Goal: Task Accomplishment & Management: Manage account settings

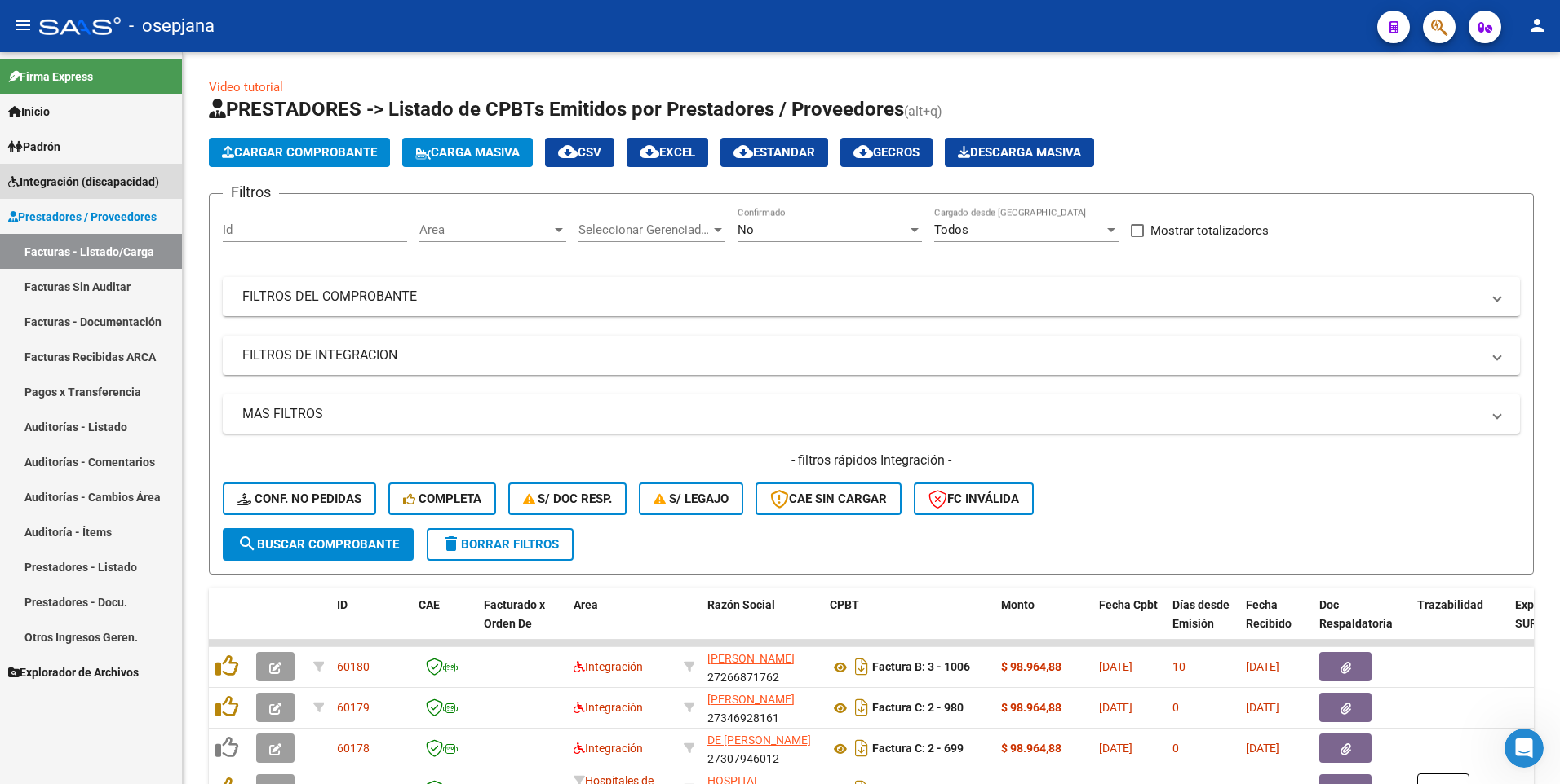
click at [46, 174] on span "Integración (discapacidad)" at bounding box center [84, 181] width 151 height 18
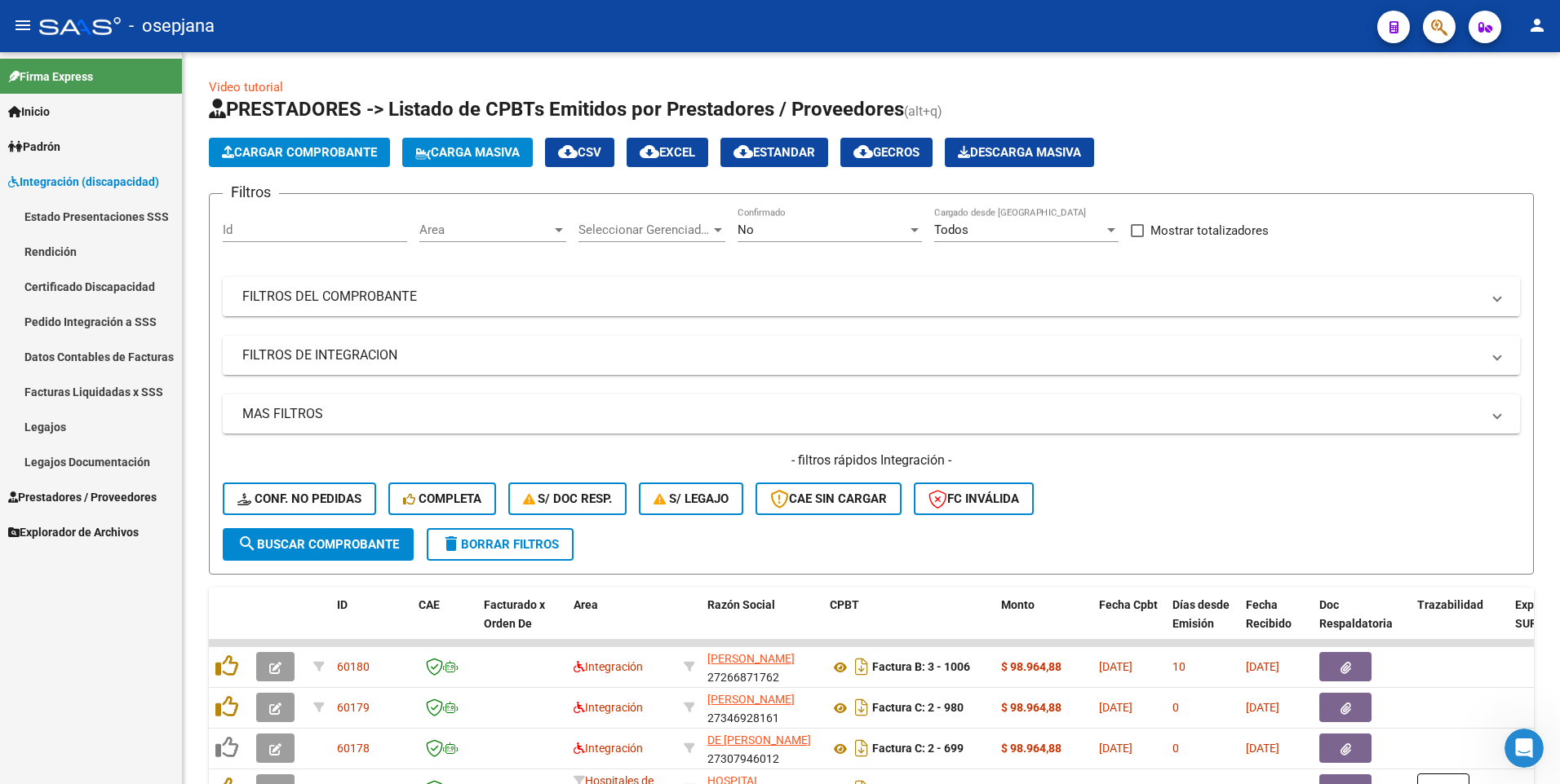
click at [89, 421] on link "Legajos" at bounding box center [91, 427] width 182 height 35
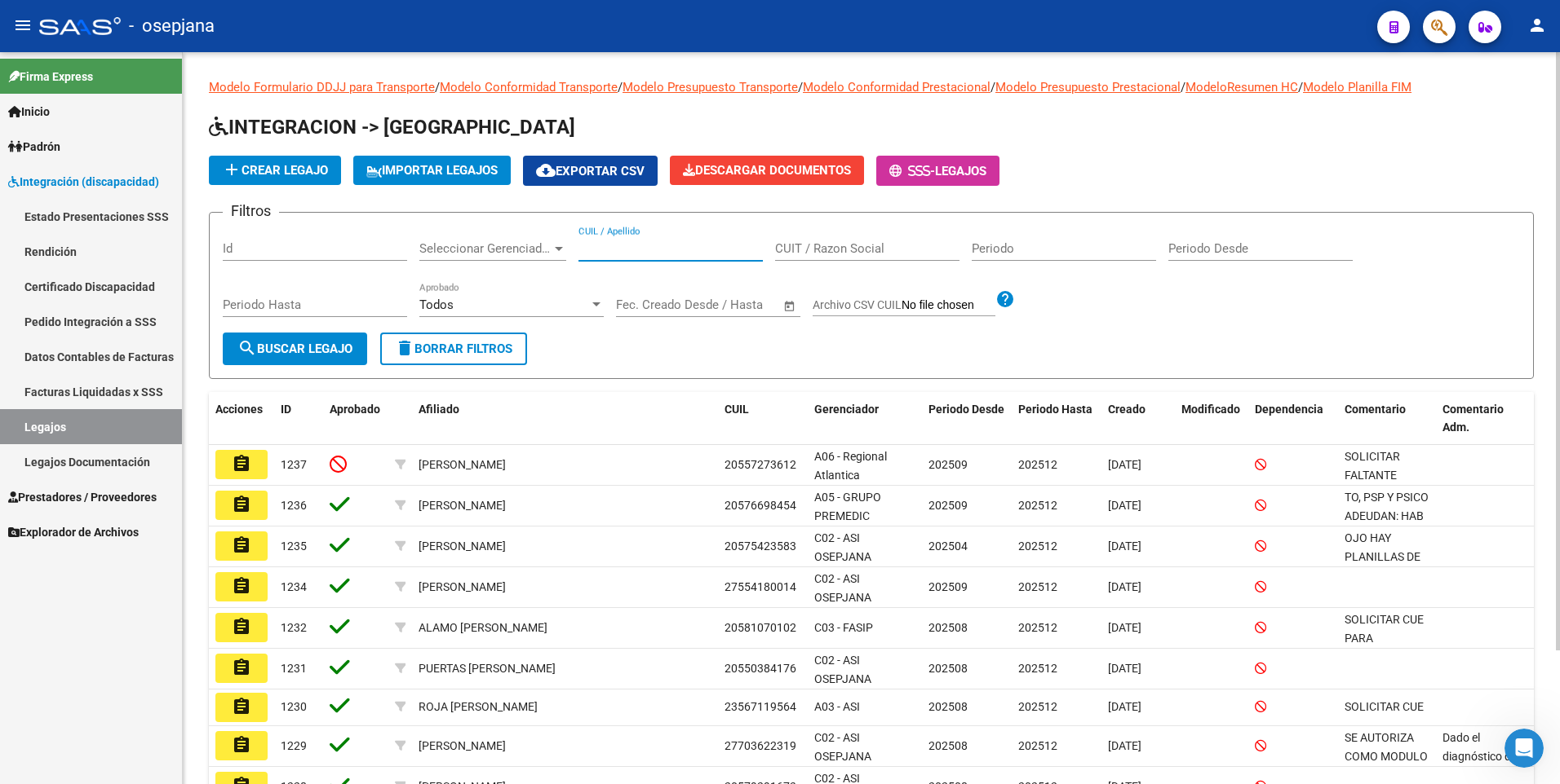
click at [665, 245] on input "CUIL / Apellido" at bounding box center [670, 248] width 184 height 14
click at [104, 498] on span "Prestadores / Proveedores" at bounding box center [82, 498] width 148 height 18
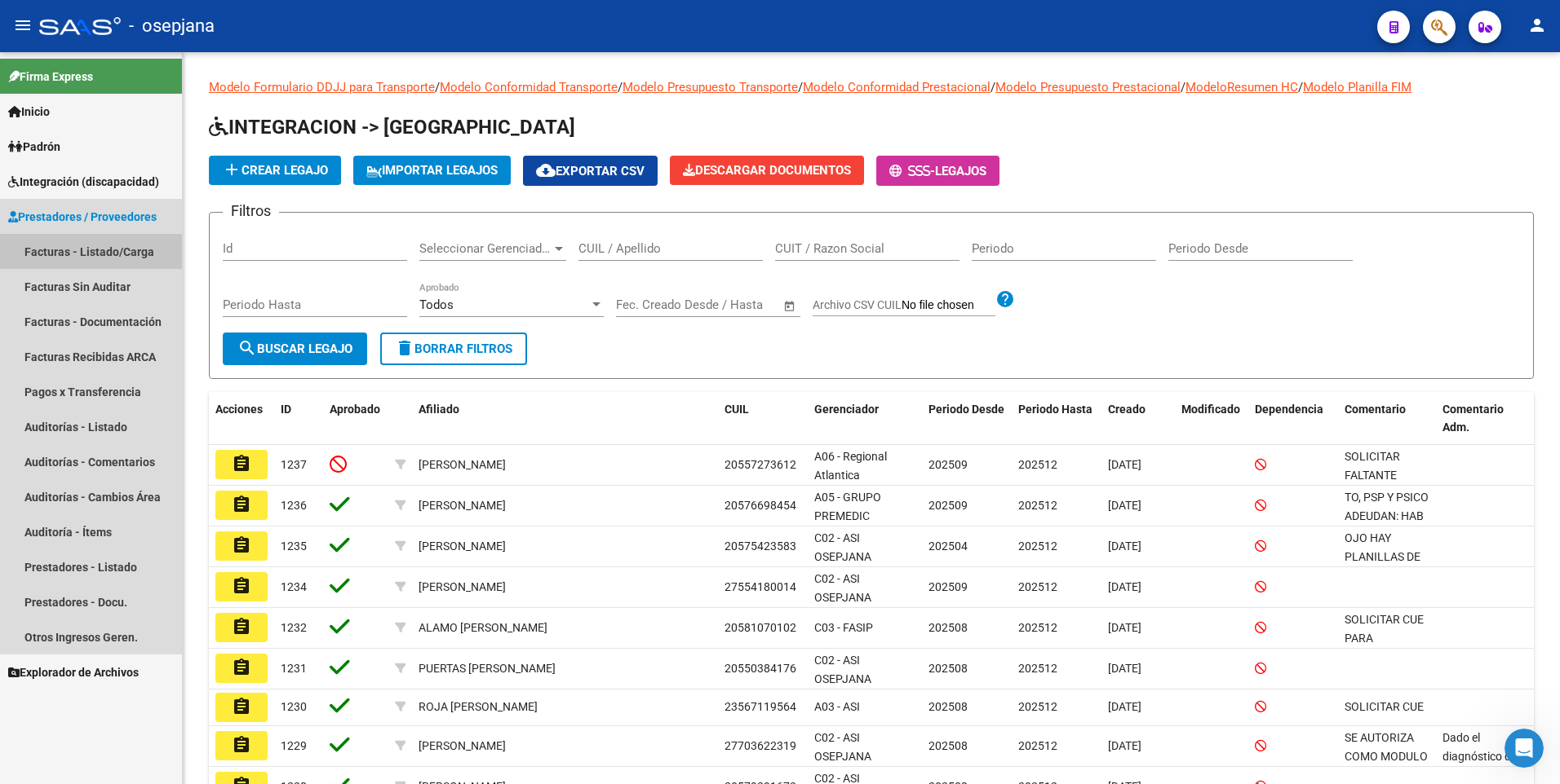
click at [51, 244] on link "Facturas - Listado/Carga" at bounding box center [91, 251] width 182 height 35
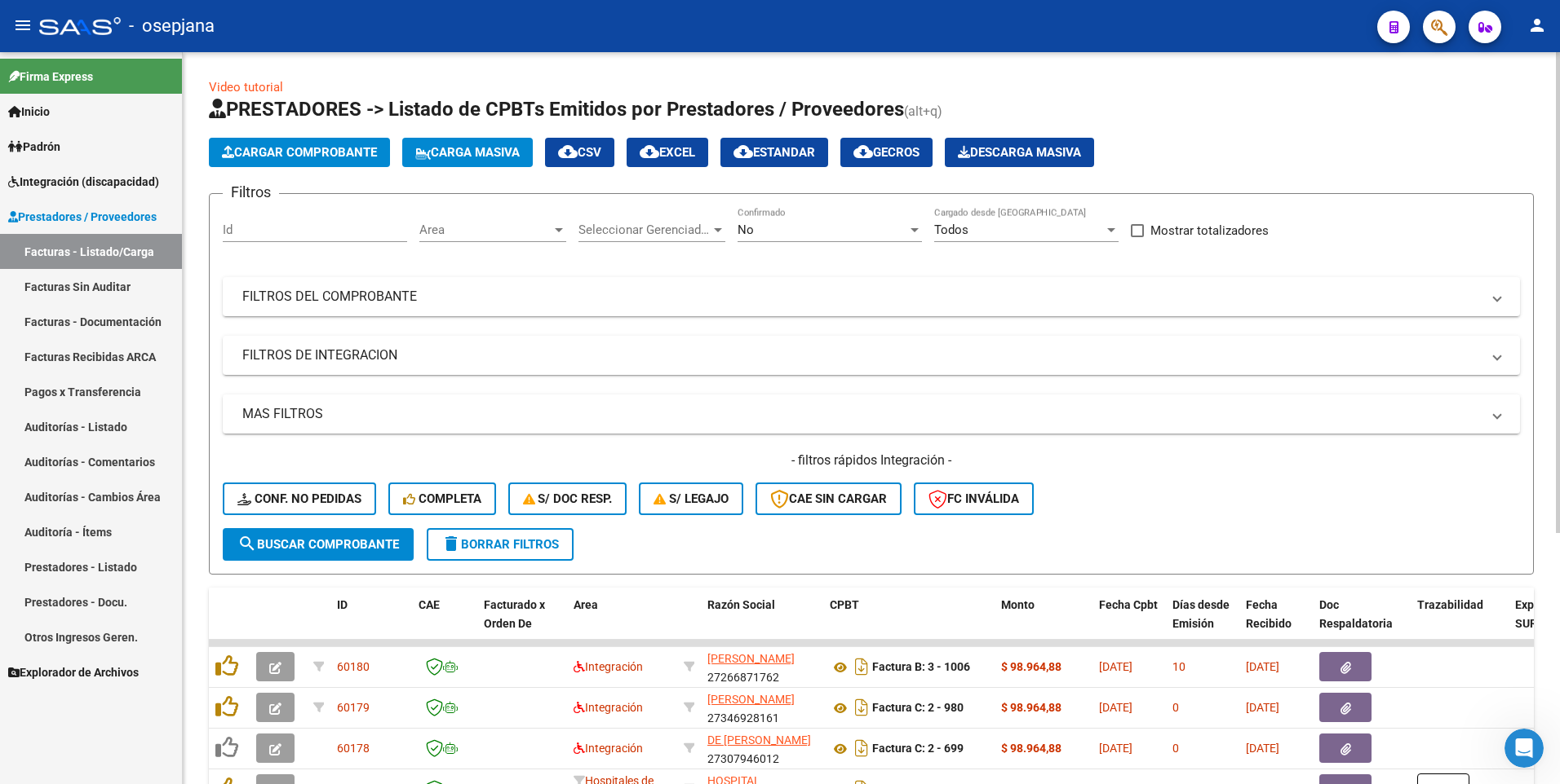
click at [516, 236] on span "Area" at bounding box center [485, 229] width 132 height 14
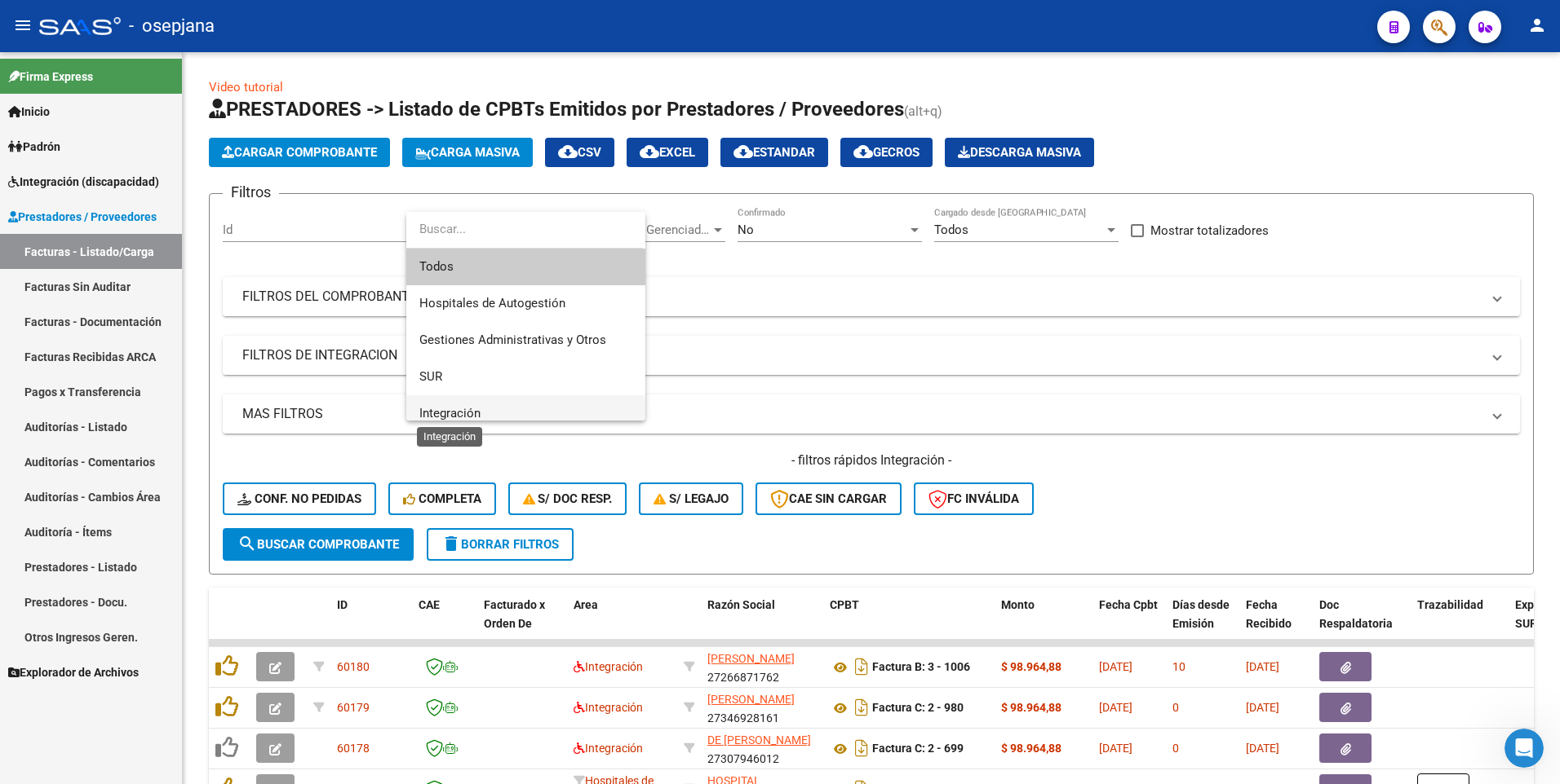
click at [458, 416] on span "Integración" at bounding box center [450, 413] width 61 height 14
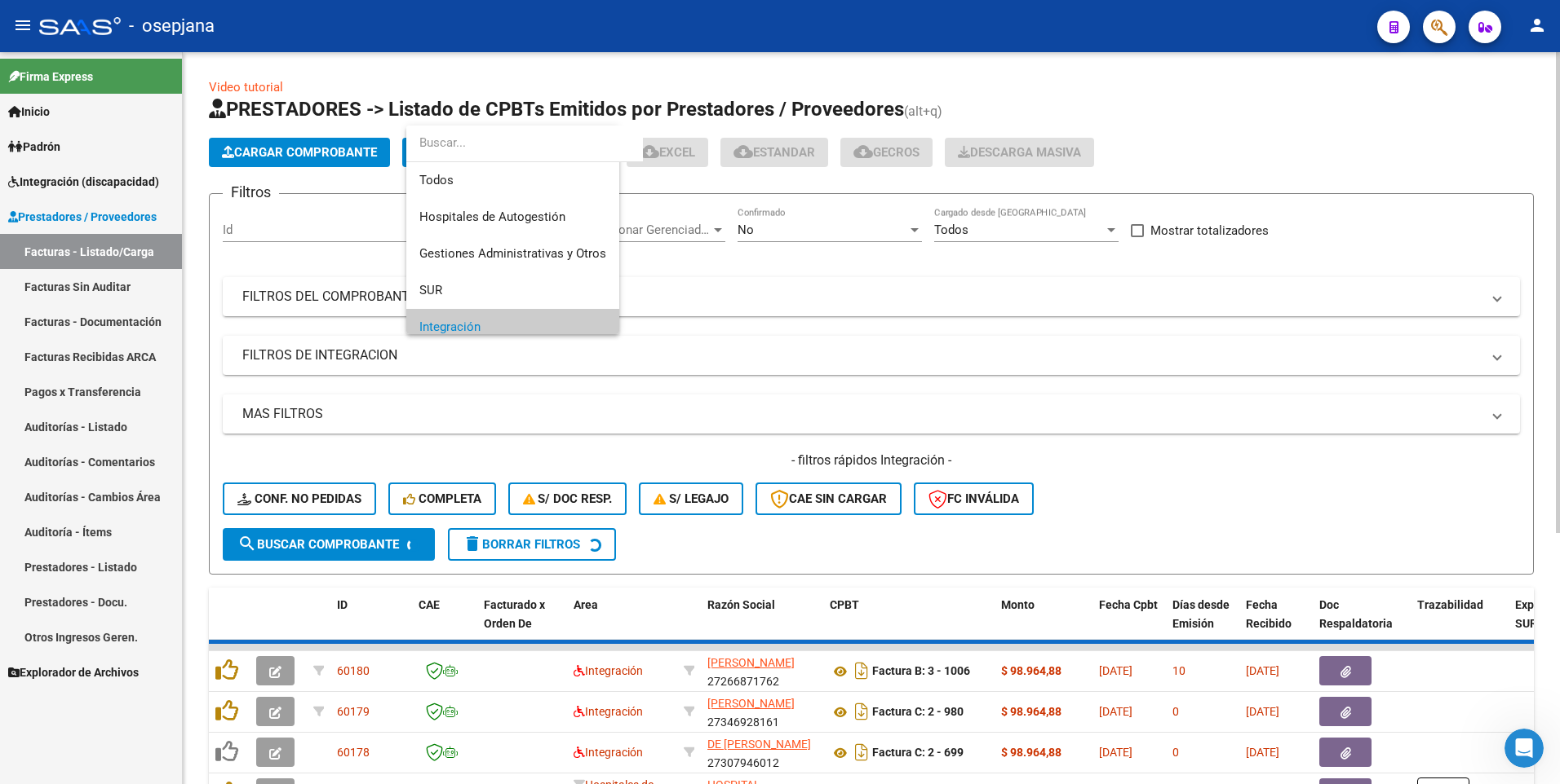
scroll to position [97, 0]
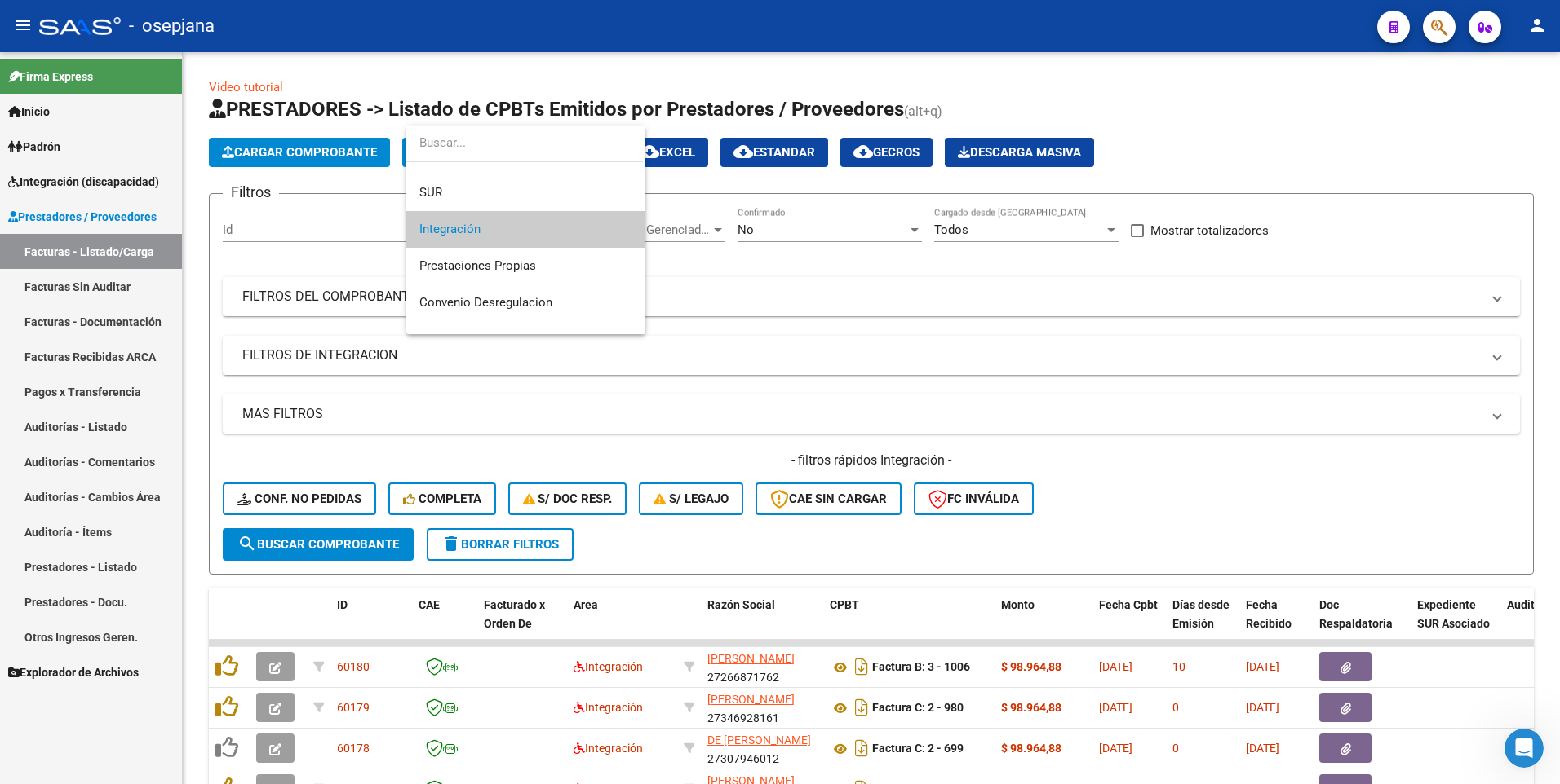
click at [480, 215] on span "Integración" at bounding box center [525, 229] width 213 height 36
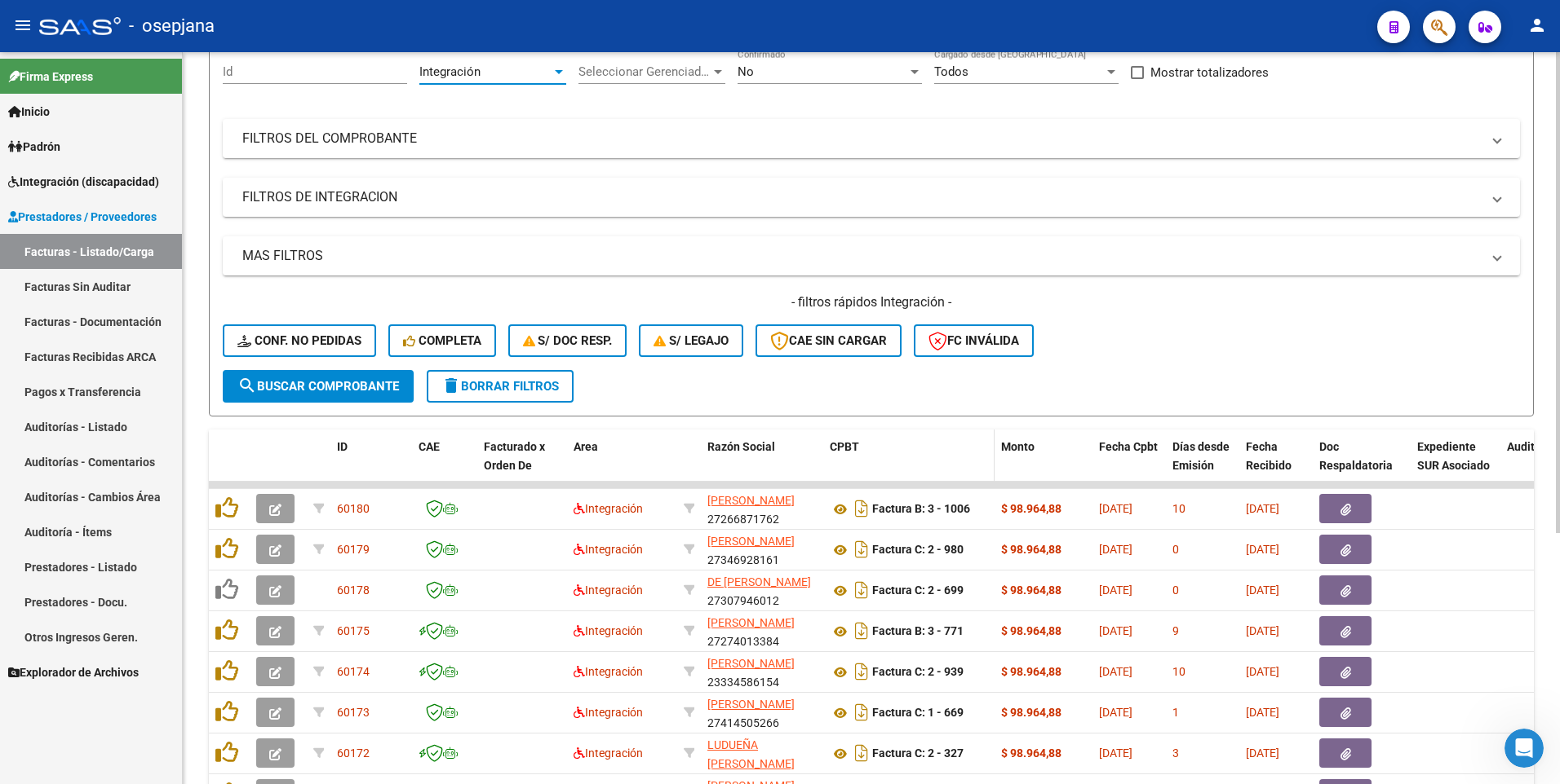
scroll to position [382, 0]
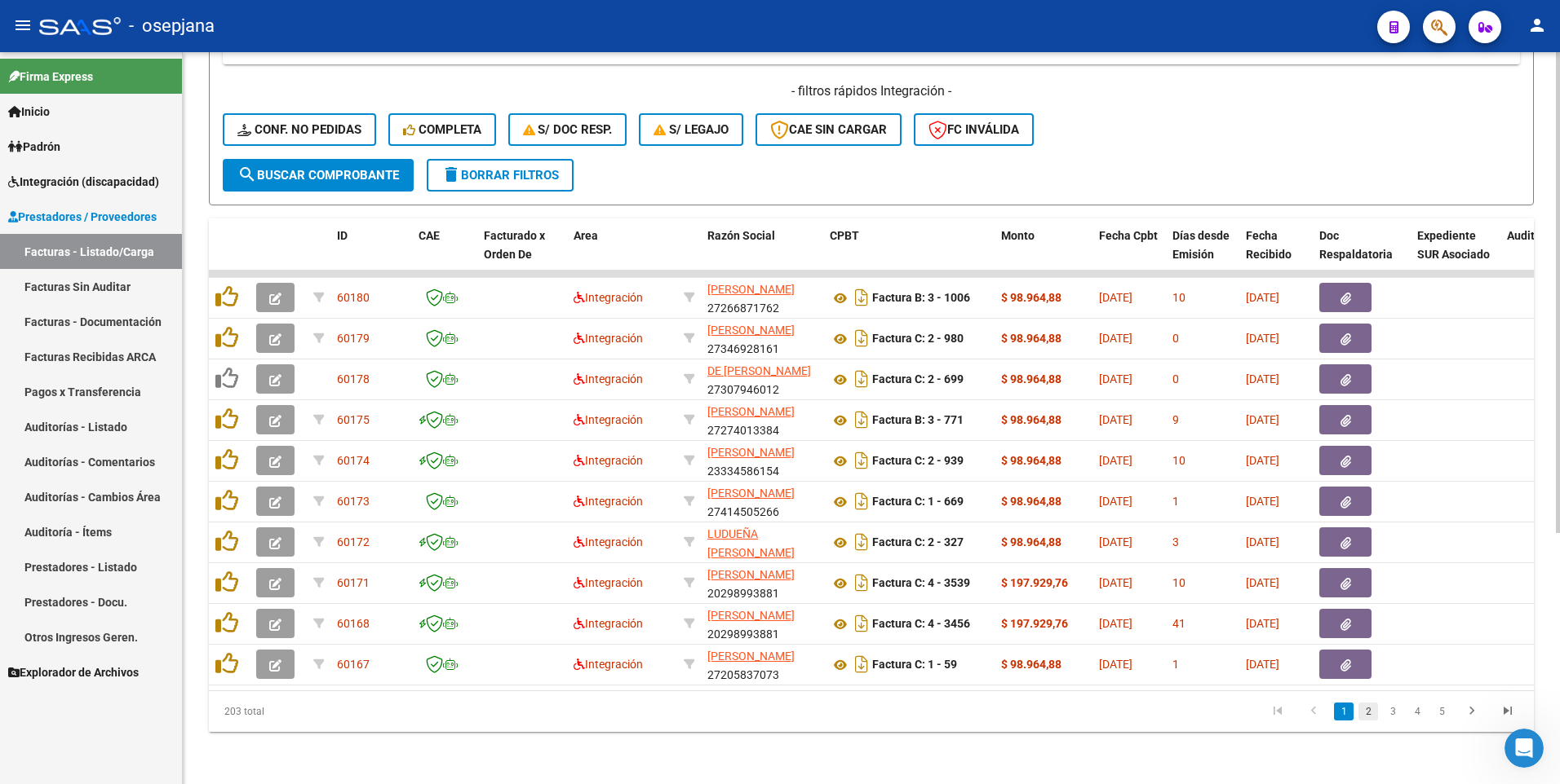
click at [1363, 710] on link "2" at bounding box center [1368, 711] width 19 height 18
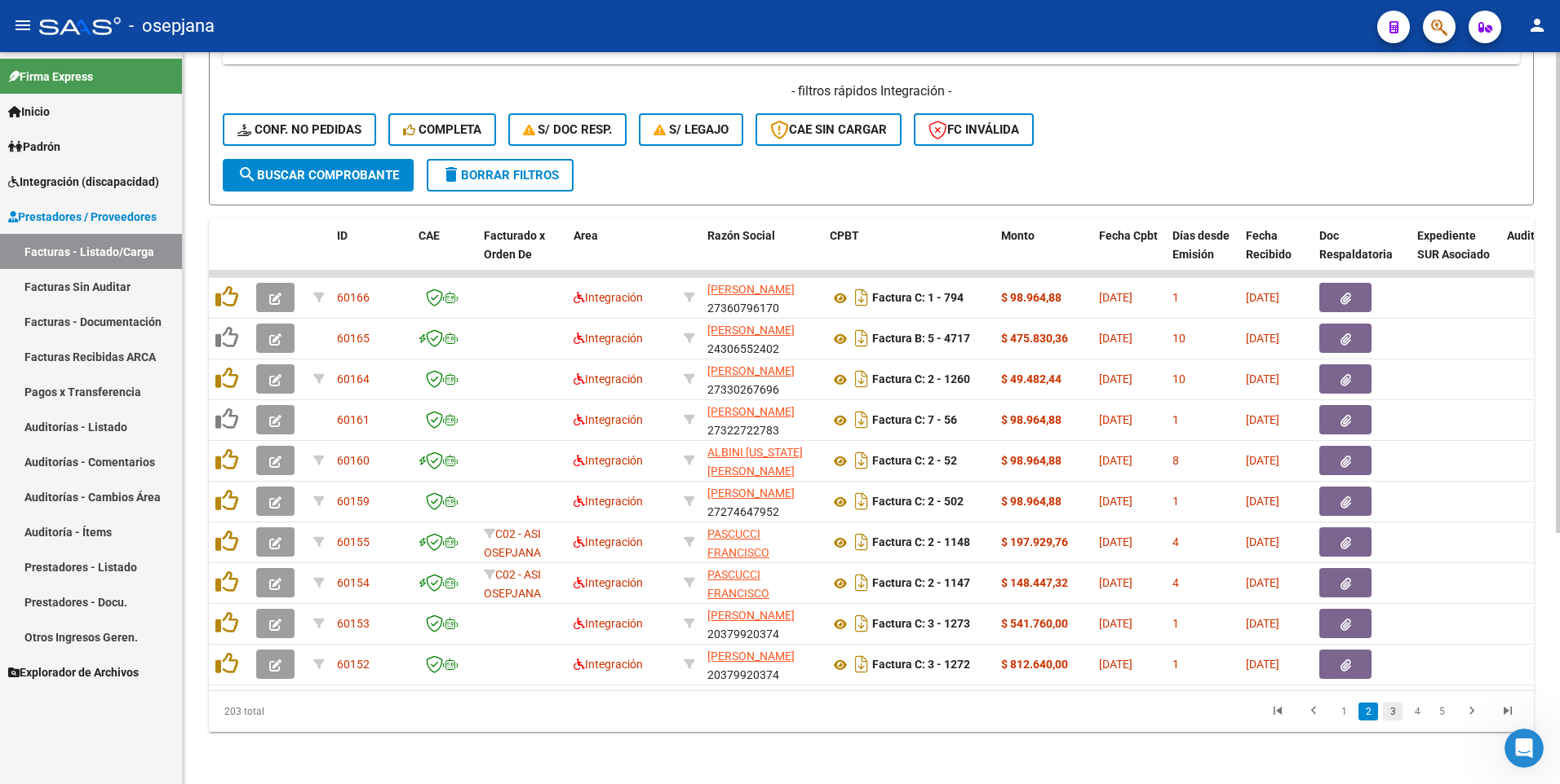
click at [1389, 714] on link "3" at bounding box center [1392, 711] width 19 height 18
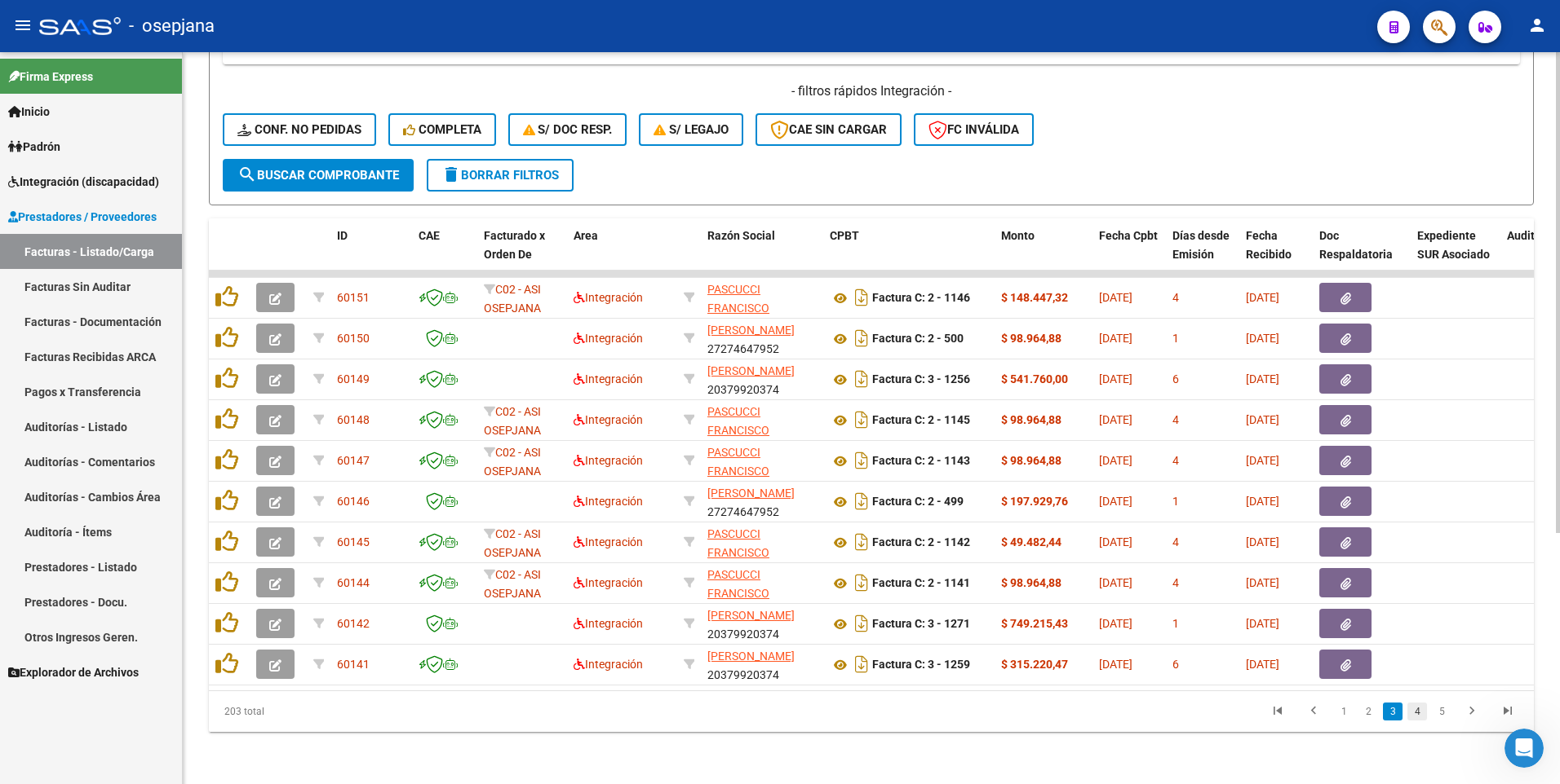
click at [1420, 713] on link "4" at bounding box center [1417, 711] width 19 height 18
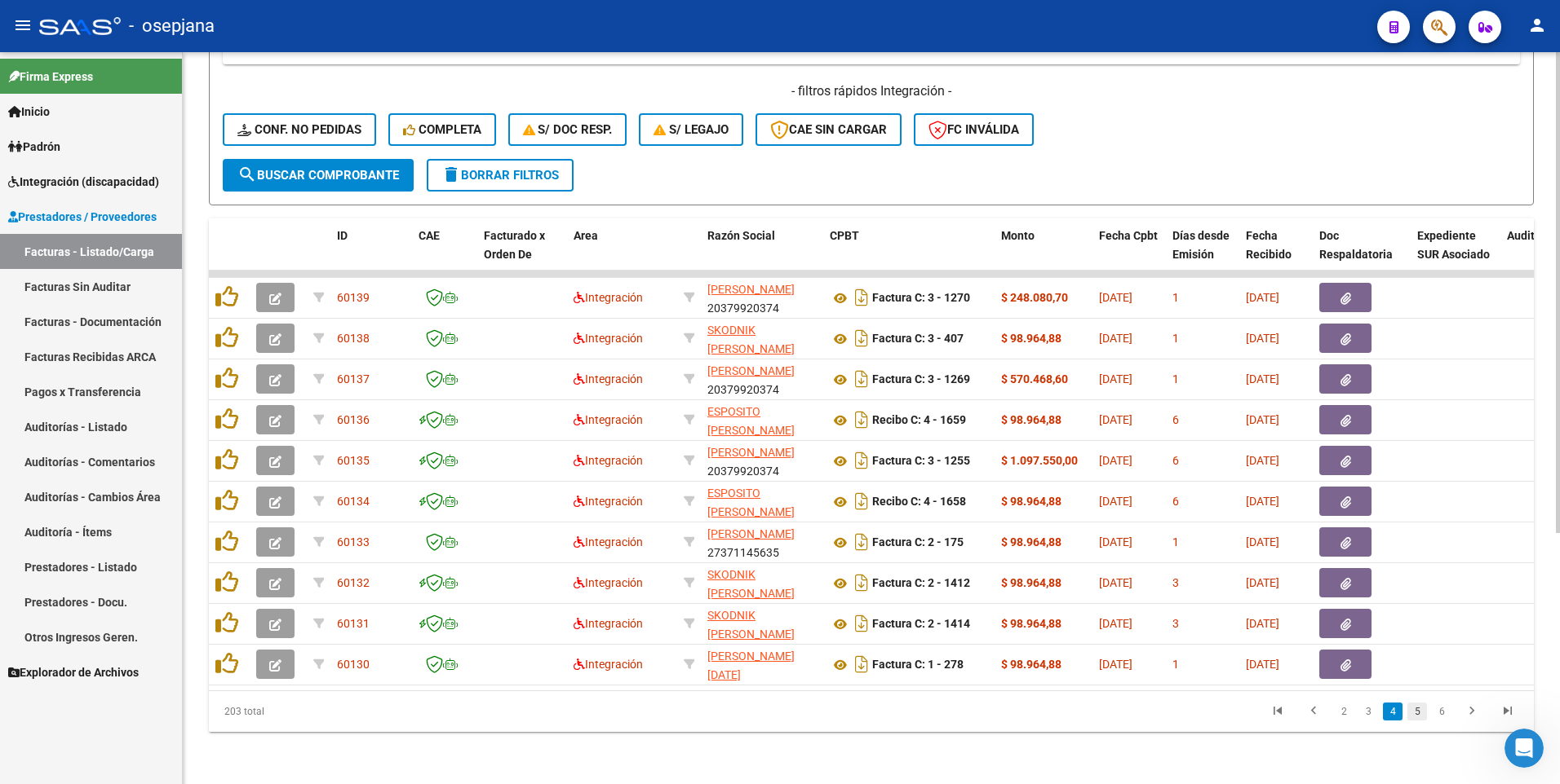
click at [1420, 712] on link "5" at bounding box center [1417, 711] width 19 height 18
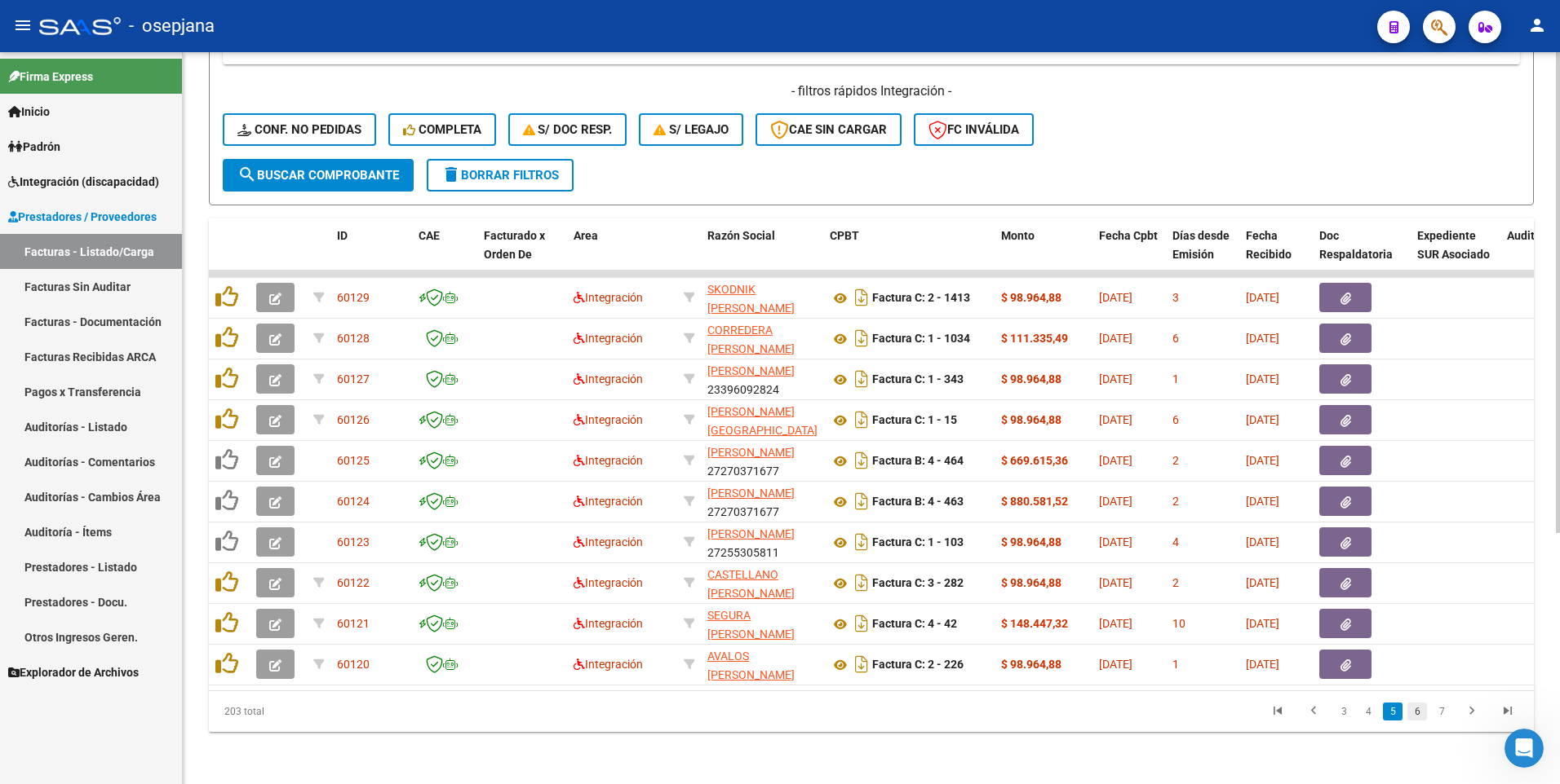
click at [1420, 714] on link "6" at bounding box center [1417, 711] width 19 height 18
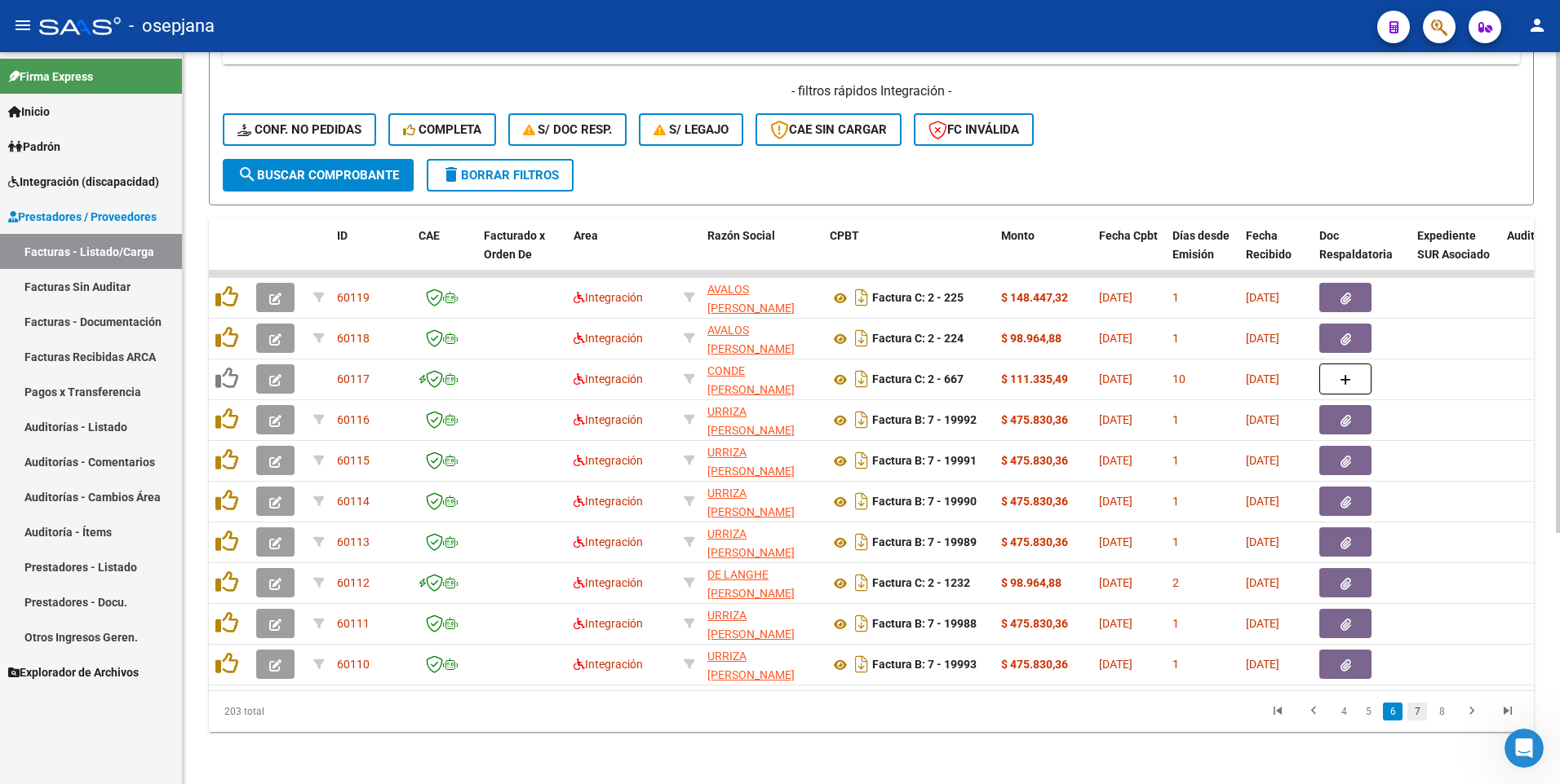
click at [1413, 711] on link "7" at bounding box center [1417, 711] width 19 height 18
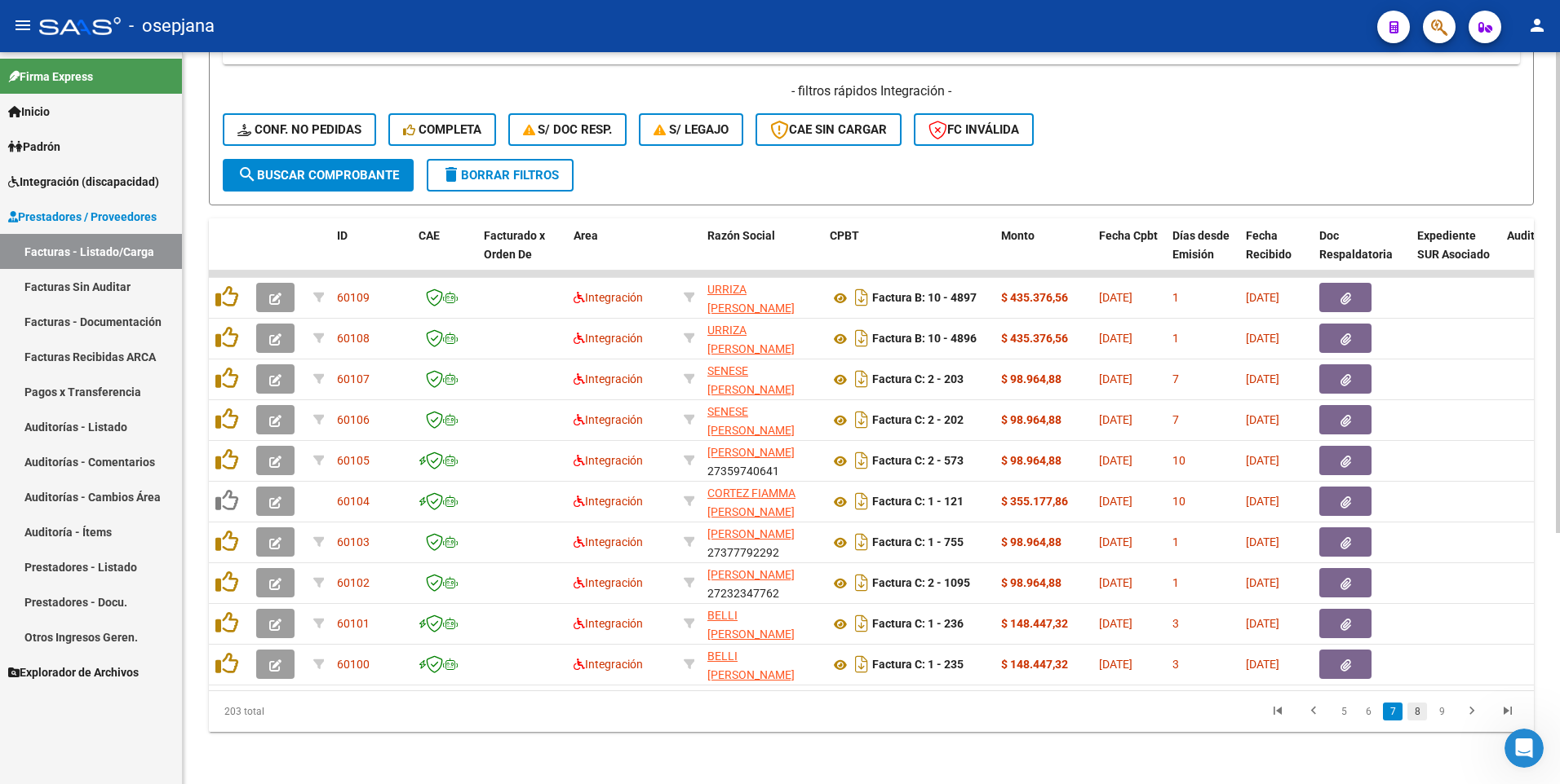
click at [1420, 711] on link "8" at bounding box center [1417, 711] width 19 height 18
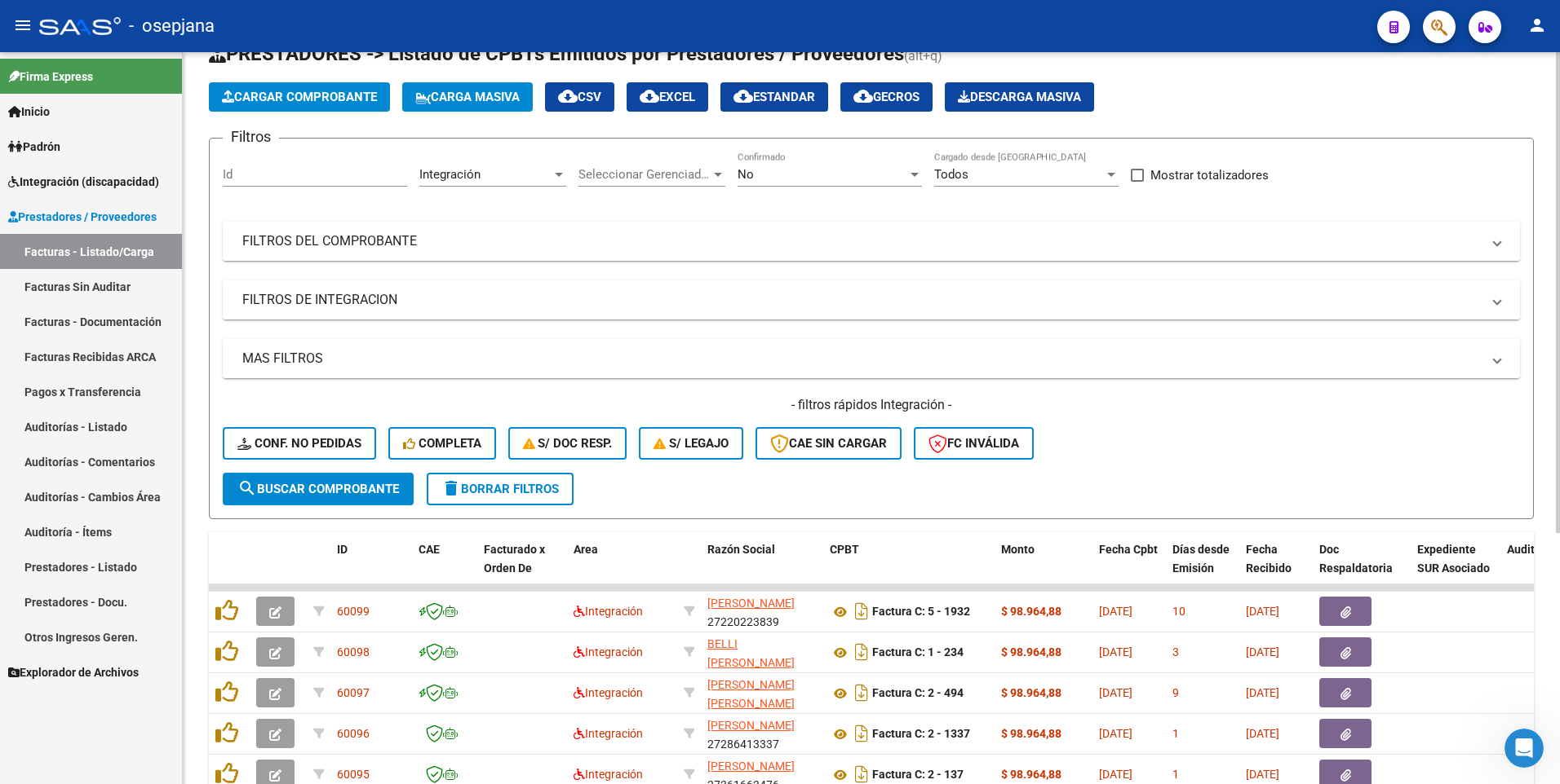
scroll to position [0, 0]
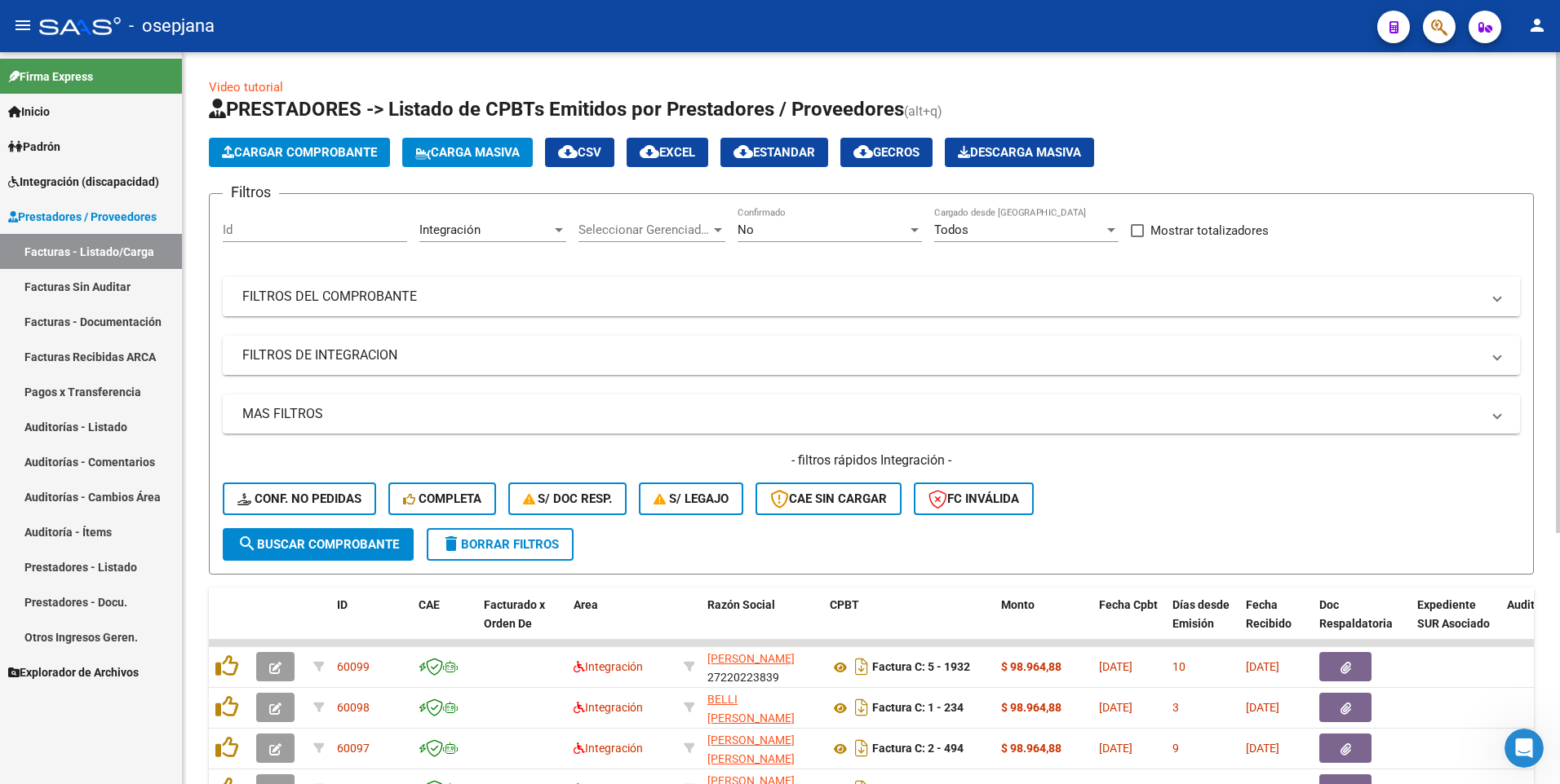
click at [287, 300] on mat-panel-title "FILTROS DEL COMPROBANTE" at bounding box center [862, 296] width 1238 height 18
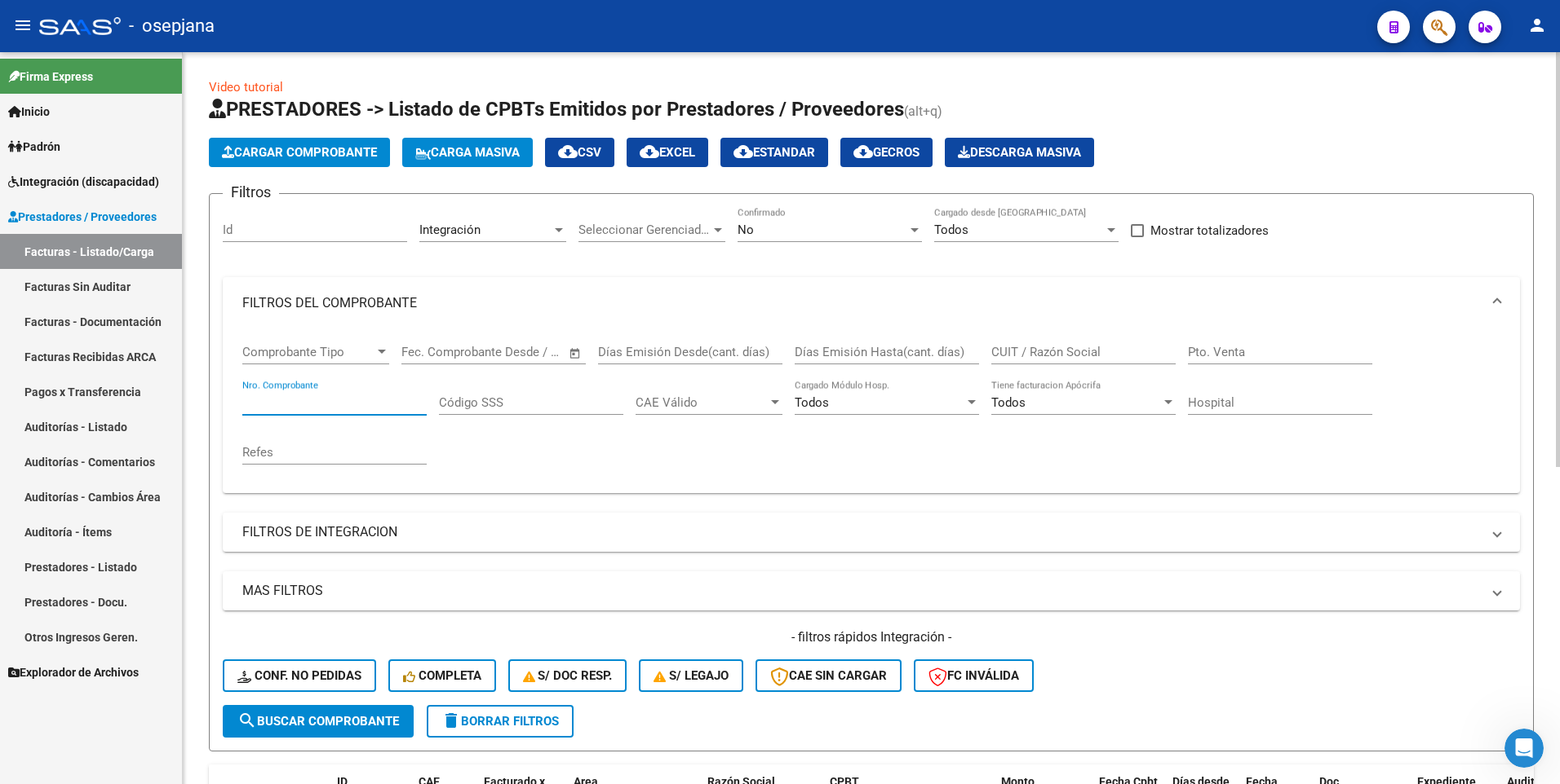
click at [311, 401] on input "Nro. Comprobante" at bounding box center [334, 402] width 184 height 14
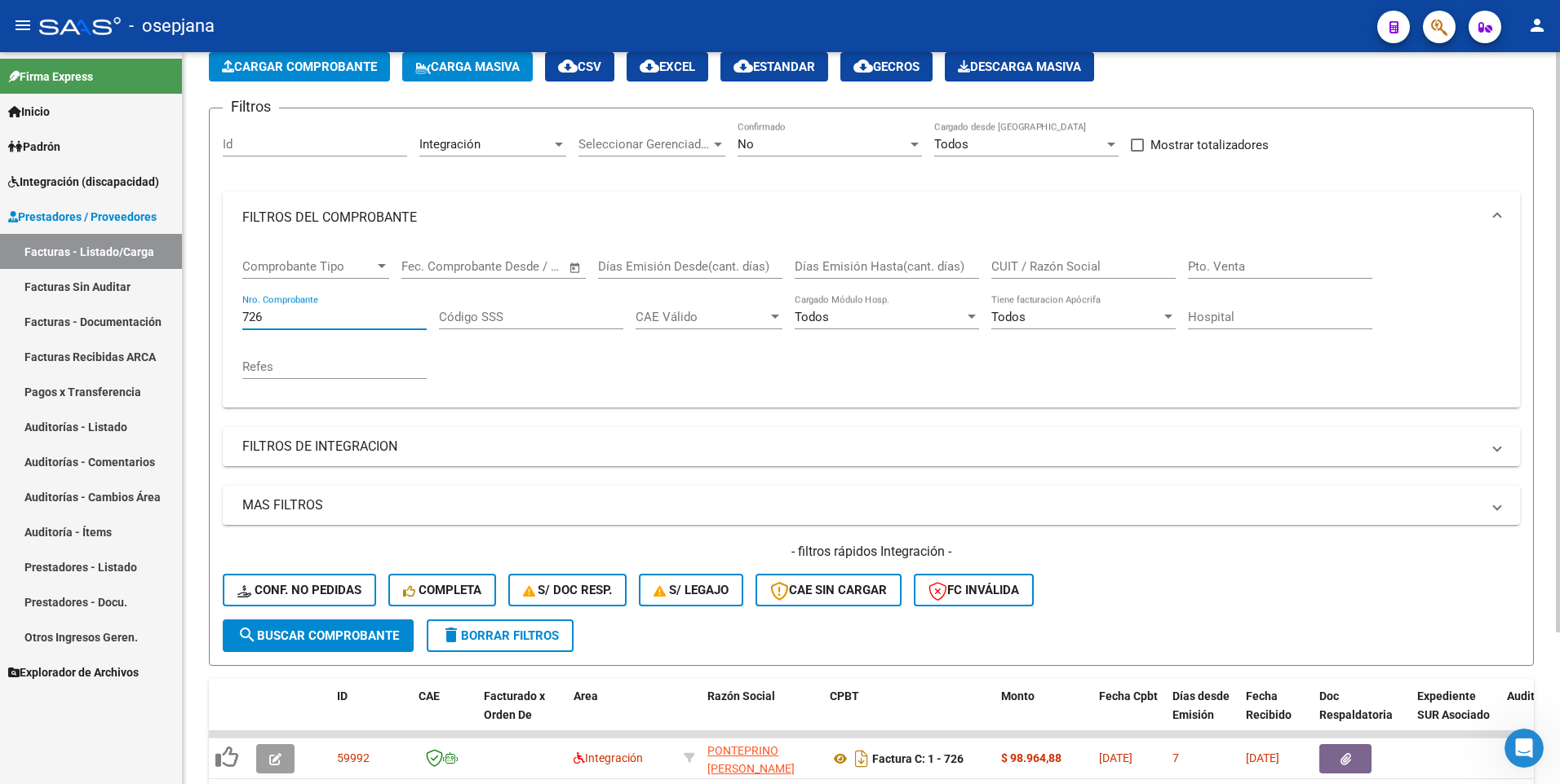
scroll to position [192, 0]
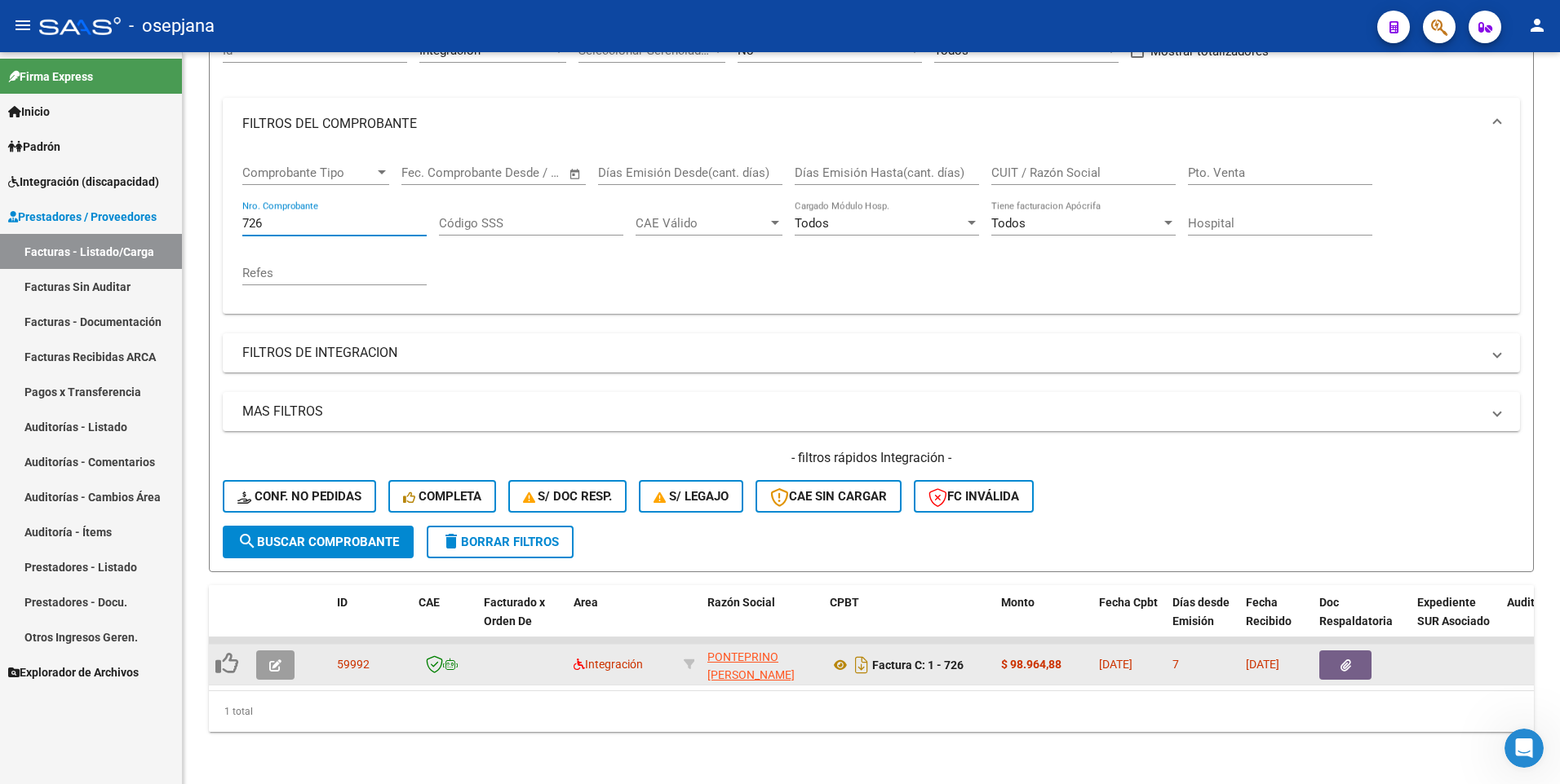
type input "726"
click at [273, 660] on icon "button" at bounding box center [275, 666] width 12 height 12
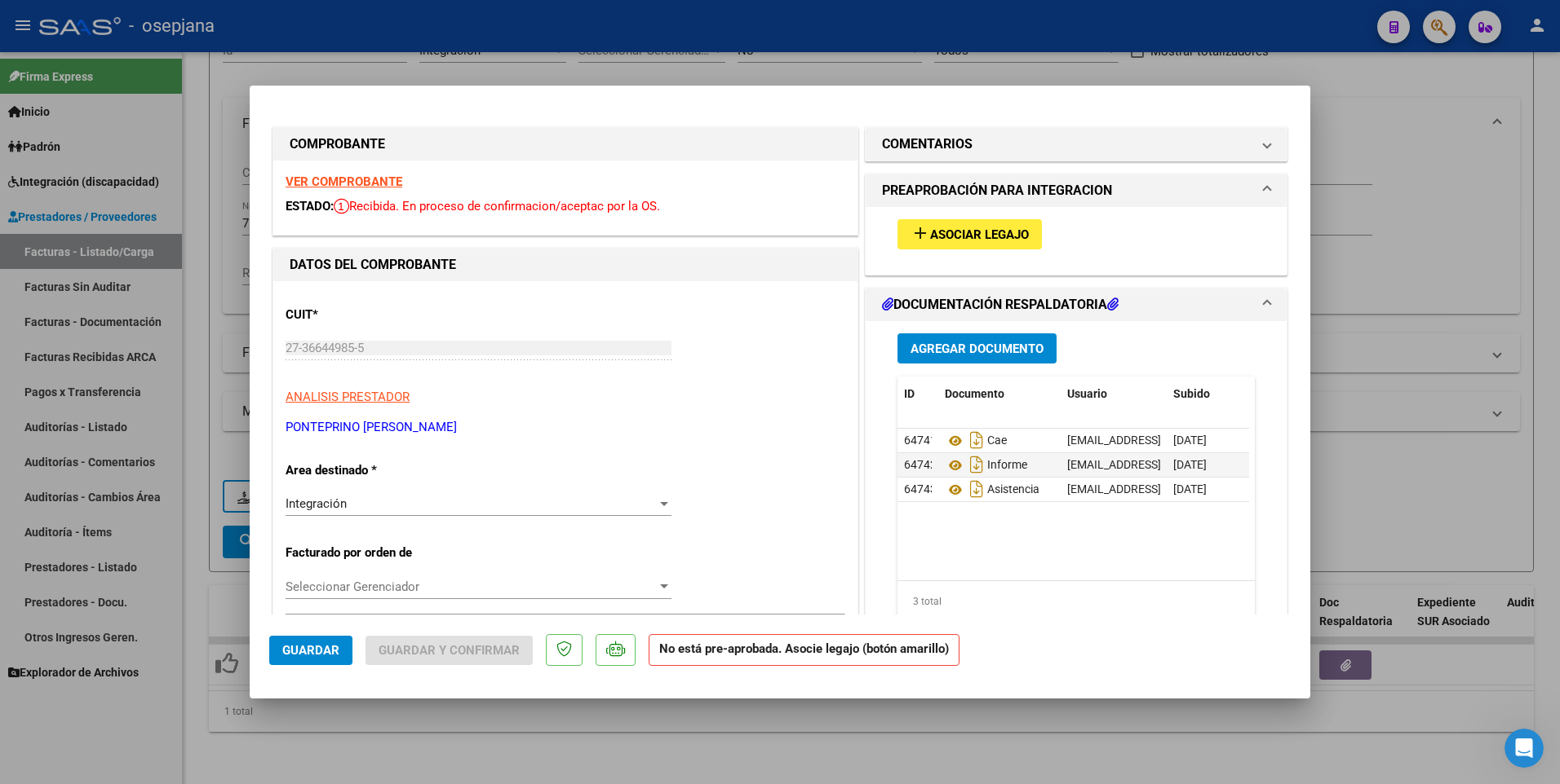
click at [357, 187] on strong "VER COMPROBANTE" at bounding box center [344, 181] width 117 height 14
click at [1355, 193] on div at bounding box center [780, 392] width 1560 height 784
type input "$ 0,00"
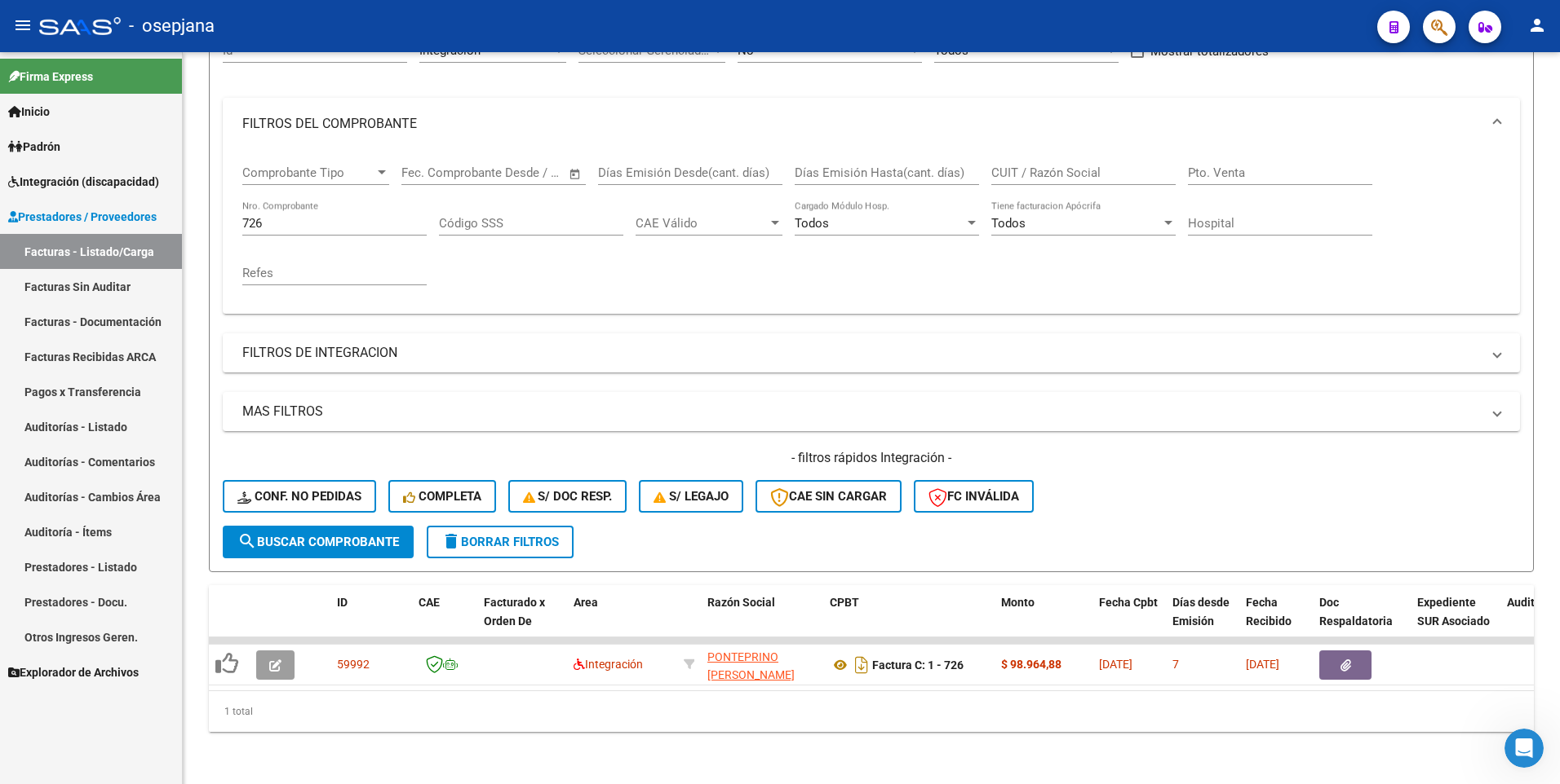
click at [75, 180] on span "Integración (discapacidad)" at bounding box center [84, 181] width 151 height 18
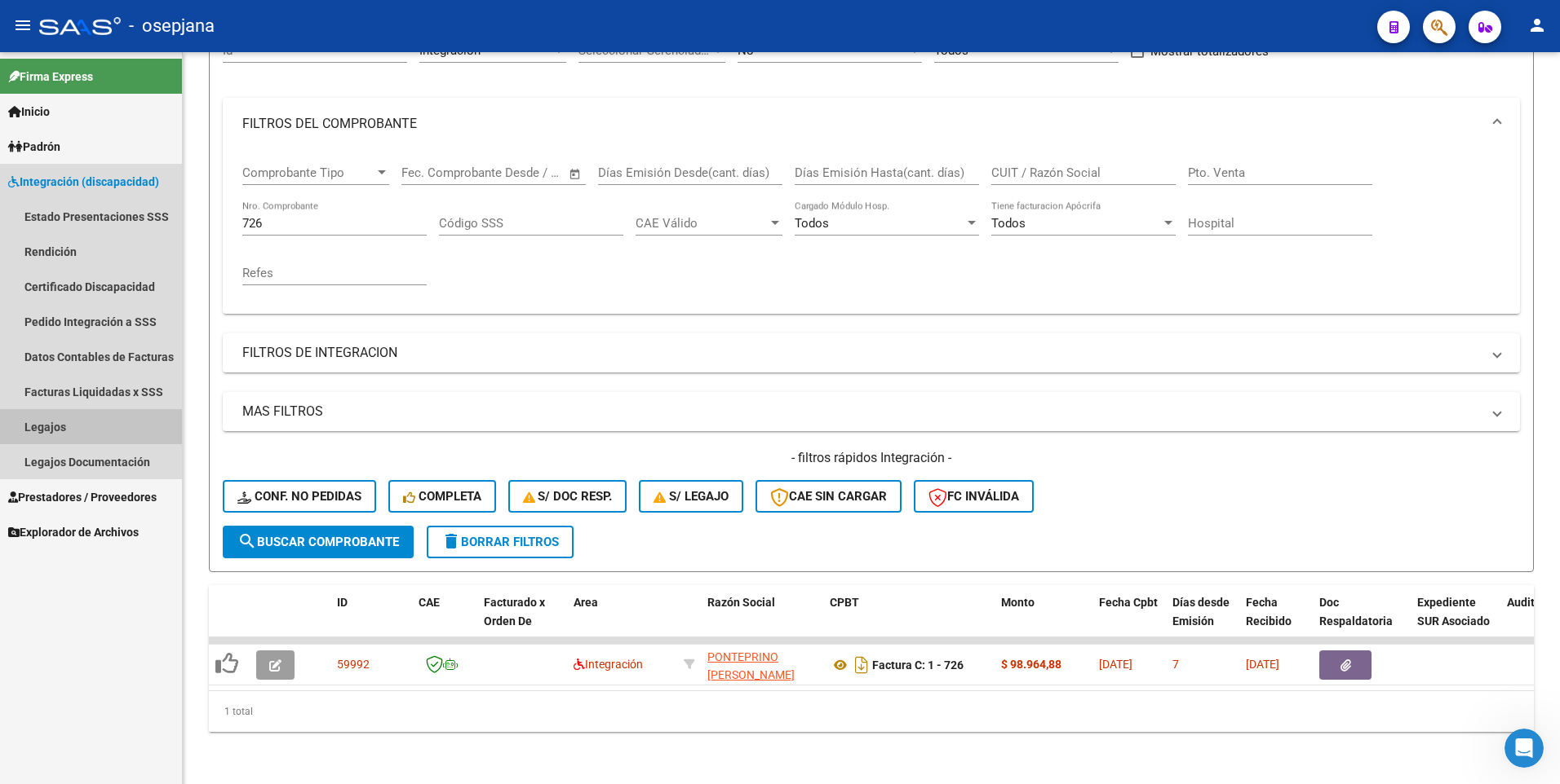
click at [80, 421] on link "Legajos" at bounding box center [91, 427] width 182 height 35
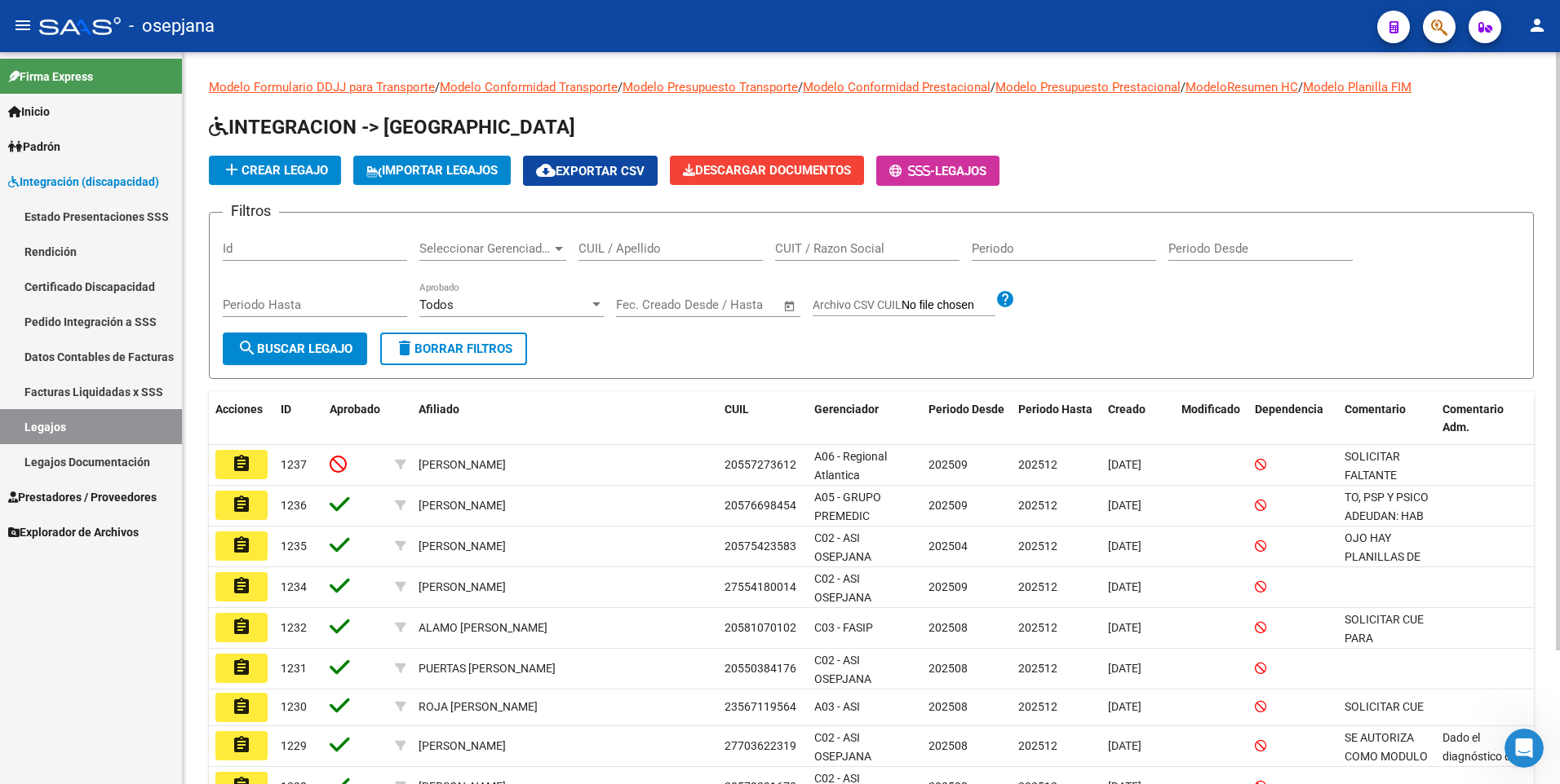
click at [656, 245] on input "CUIL / Apellido" at bounding box center [670, 248] width 184 height 14
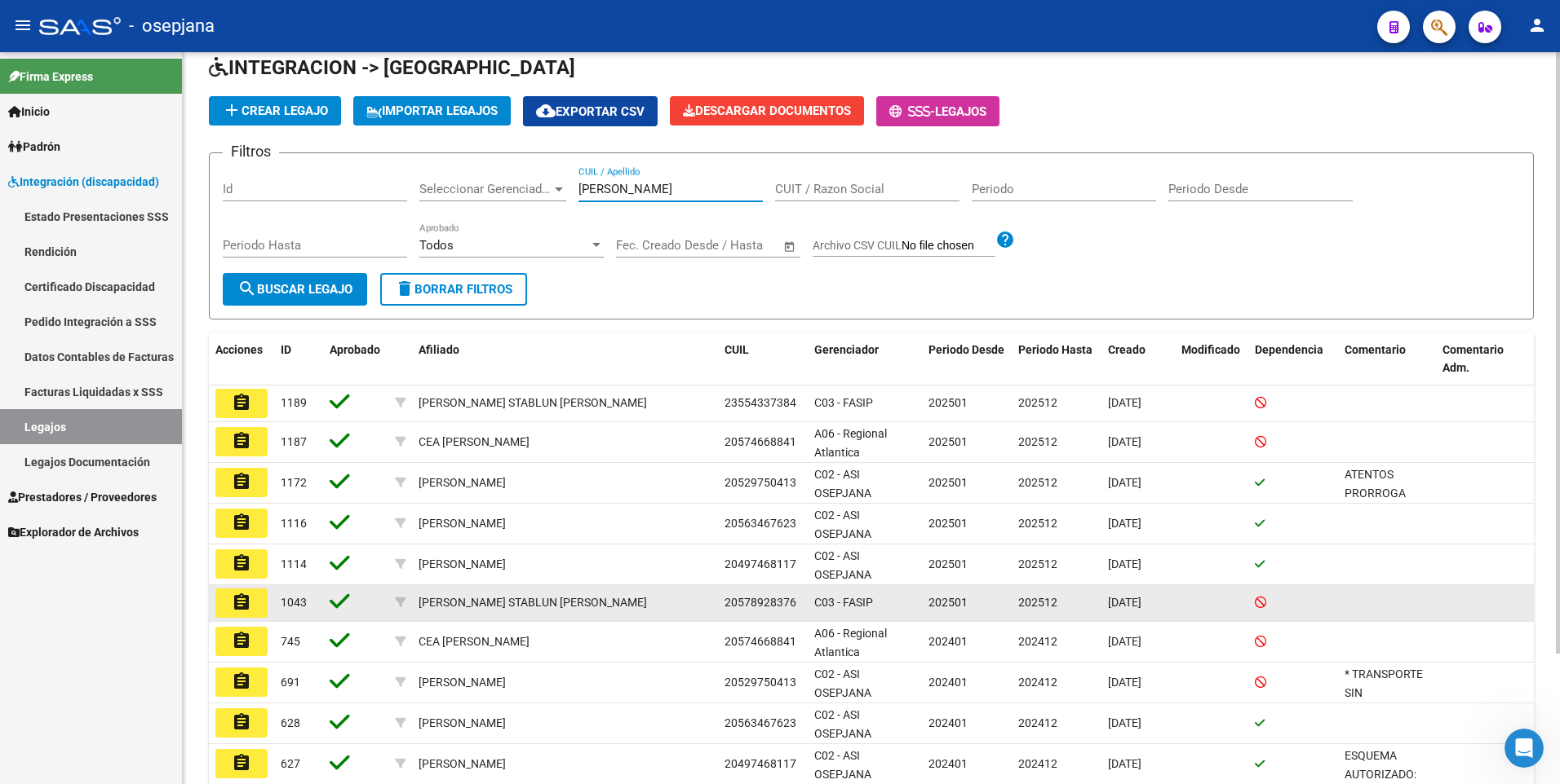
scroll to position [81, 0]
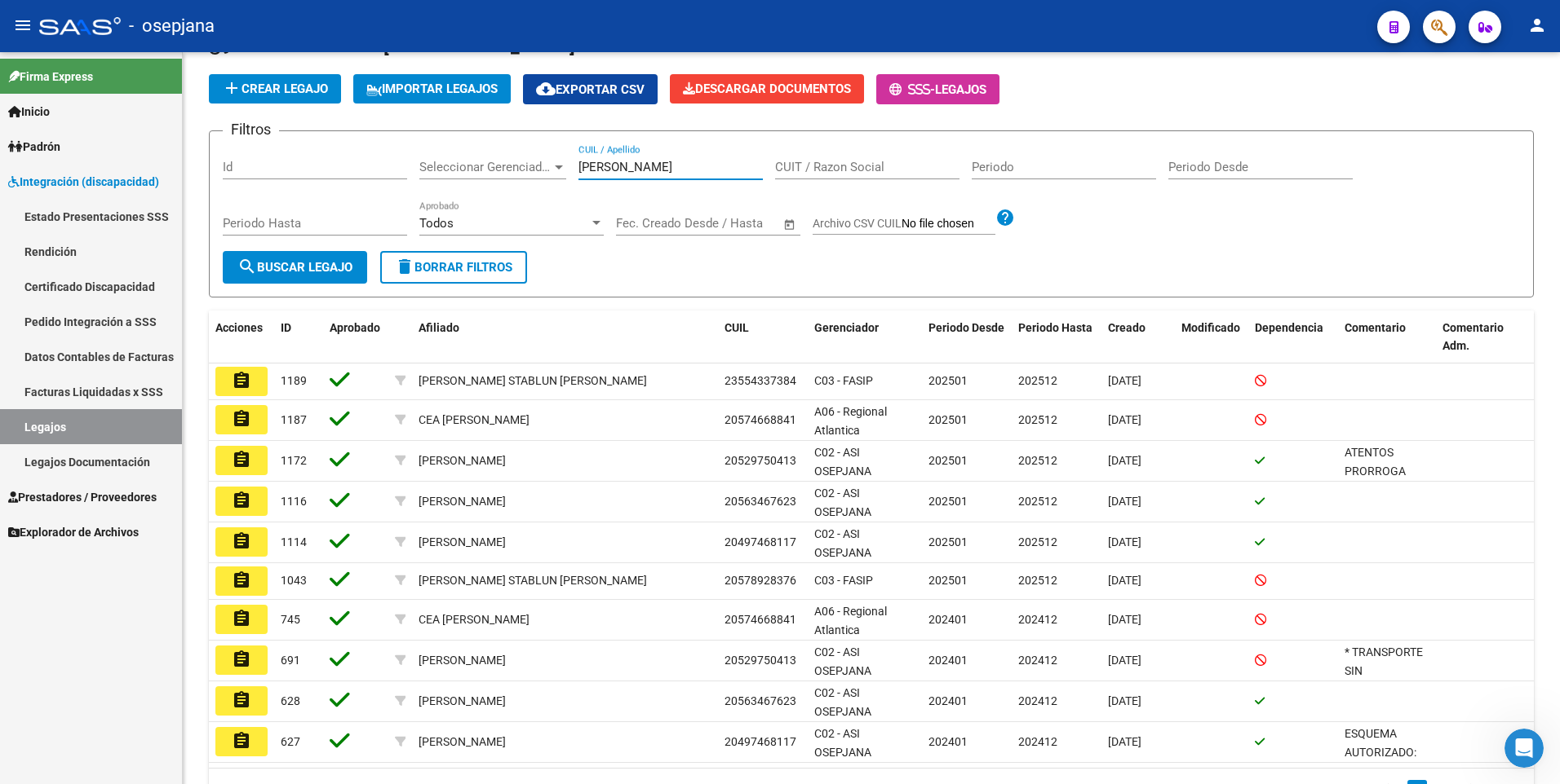
type input "martinez"
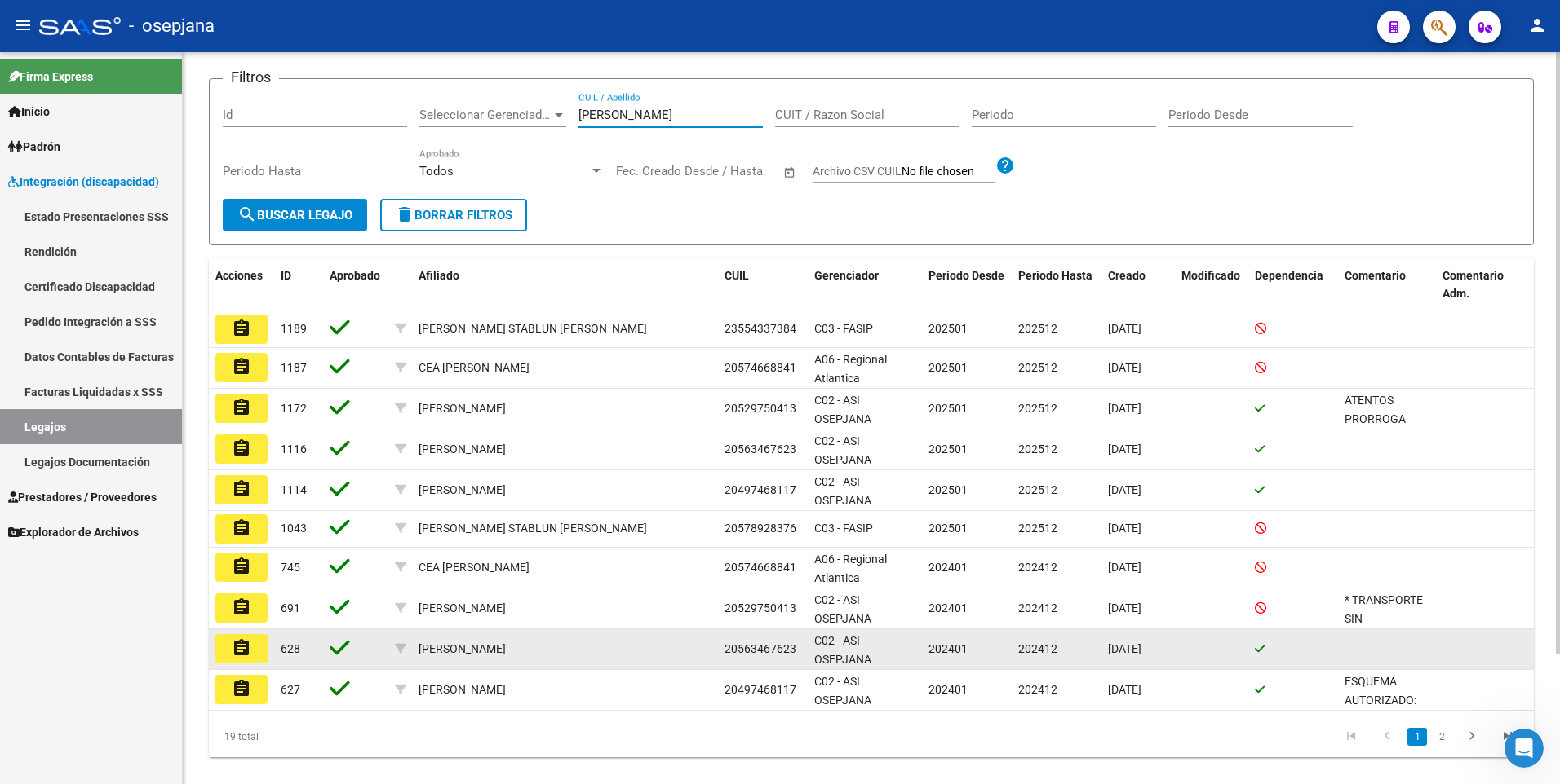
scroll to position [159, 0]
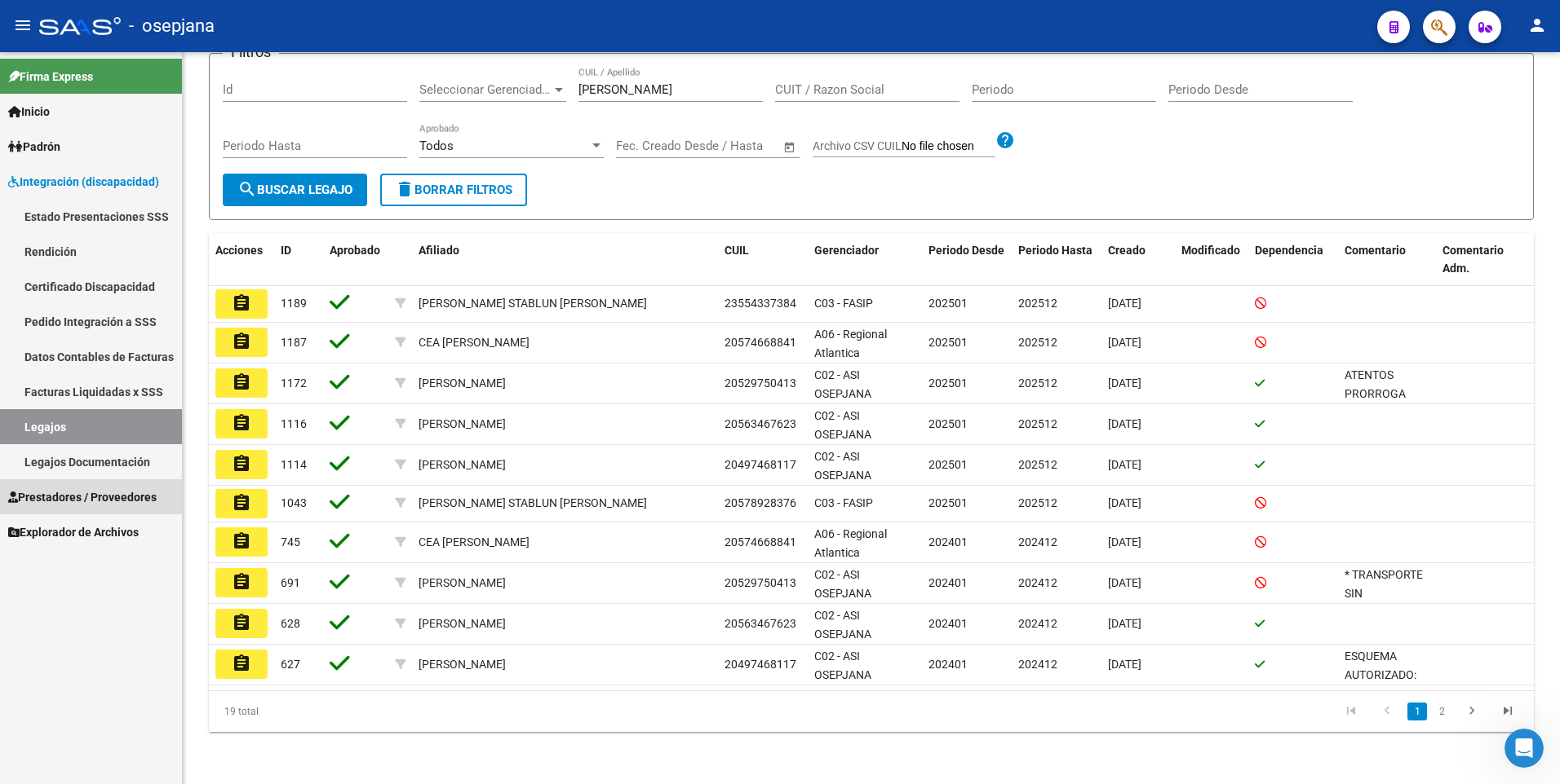
click at [74, 494] on span "Prestadores / Proveedores" at bounding box center [82, 498] width 148 height 18
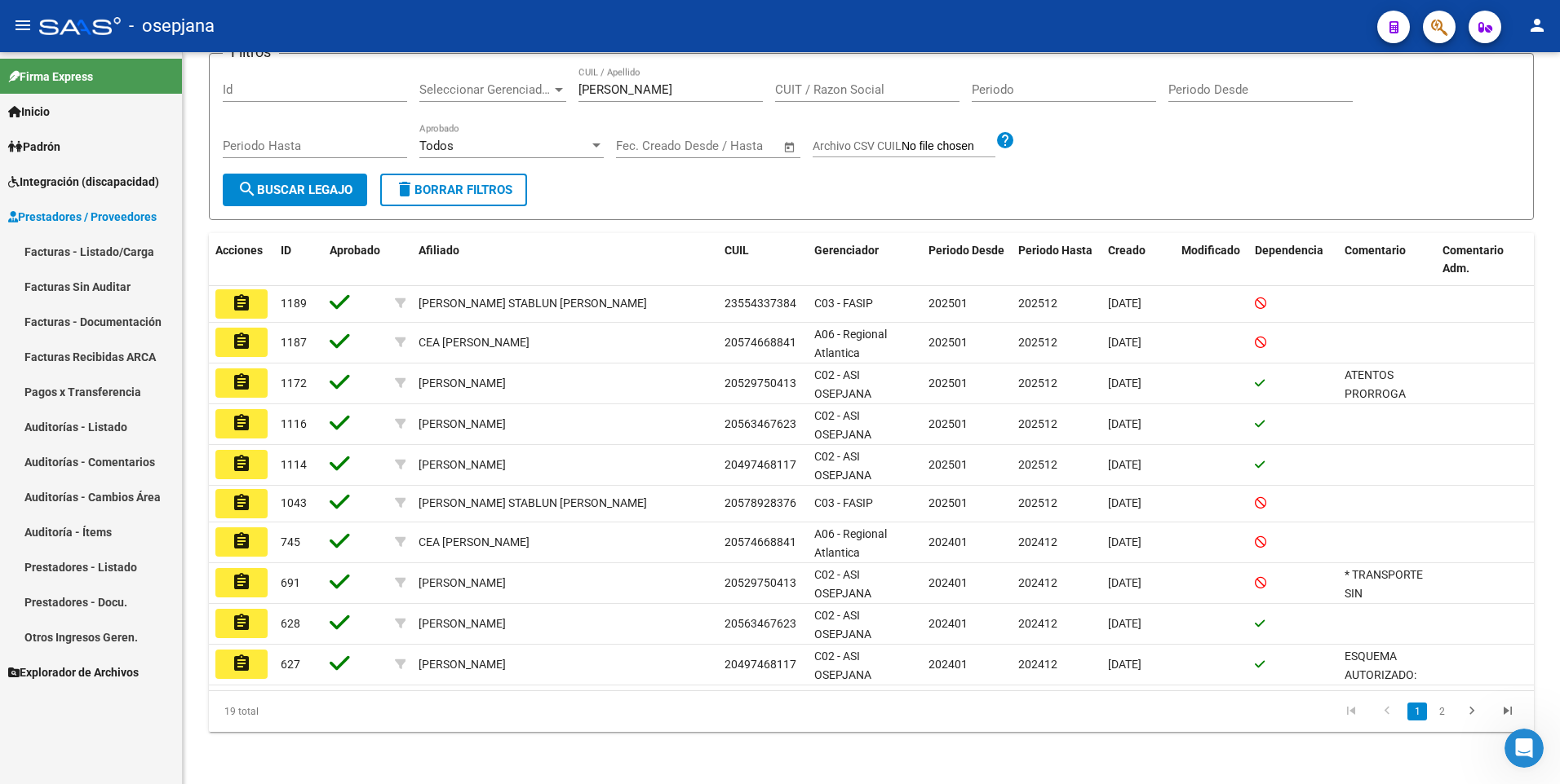
click at [119, 256] on link "Facturas - Listado/Carga" at bounding box center [91, 251] width 182 height 35
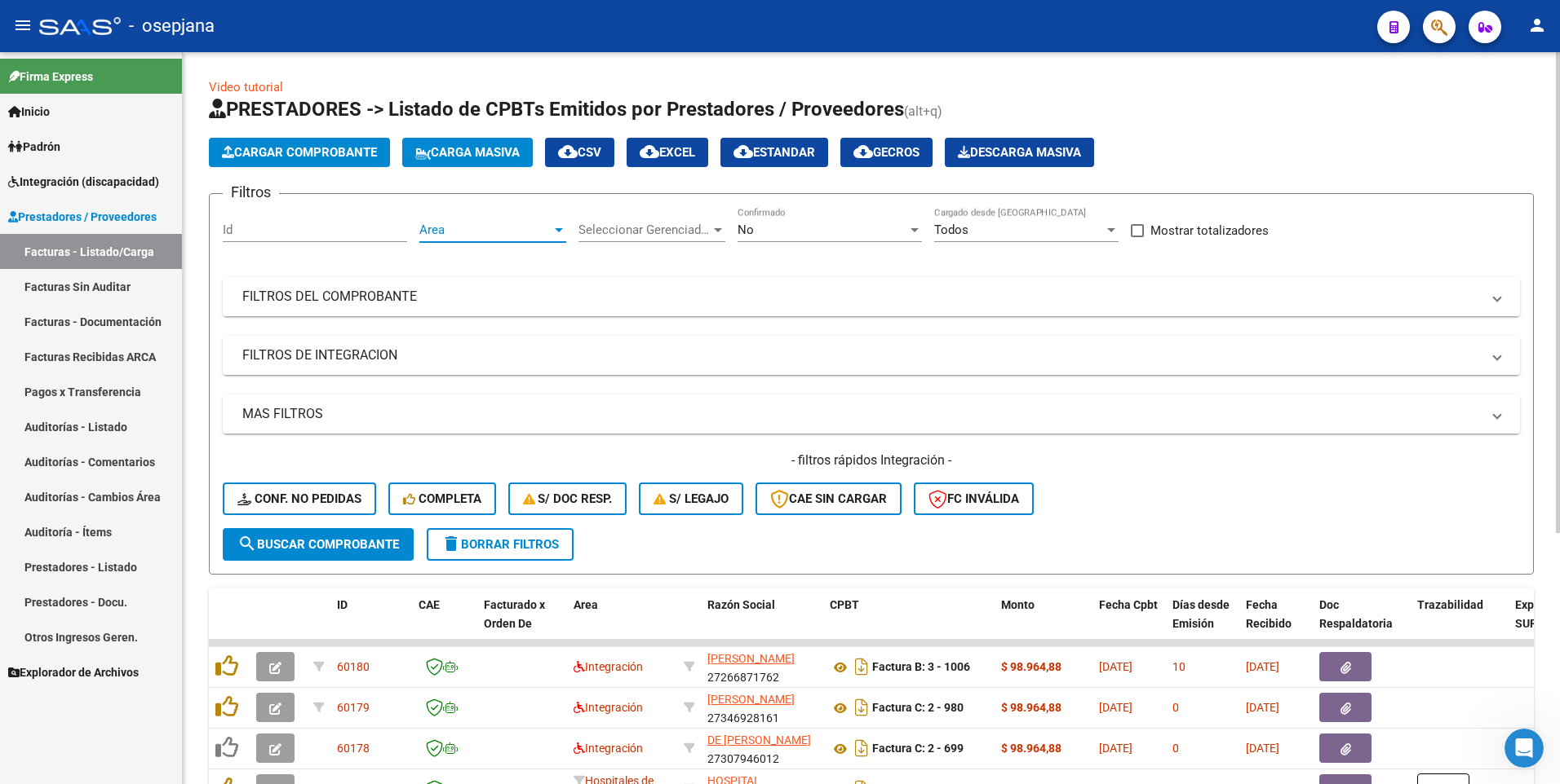
click at [460, 232] on span "Area" at bounding box center [485, 229] width 132 height 14
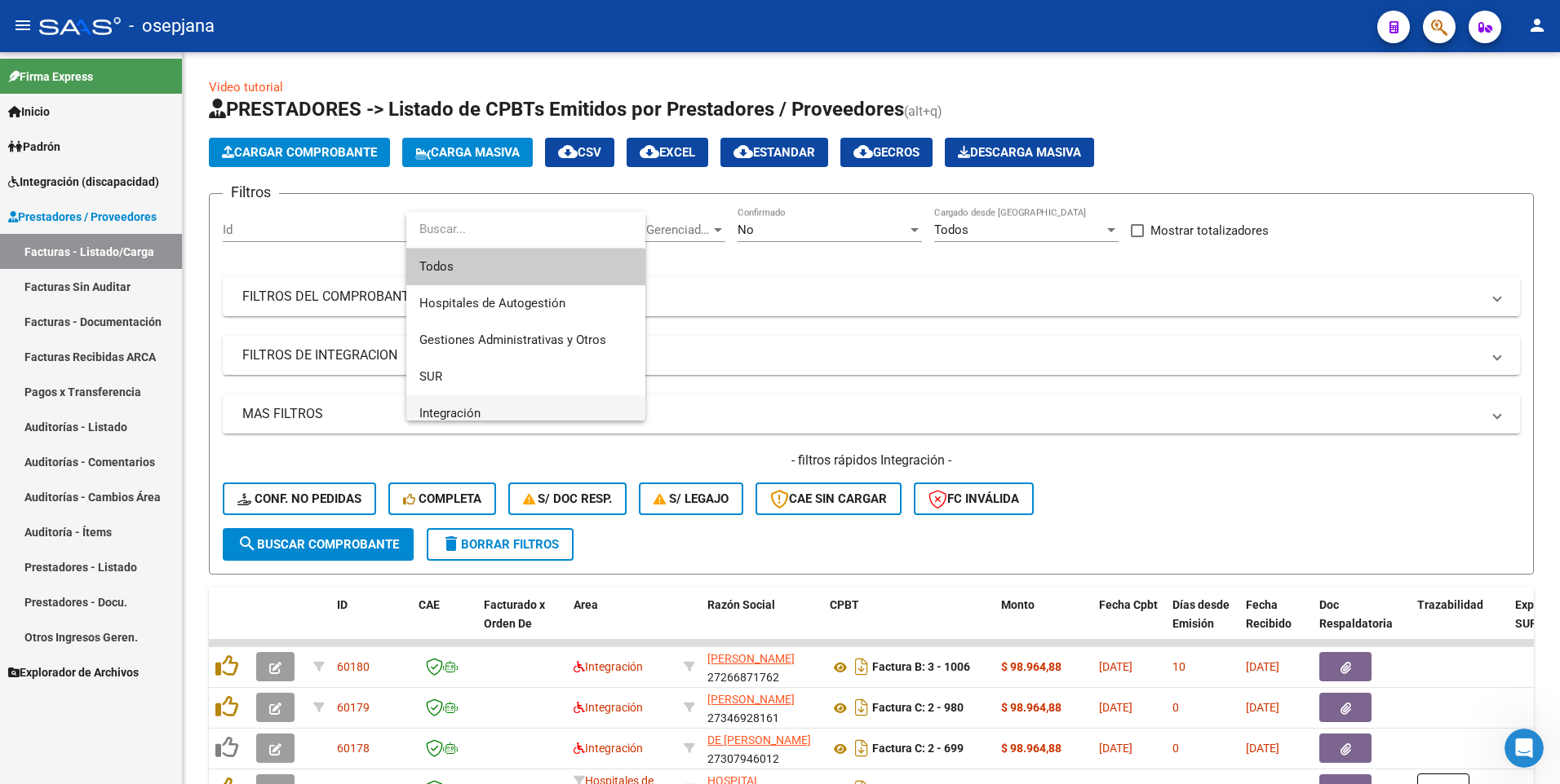
click at [505, 403] on span "Integración" at bounding box center [525, 413] width 213 height 36
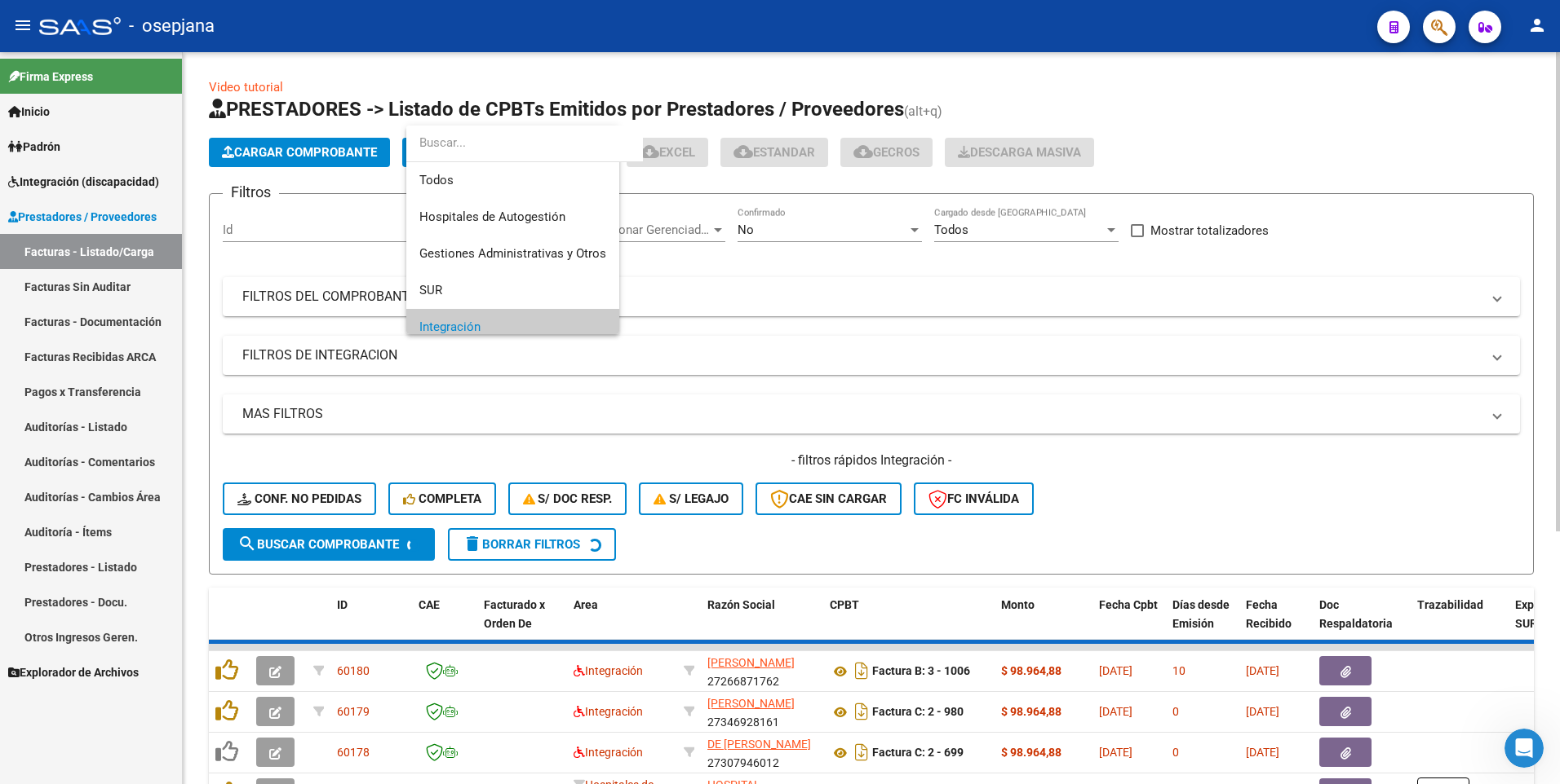
scroll to position [97, 0]
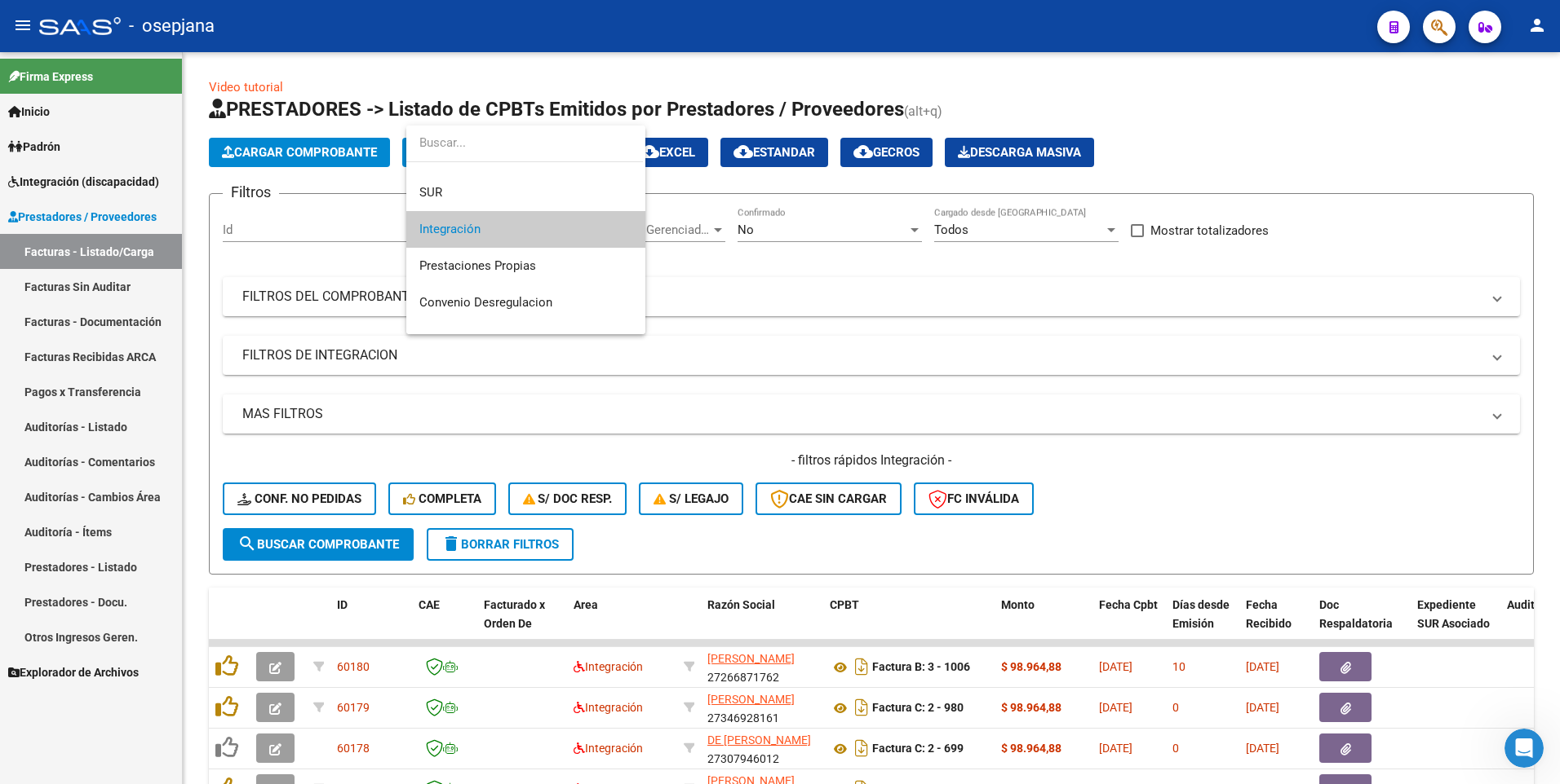
click at [552, 237] on span "Integración" at bounding box center [525, 229] width 213 height 36
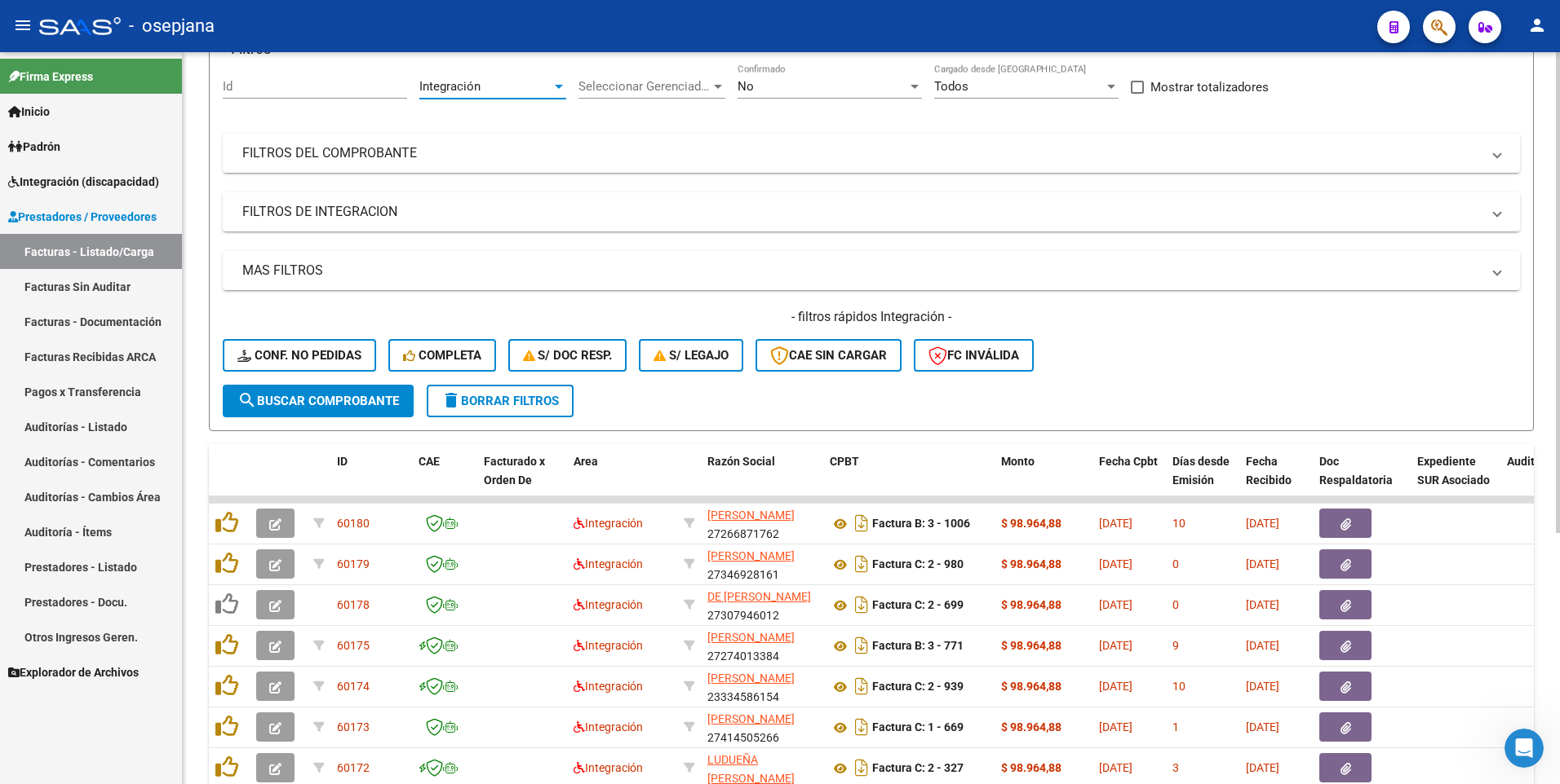
scroll to position [0, 0]
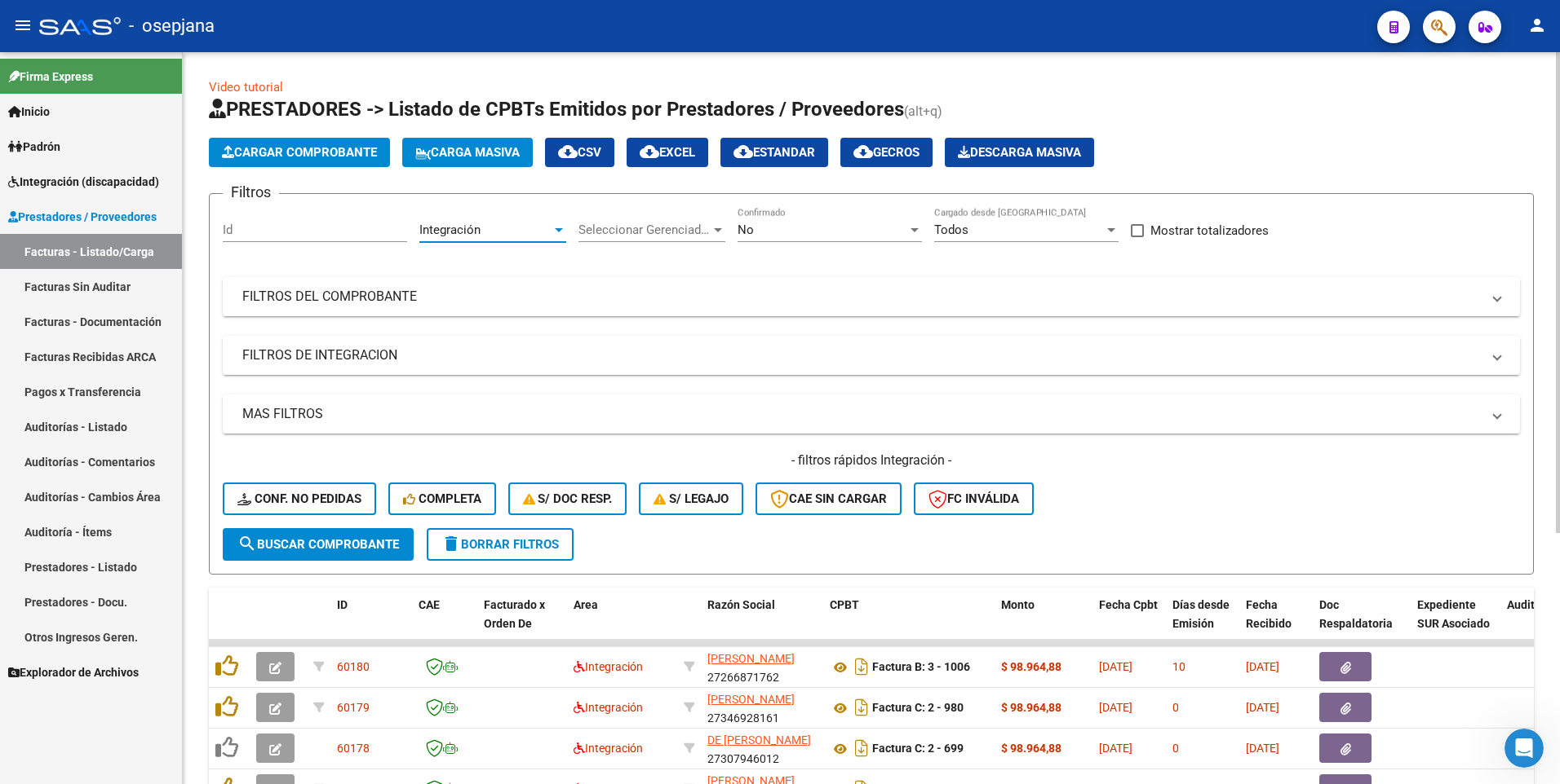
click at [296, 300] on mat-panel-title "FILTROS DEL COMPROBANTE" at bounding box center [862, 296] width 1238 height 18
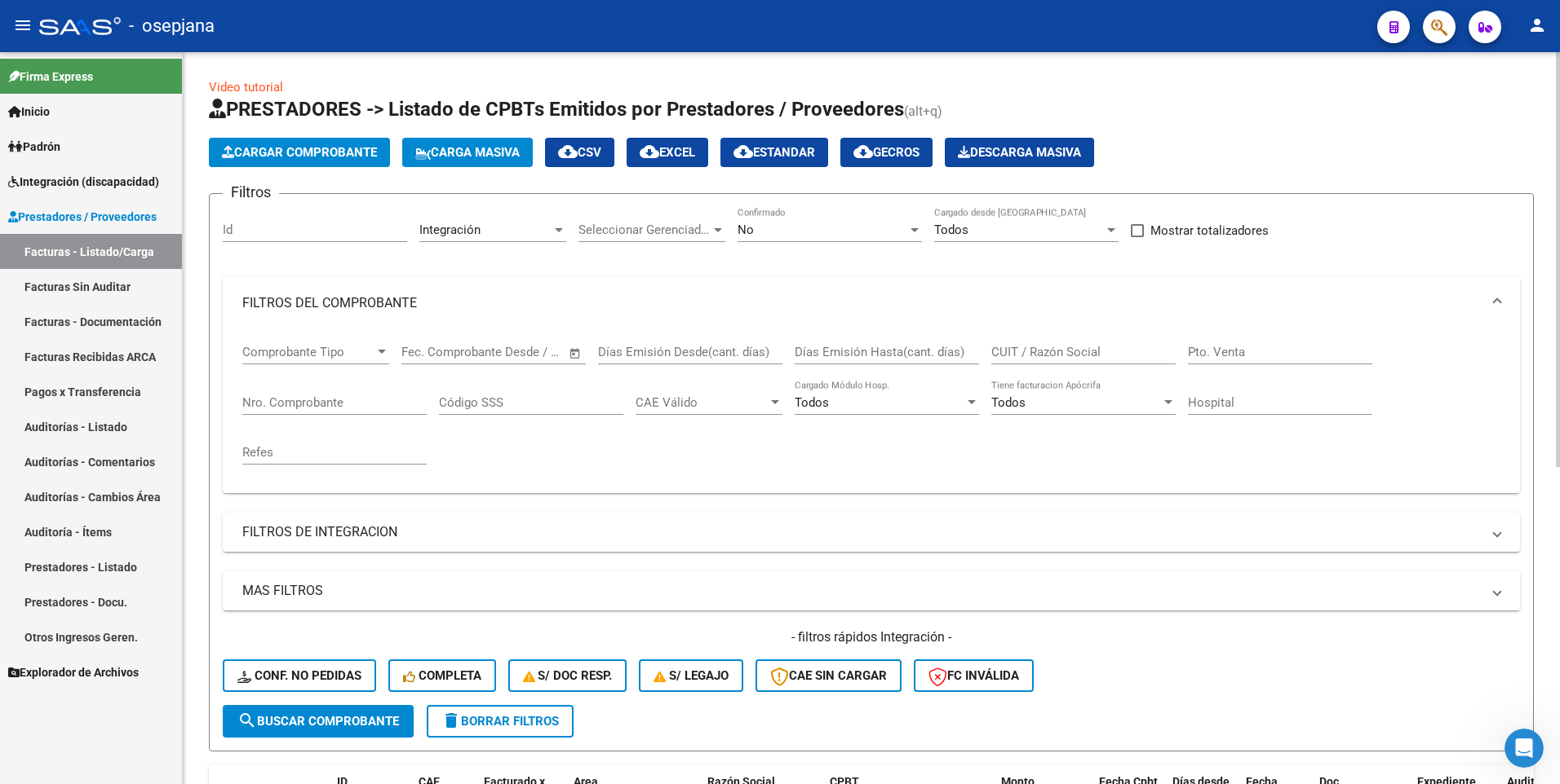
click at [290, 408] on input "Nro. Comprobante" at bounding box center [334, 402] width 184 height 14
click at [359, 404] on input "729" at bounding box center [334, 402] width 184 height 14
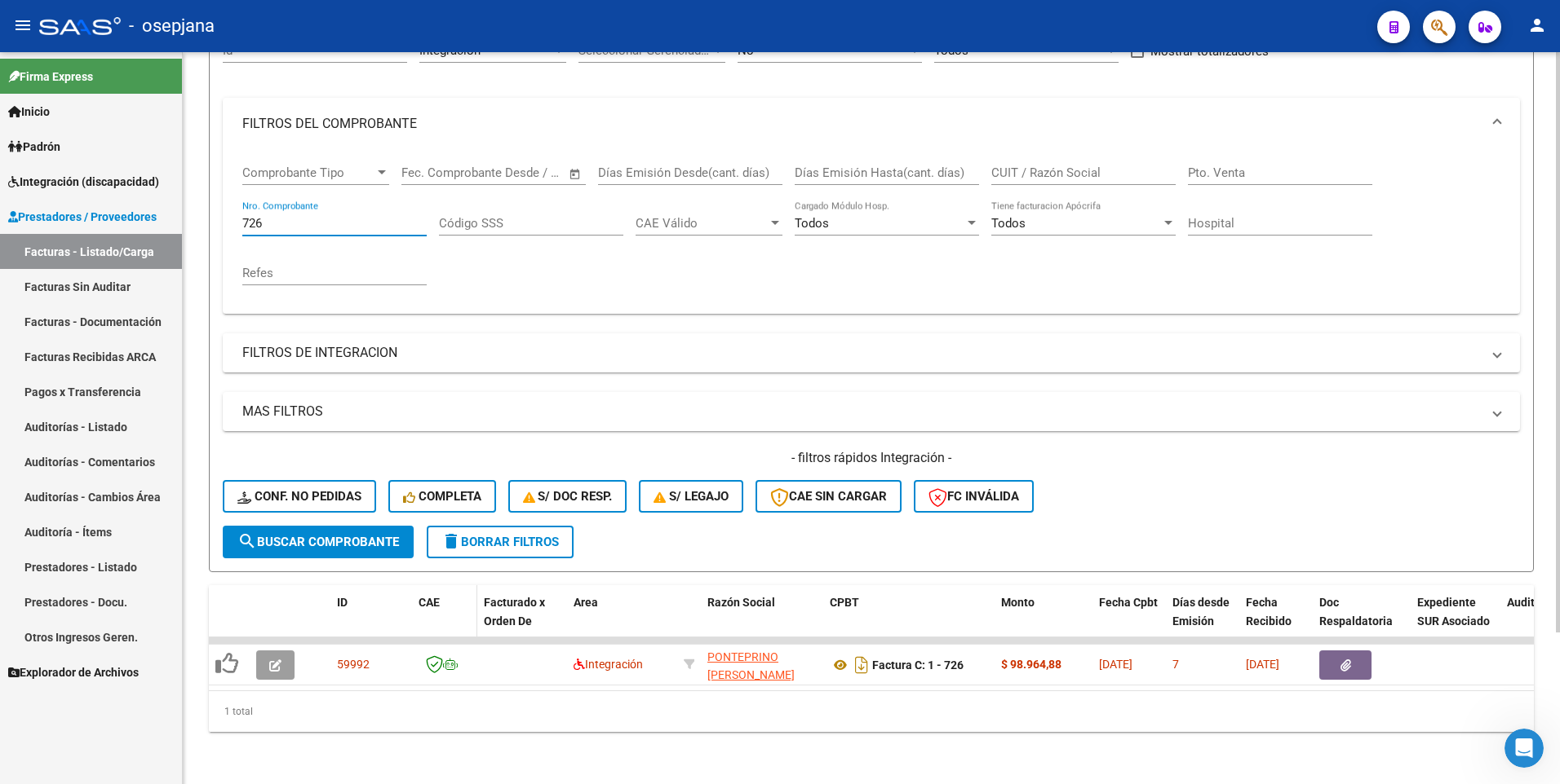
scroll to position [192, 0]
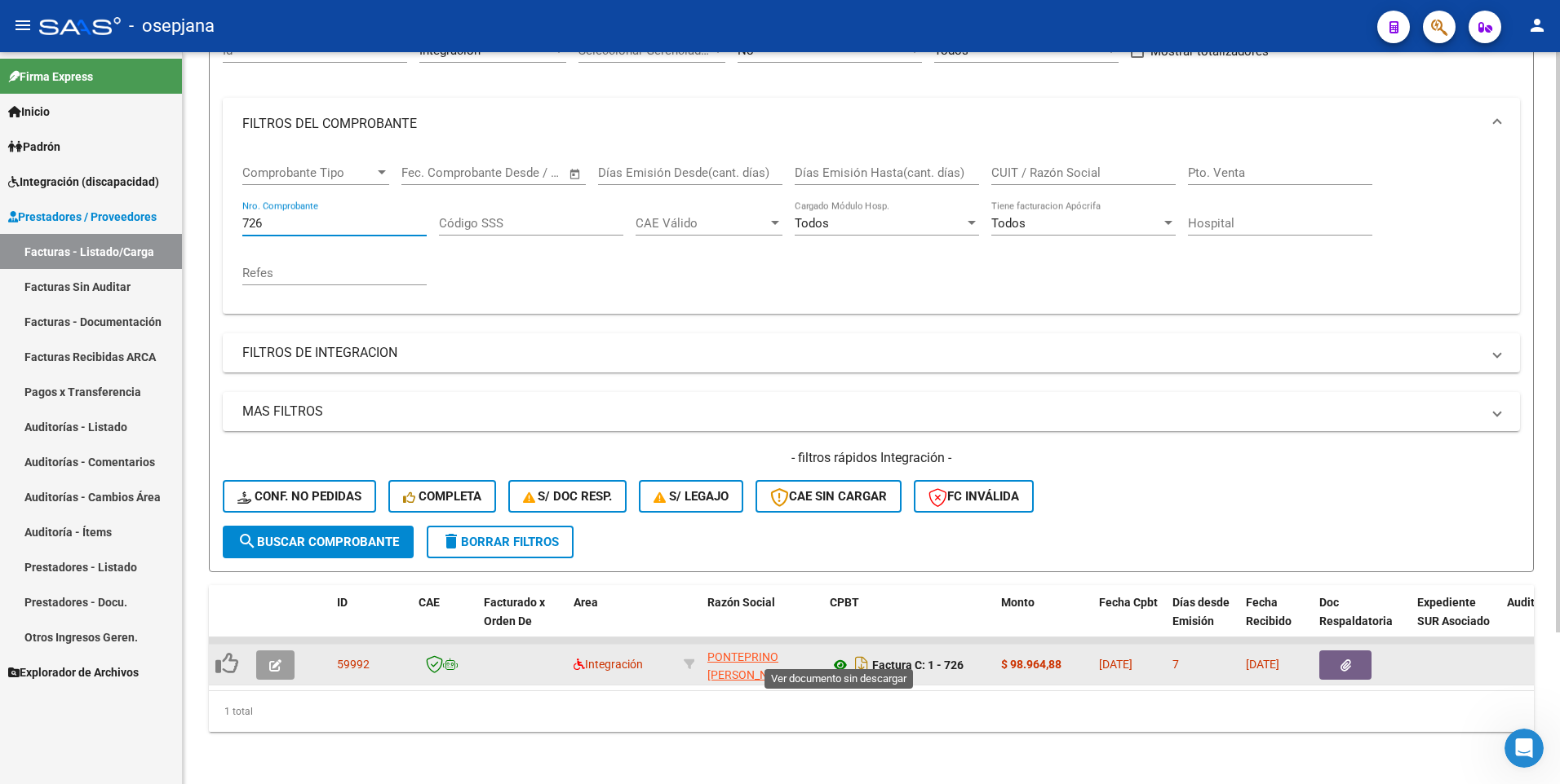
type input "726"
click at [845, 656] on icon at bounding box center [840, 666] width 21 height 19
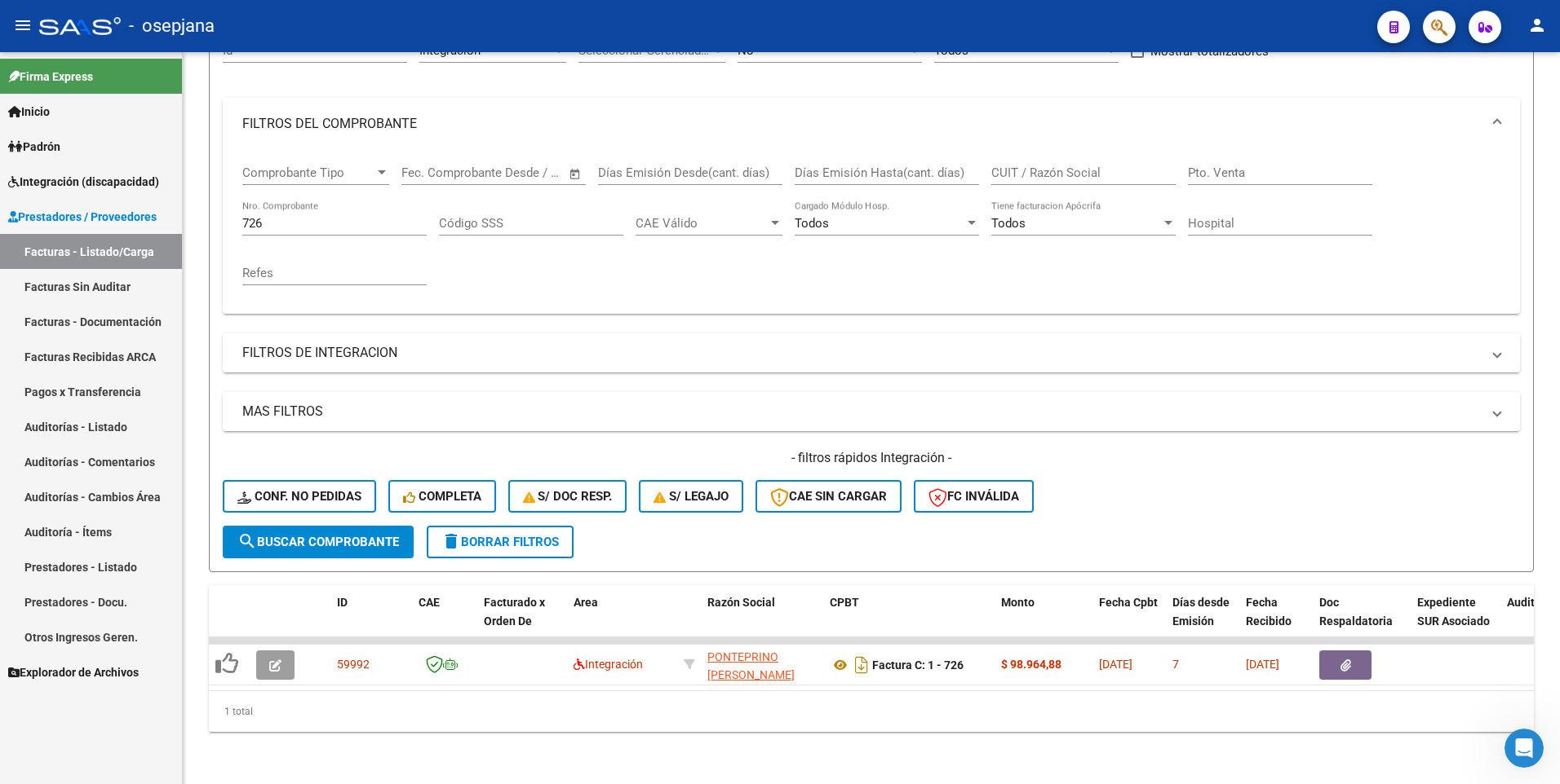
click at [72, 138] on link "Padrón" at bounding box center [91, 146] width 182 height 35
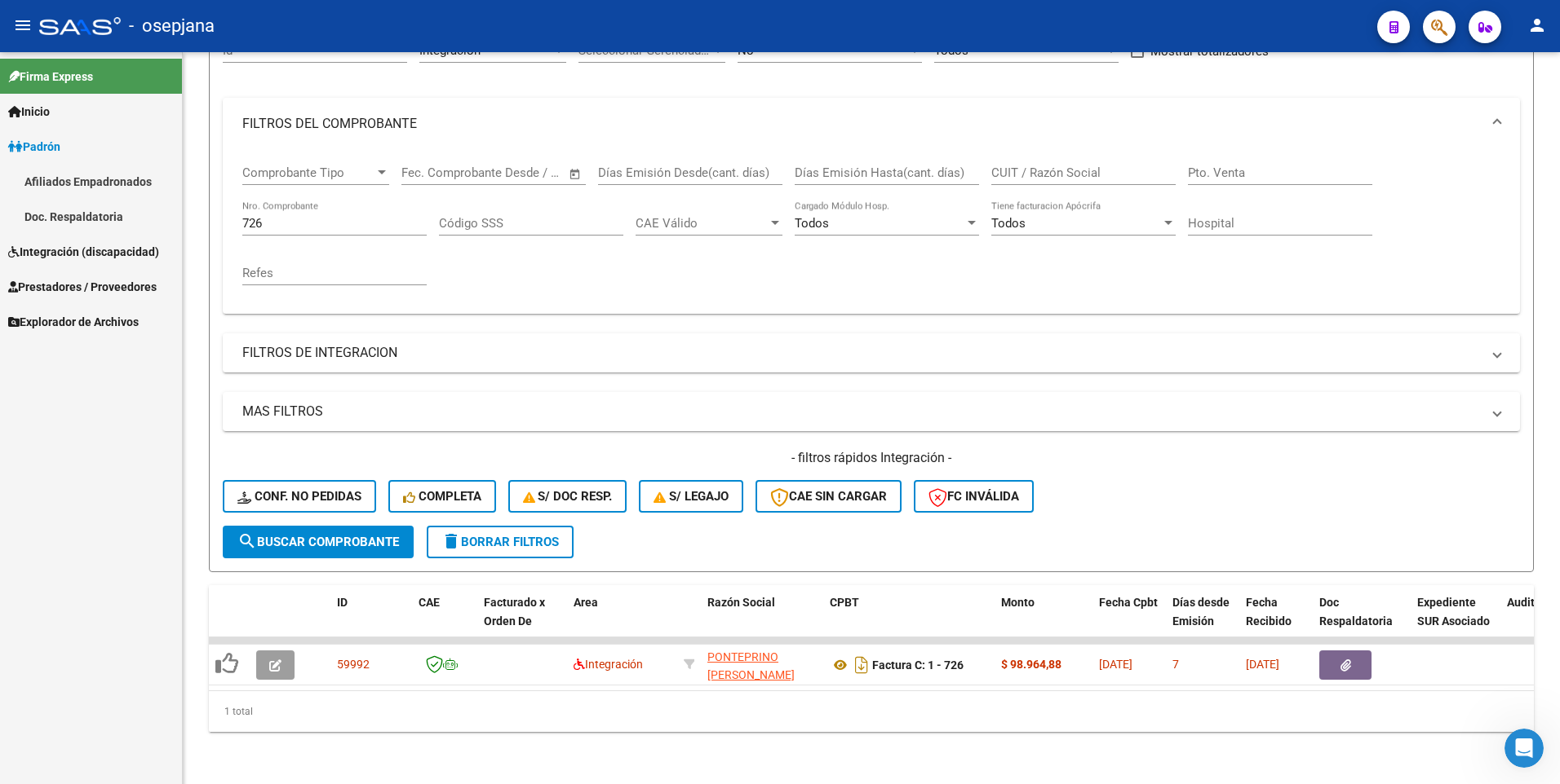
click at [89, 180] on link "Afiliados Empadronados" at bounding box center [91, 181] width 182 height 35
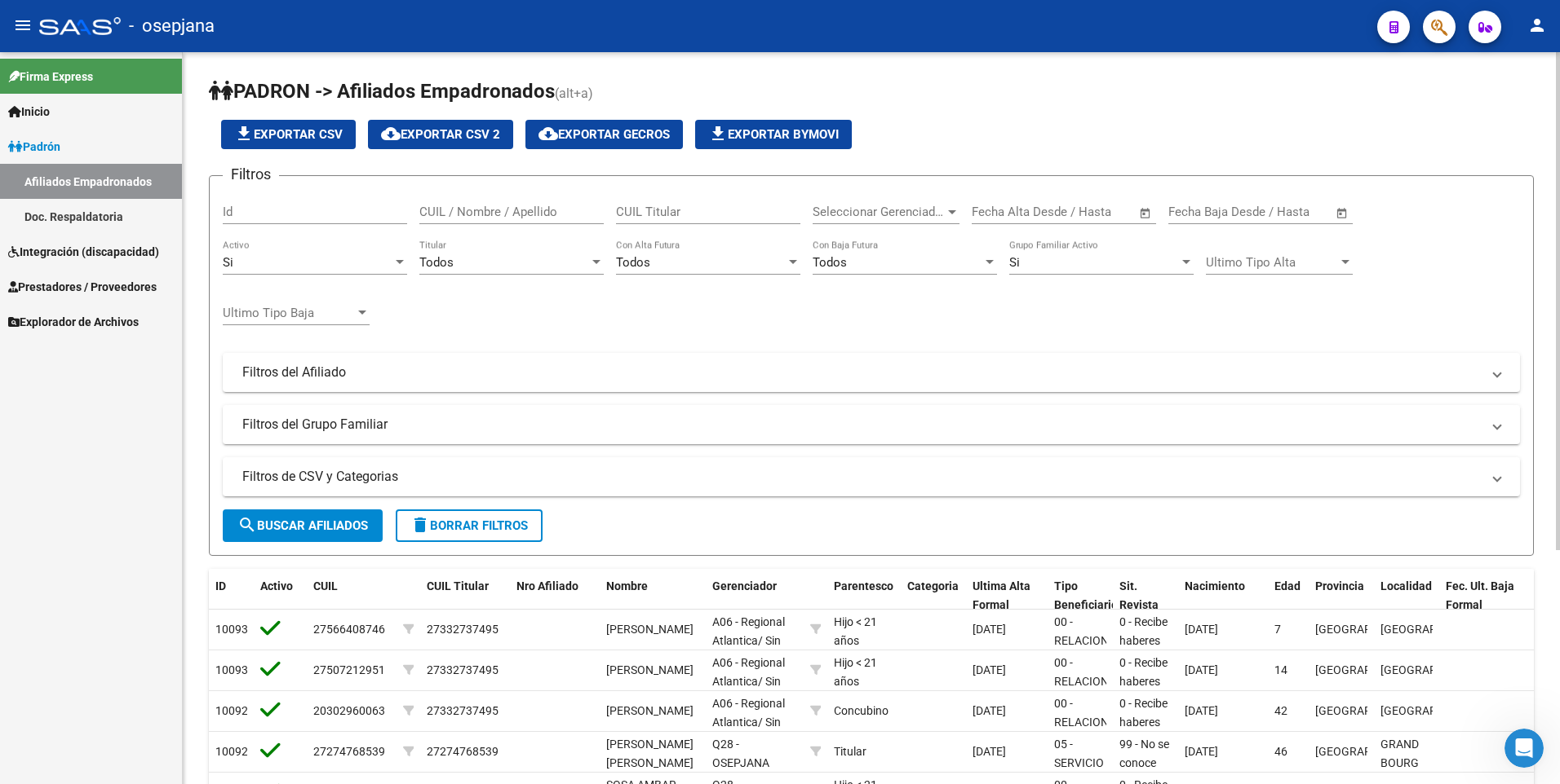
click at [537, 215] on input "CUIL / Nombre / Apellido" at bounding box center [511, 211] width 184 height 14
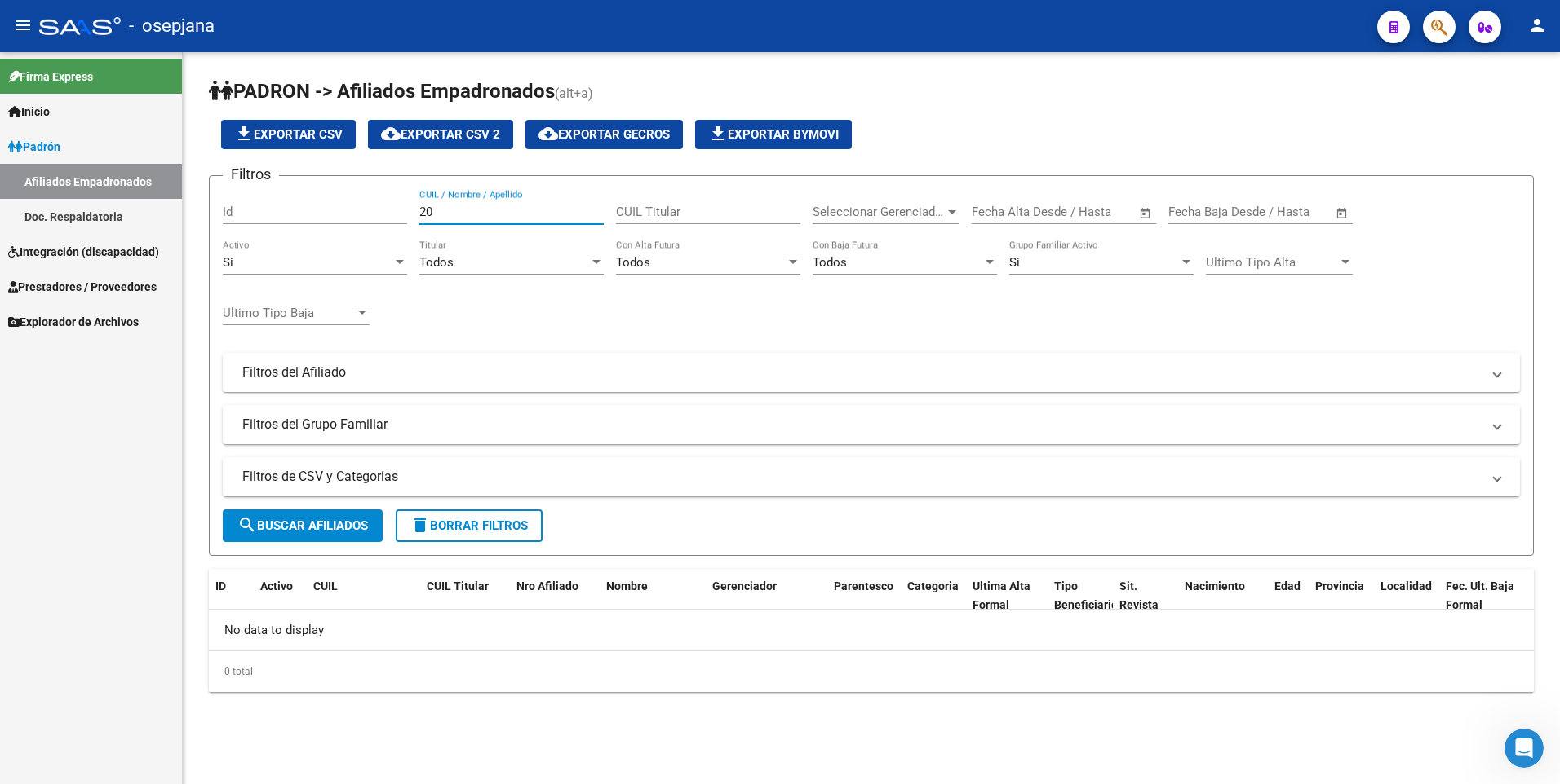
type input "2"
type input "20589234775"
click at [269, 522] on span "search Buscar Afiliados" at bounding box center [302, 525] width 131 height 14
drag, startPoint x: 512, startPoint y: 218, endPoint x: 329, endPoint y: 199, distance: 184.0
click at [329, 199] on div "Filtros Id 20589234775 CUIL / Nombre / Apellido CUIL Titular Seleccionar Gerenc…" at bounding box center [871, 316] width 1297 height 255
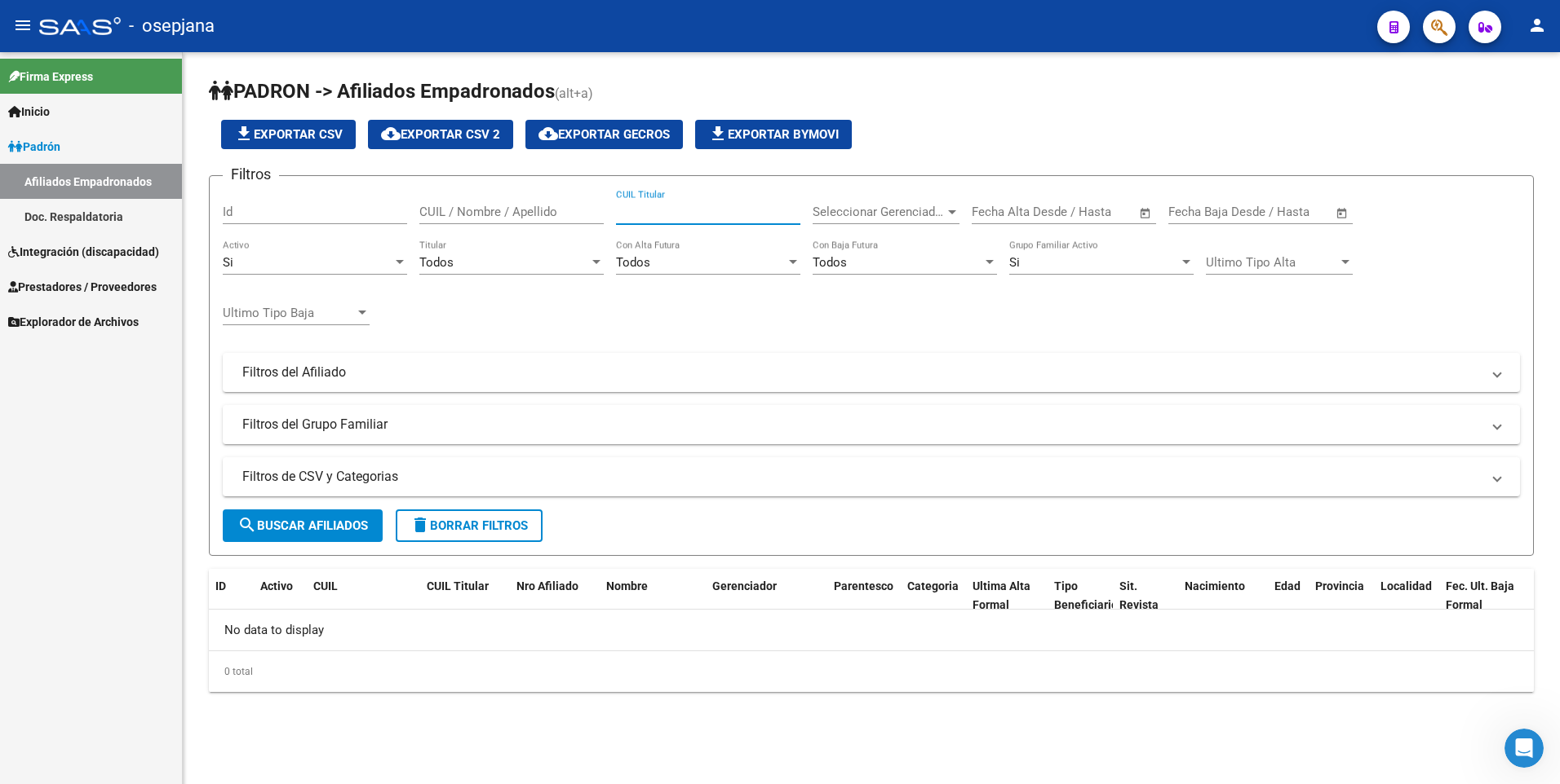
paste input "27-38069032-8"
type input "27-38069032-8"
click at [332, 525] on span "search Buscar Afiliados" at bounding box center [302, 525] width 131 height 14
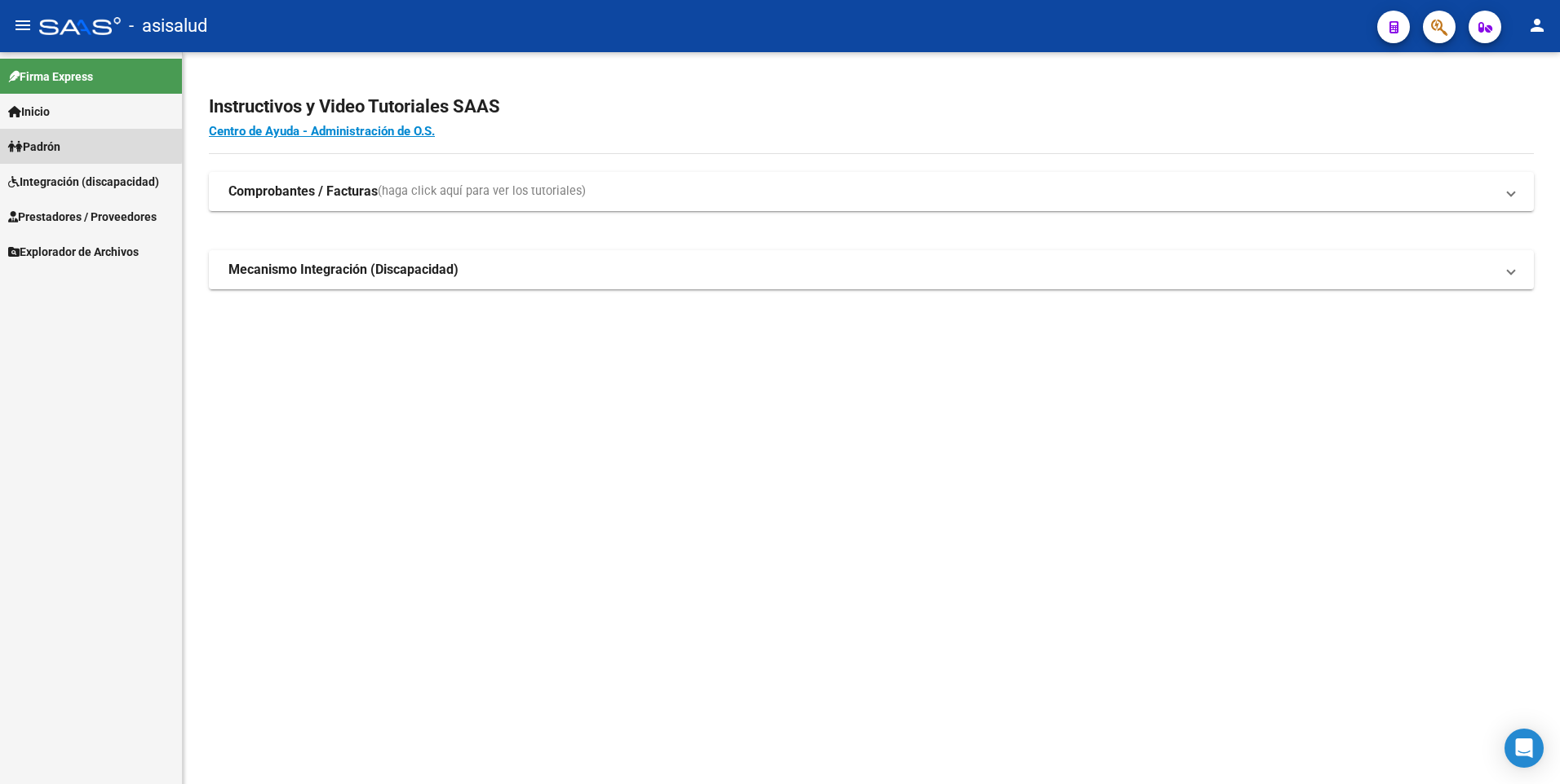
click at [76, 143] on link "Padrón" at bounding box center [91, 146] width 182 height 35
click at [62, 243] on span "Integración (discapacidad)" at bounding box center [84, 251] width 151 height 18
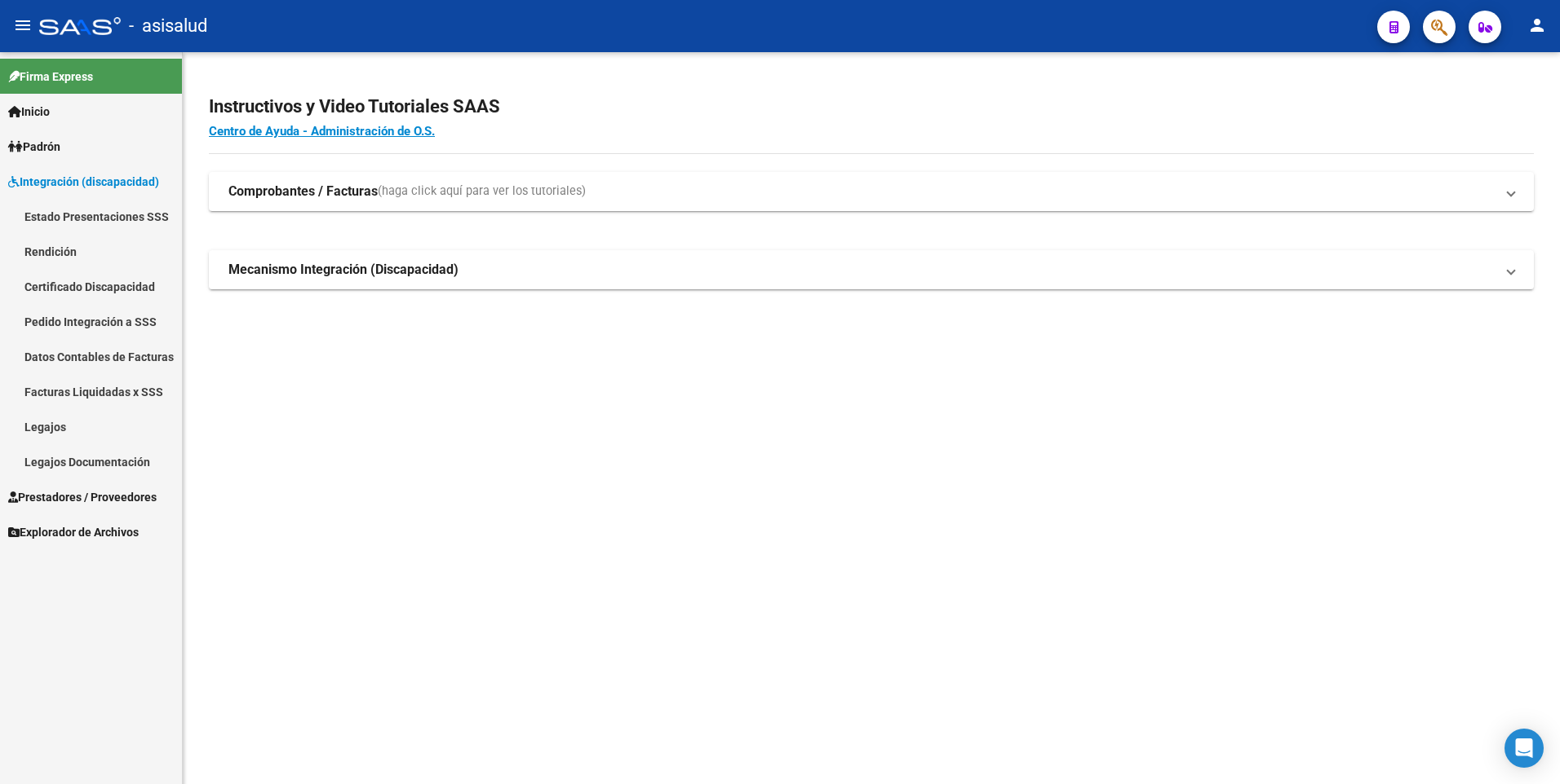
click at [80, 138] on link "Padrón" at bounding box center [91, 146] width 182 height 35
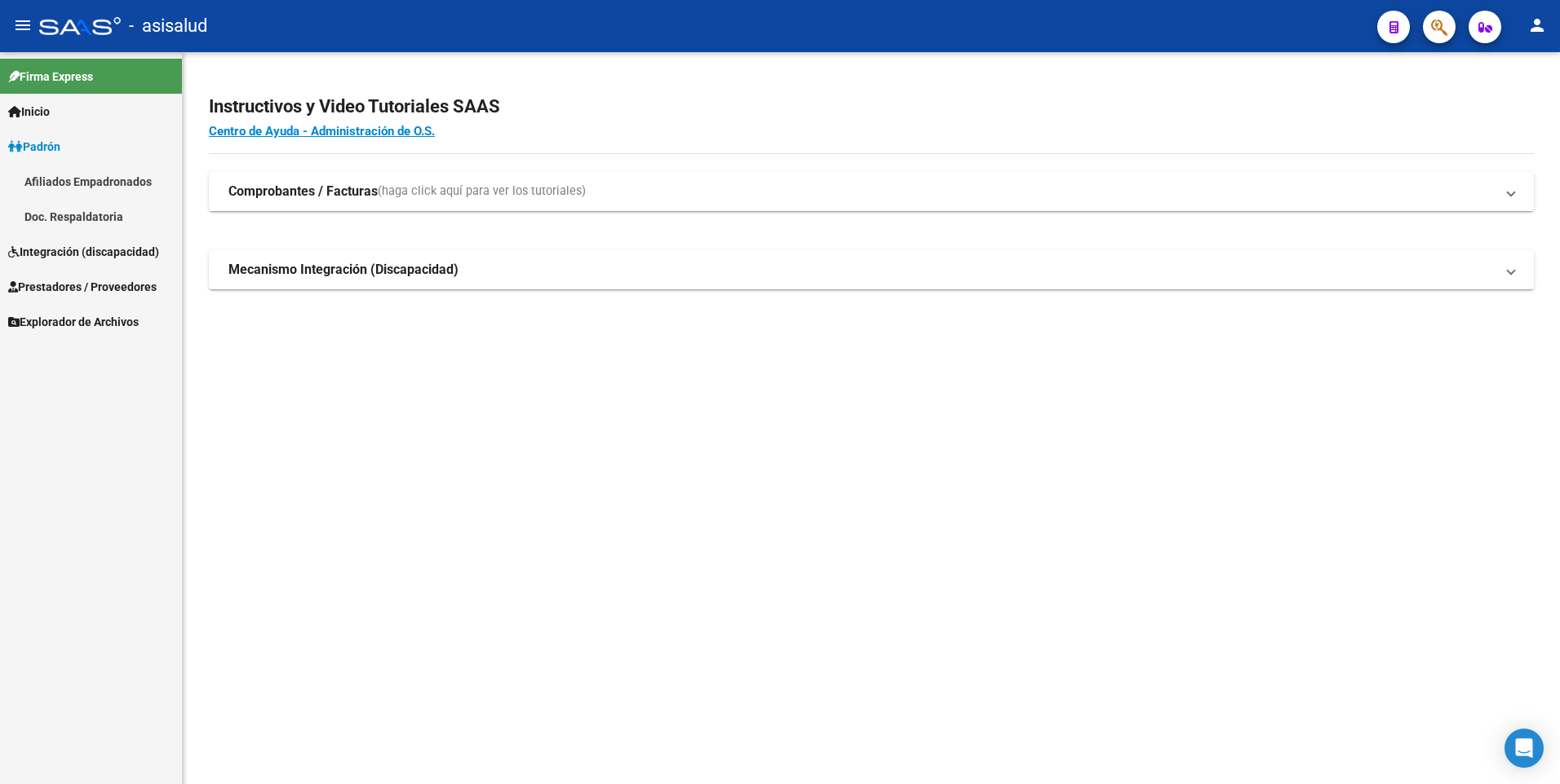
click at [75, 177] on link "Afiliados Empadronados" at bounding box center [91, 181] width 182 height 35
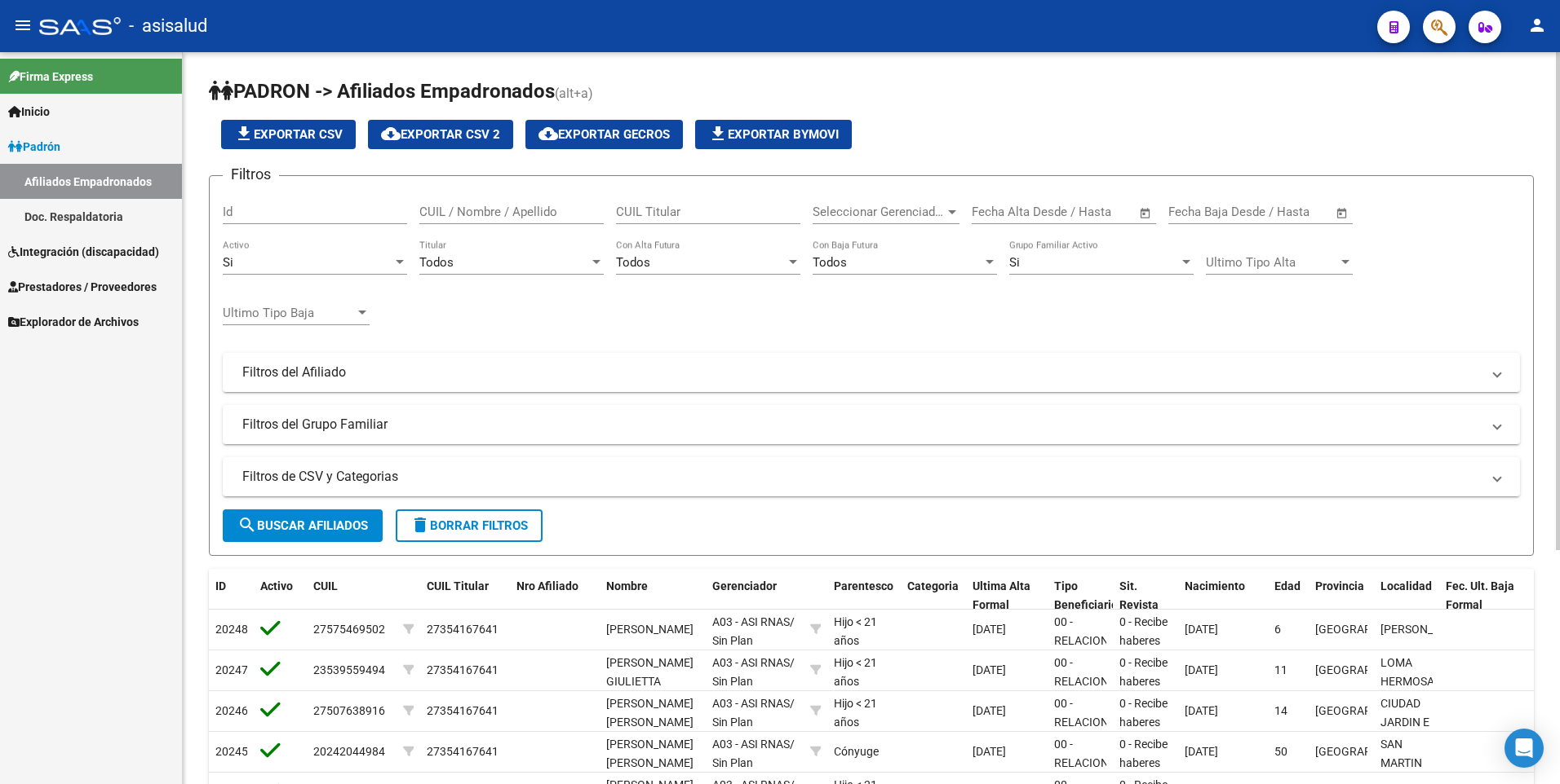
click at [684, 209] on input "CUIL Titular" at bounding box center [708, 211] width 184 height 14
paste input "27-38069032-8"
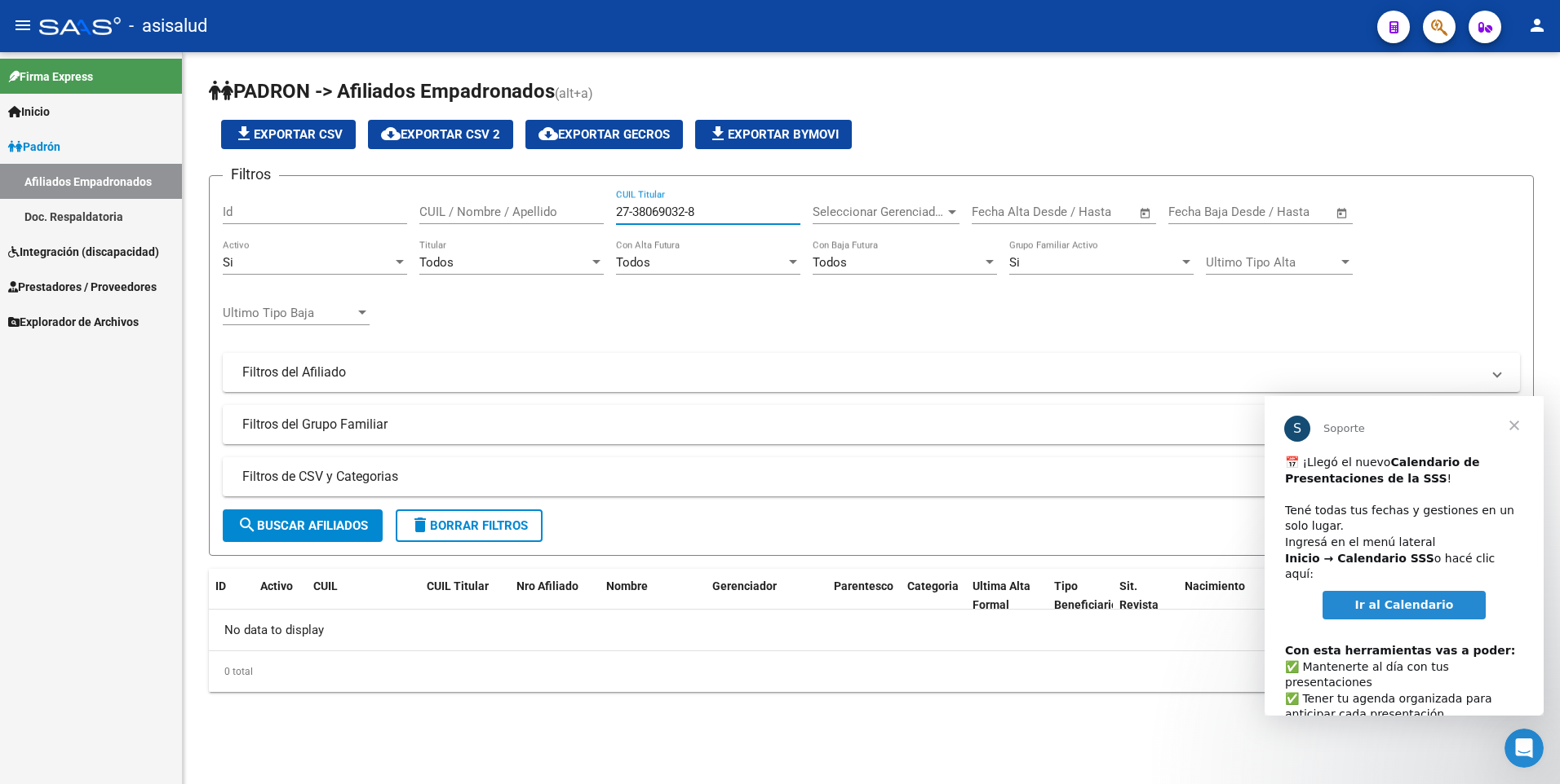
click at [693, 210] on input "27-38069032-8" at bounding box center [708, 211] width 184 height 14
click at [630, 213] on input "27-380690328" at bounding box center [708, 211] width 184 height 14
type input "27380690328"
click at [1519, 421] on span "Cerrar" at bounding box center [1513, 425] width 58 height 58
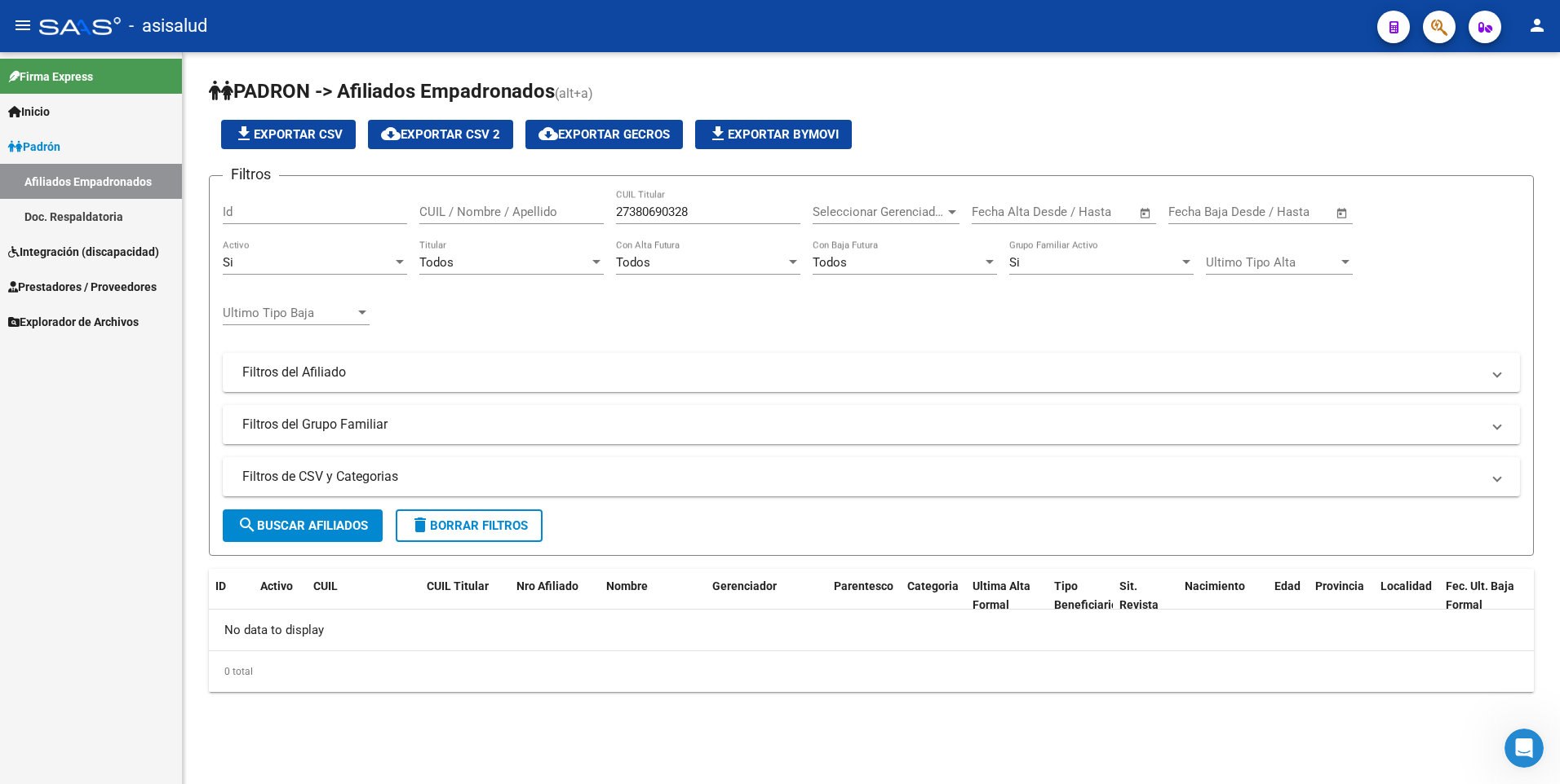
click at [1114, 416] on mat-panel-title "Filtros del Grupo Familiar" at bounding box center [862, 425] width 1238 height 18
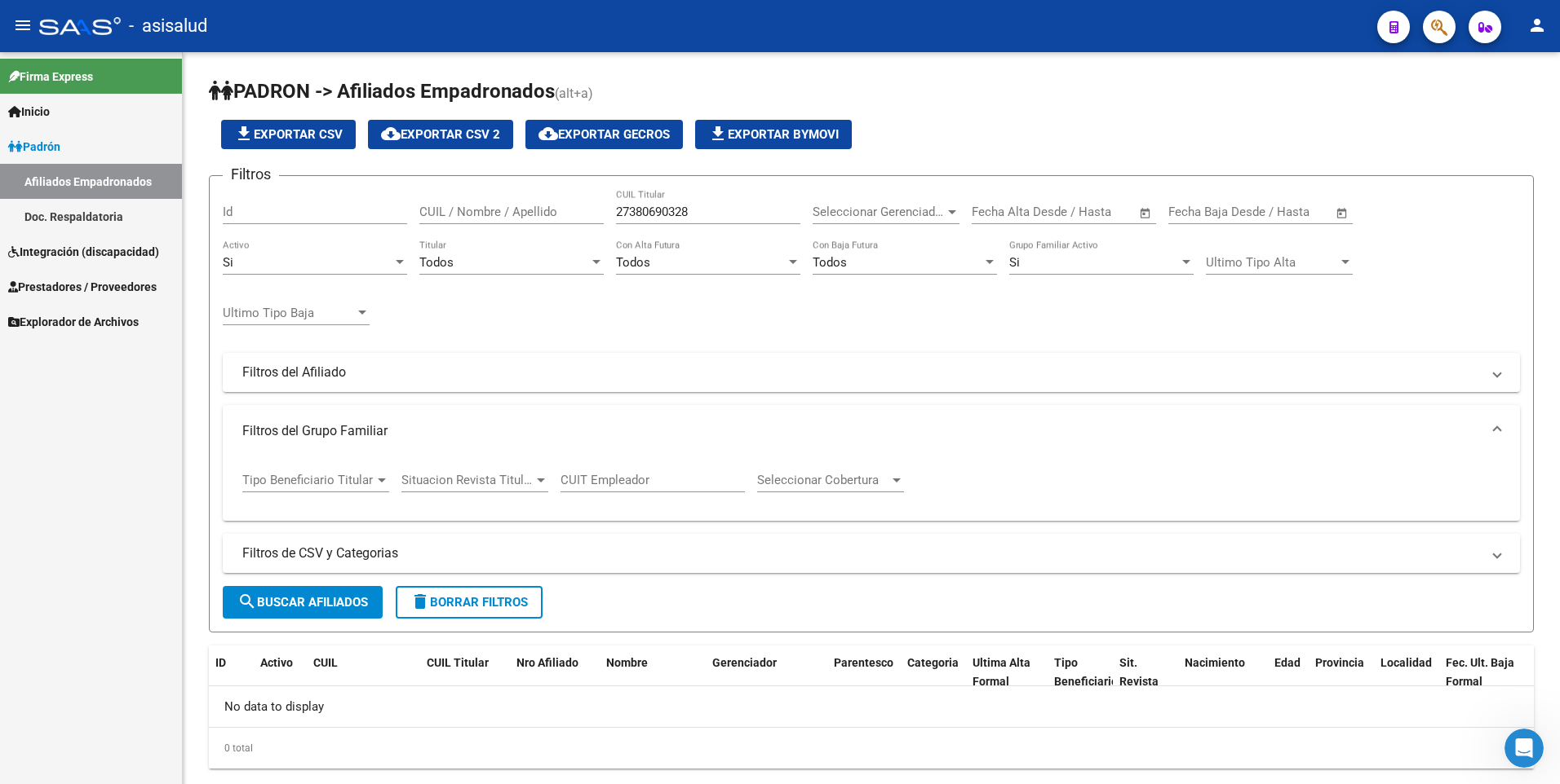
click at [66, 253] on span "Integración (discapacidad)" at bounding box center [84, 251] width 151 height 18
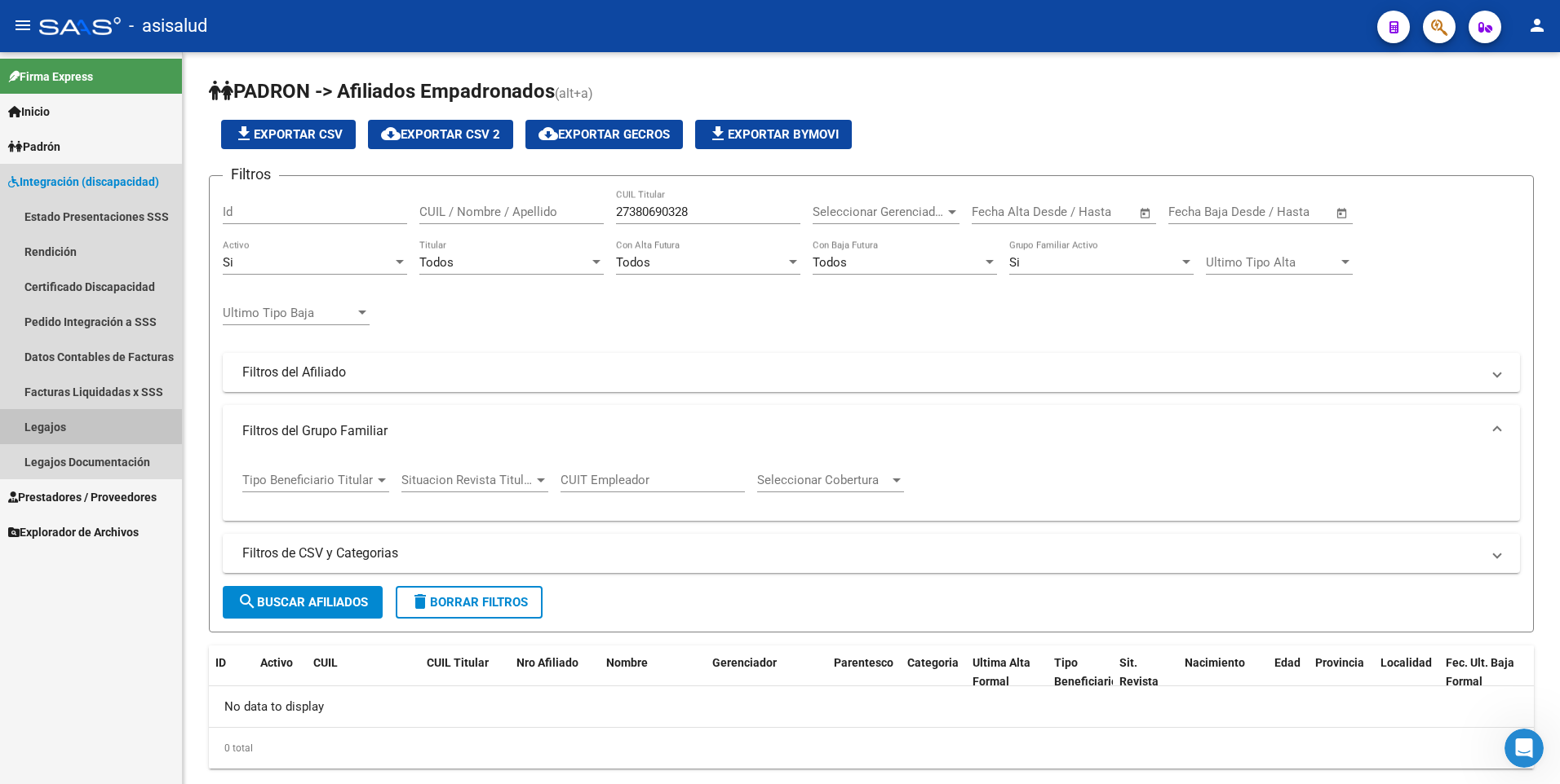
click at [68, 425] on link "Legajos" at bounding box center [91, 427] width 182 height 35
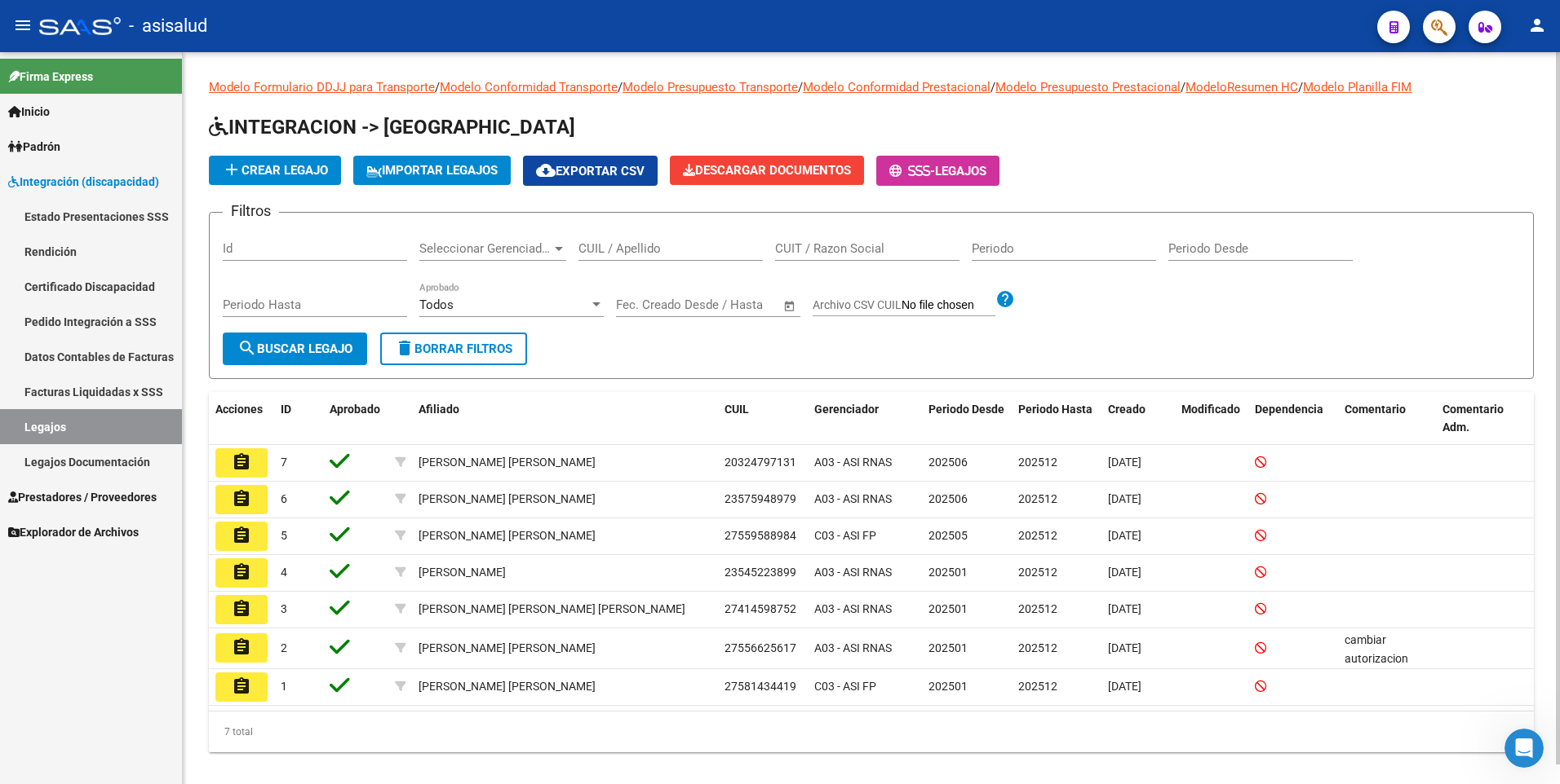
click at [690, 247] on input "CUIL / Apellido" at bounding box center [670, 248] width 184 height 14
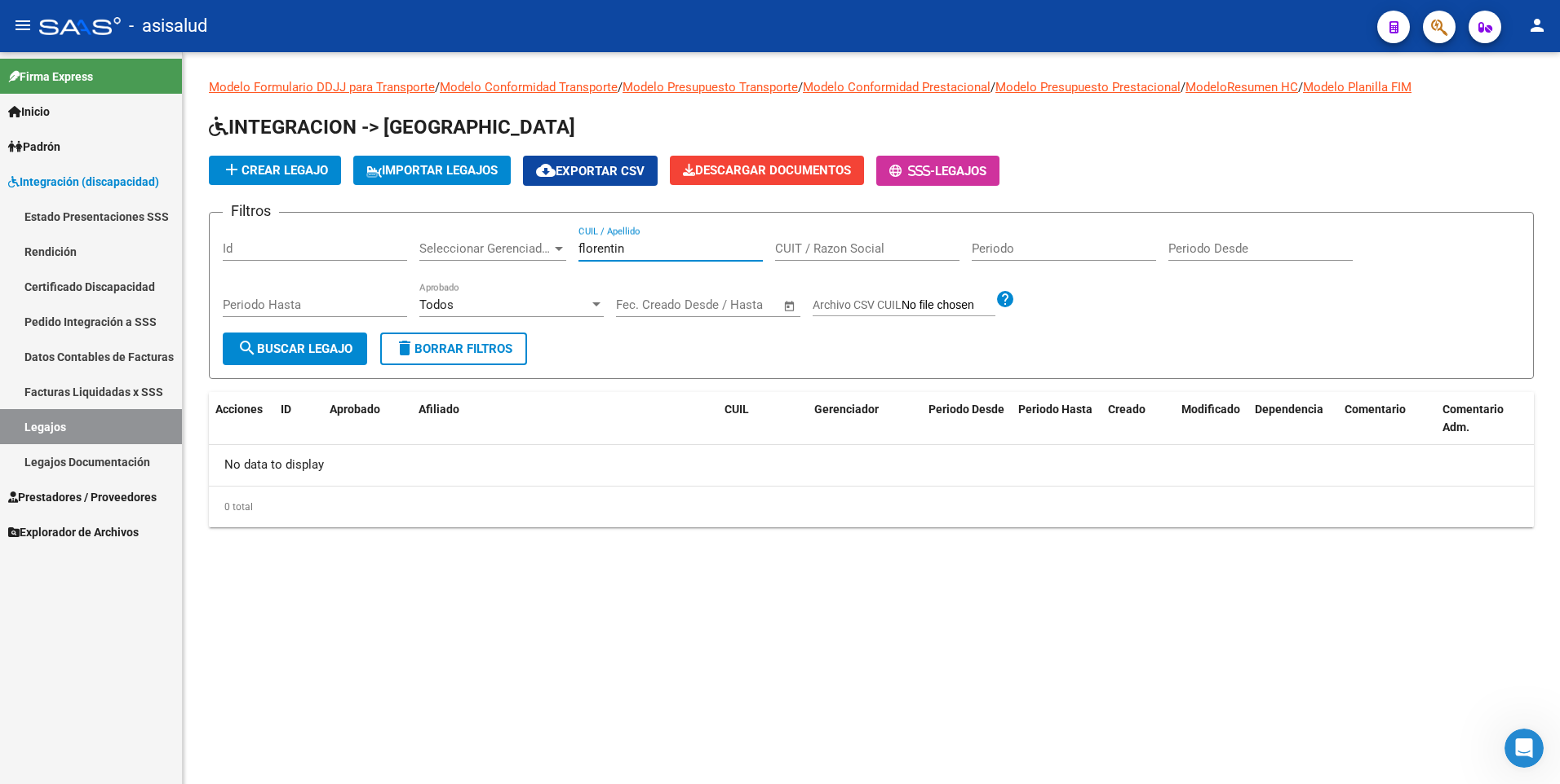
type input "florentin"
click at [1531, 21] on mat-icon "person" at bounding box center [1537, 25] width 19 height 19
click at [1488, 107] on button "exit_to_app Salir" at bounding box center [1504, 107] width 99 height 39
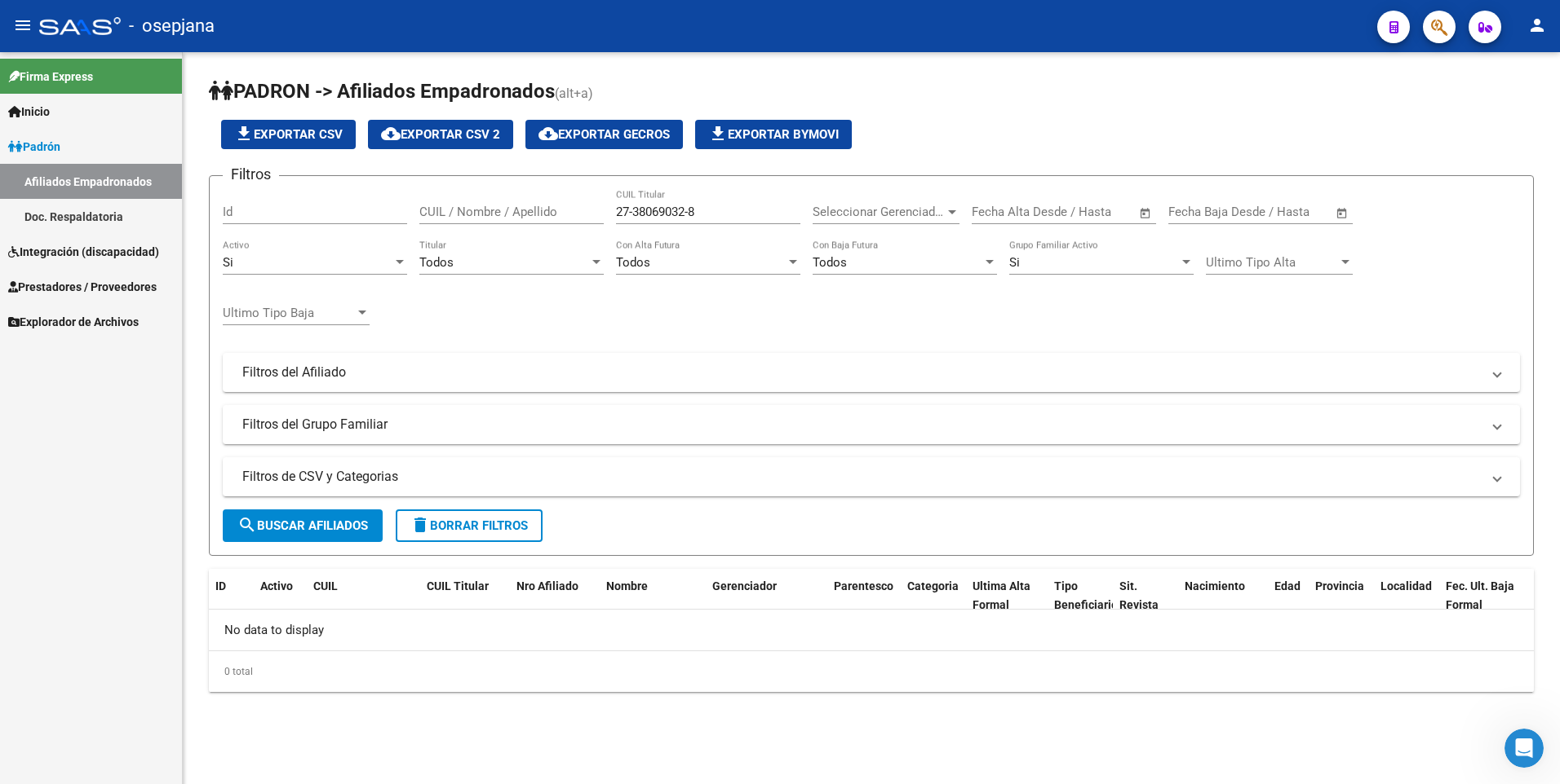
click at [60, 149] on span "Padrón" at bounding box center [34, 146] width 53 height 18
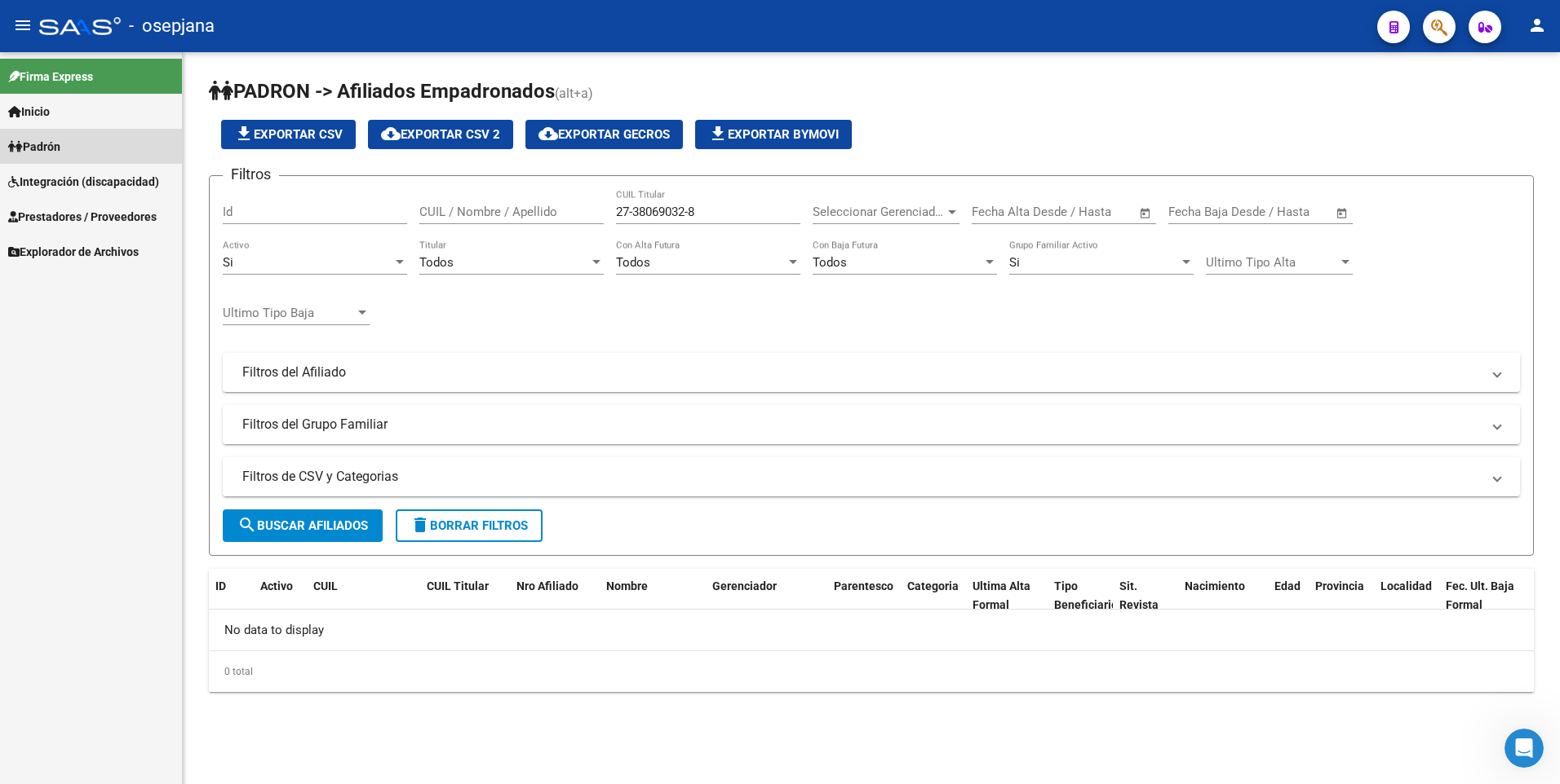
click at [60, 149] on span "Padrón" at bounding box center [34, 146] width 53 height 18
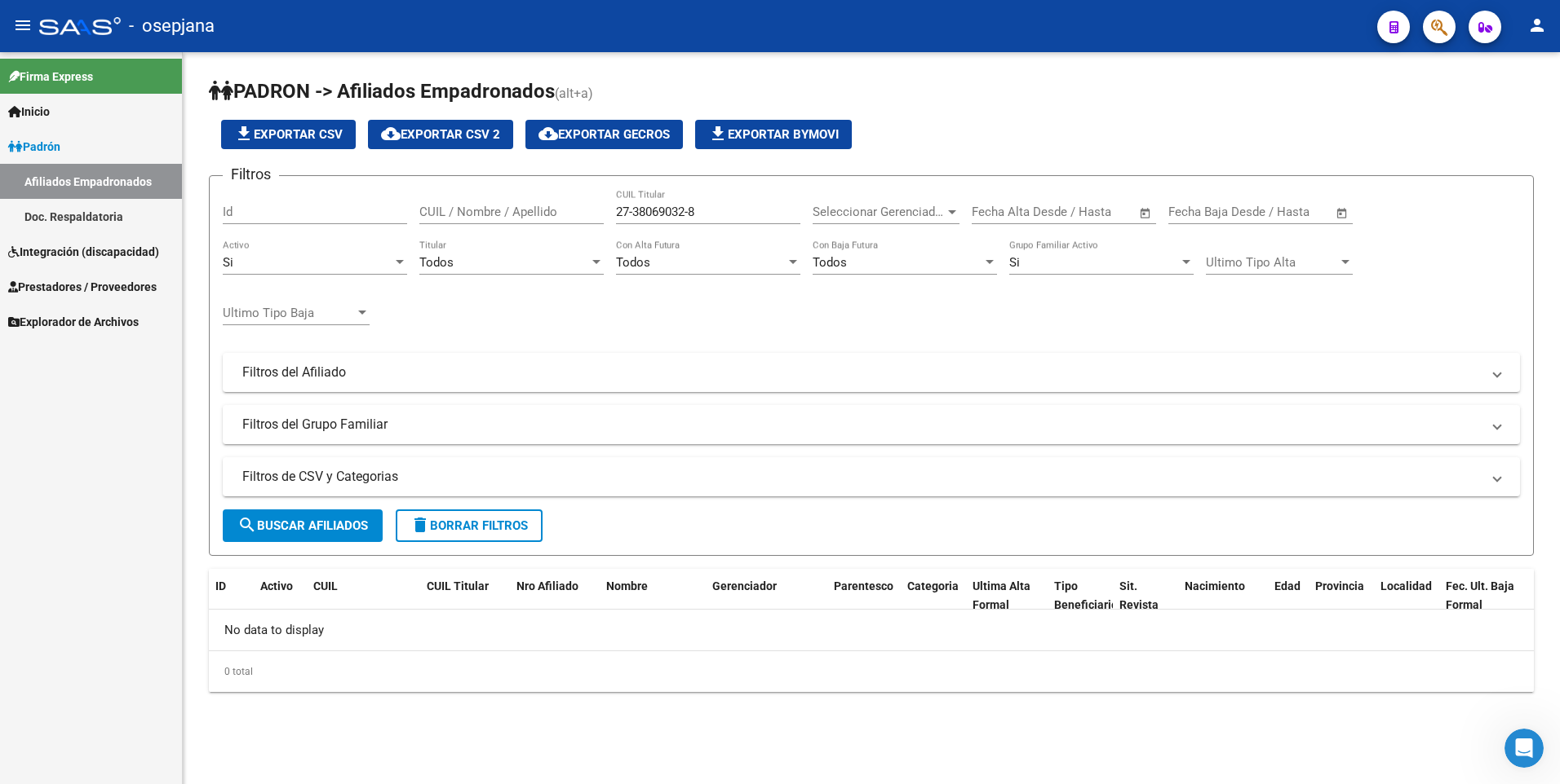
click at [61, 244] on span "Integración (discapacidad)" at bounding box center [84, 251] width 151 height 18
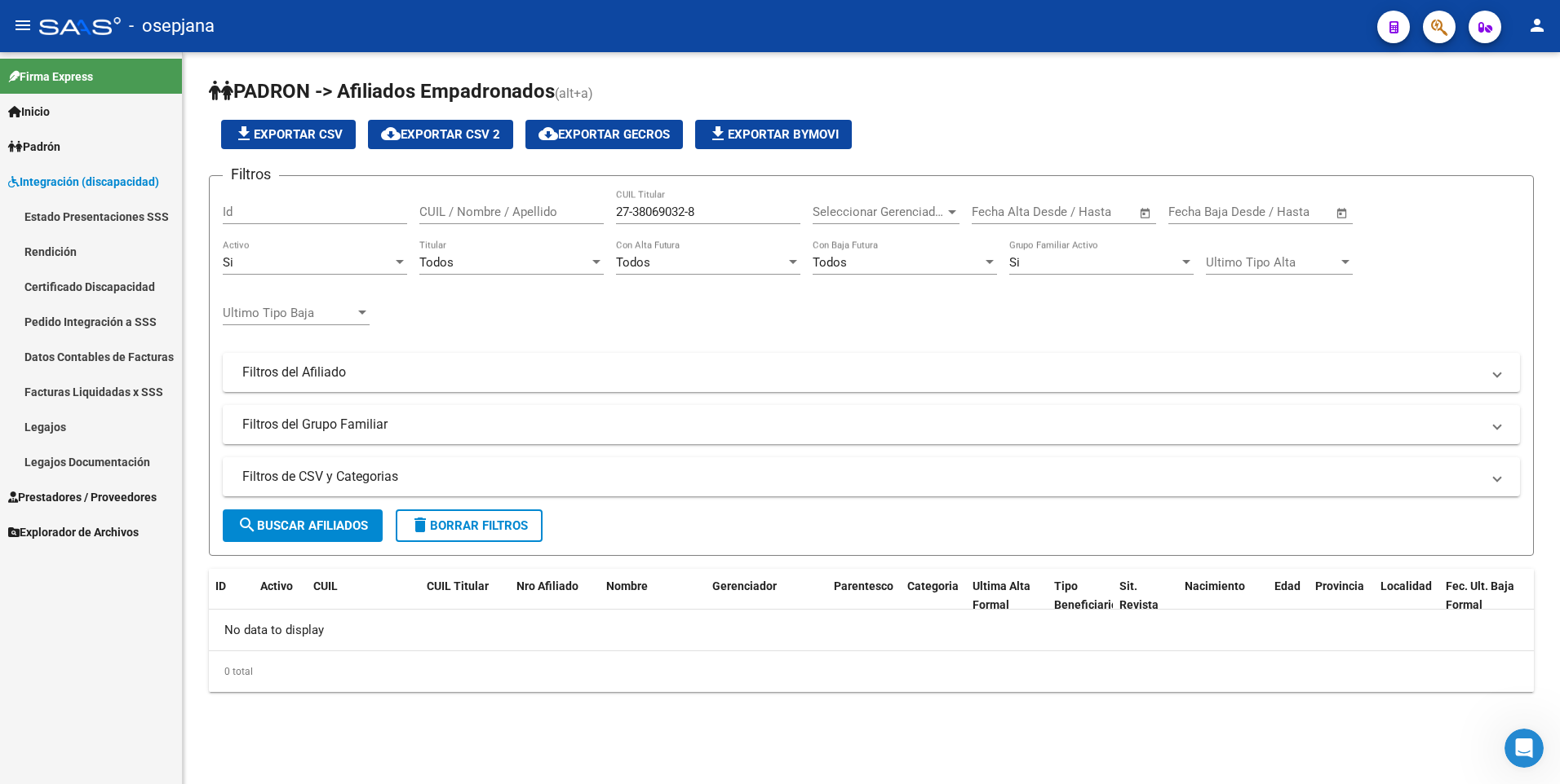
click at [50, 426] on link "Legajos" at bounding box center [91, 427] width 182 height 35
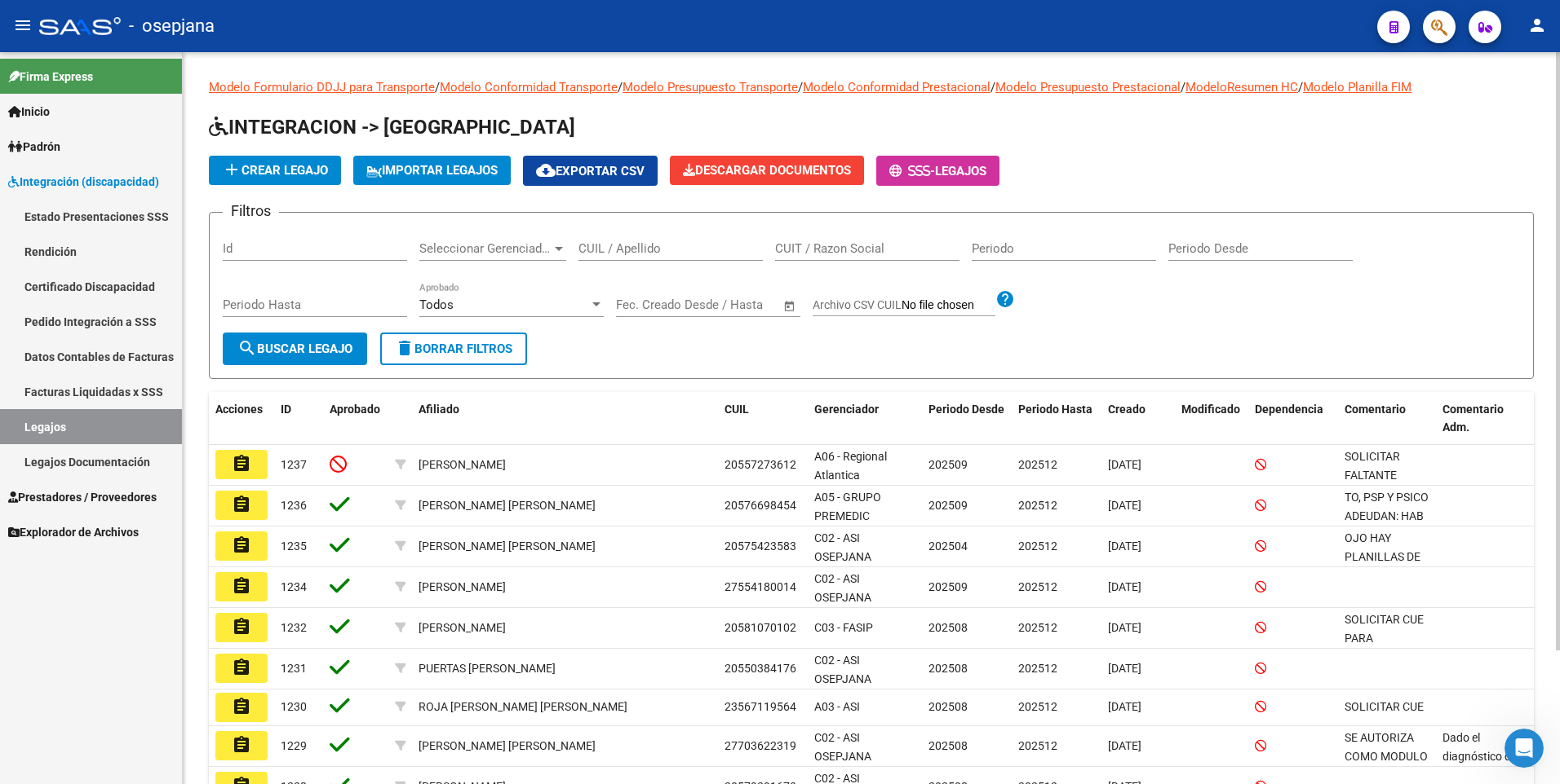
click at [620, 251] on input "CUIL / Apellido" at bounding box center [670, 248] width 184 height 14
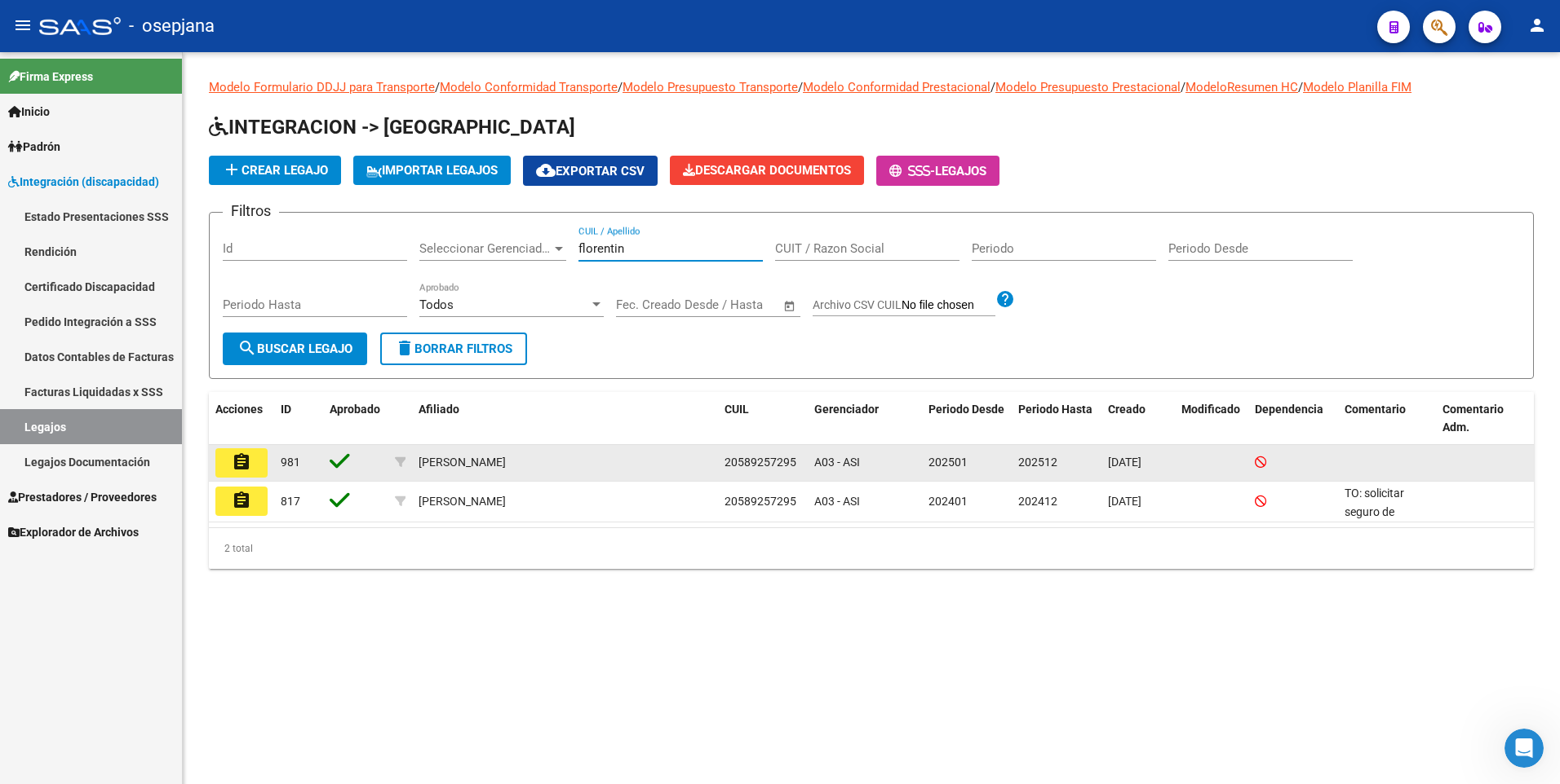
type input "florentin"
click at [267, 456] on datatable-body-cell "assignment" at bounding box center [242, 463] width 65 height 36
click at [248, 459] on mat-icon "assignment" at bounding box center [242, 462] width 19 height 19
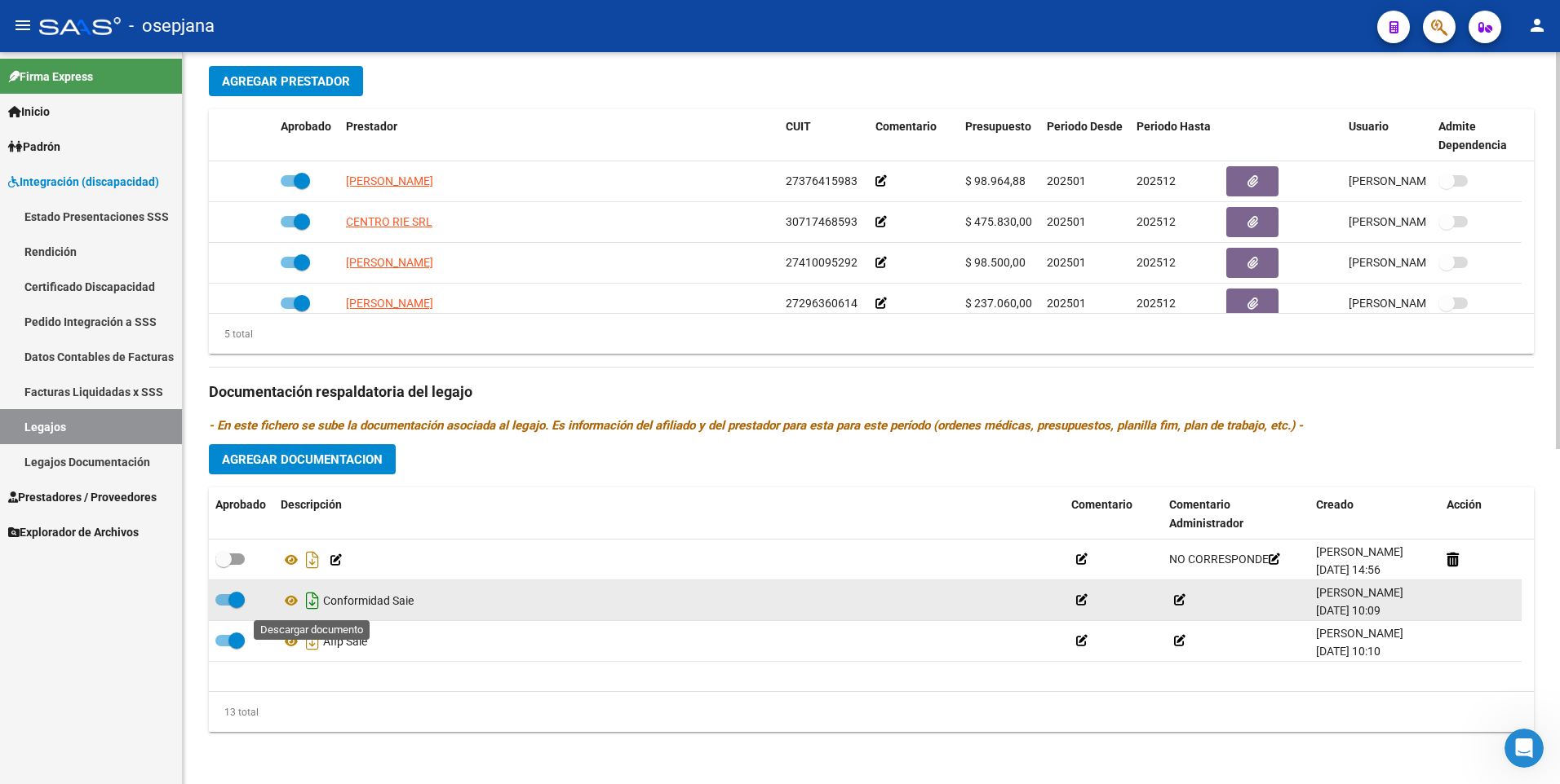
scroll to position [244, 0]
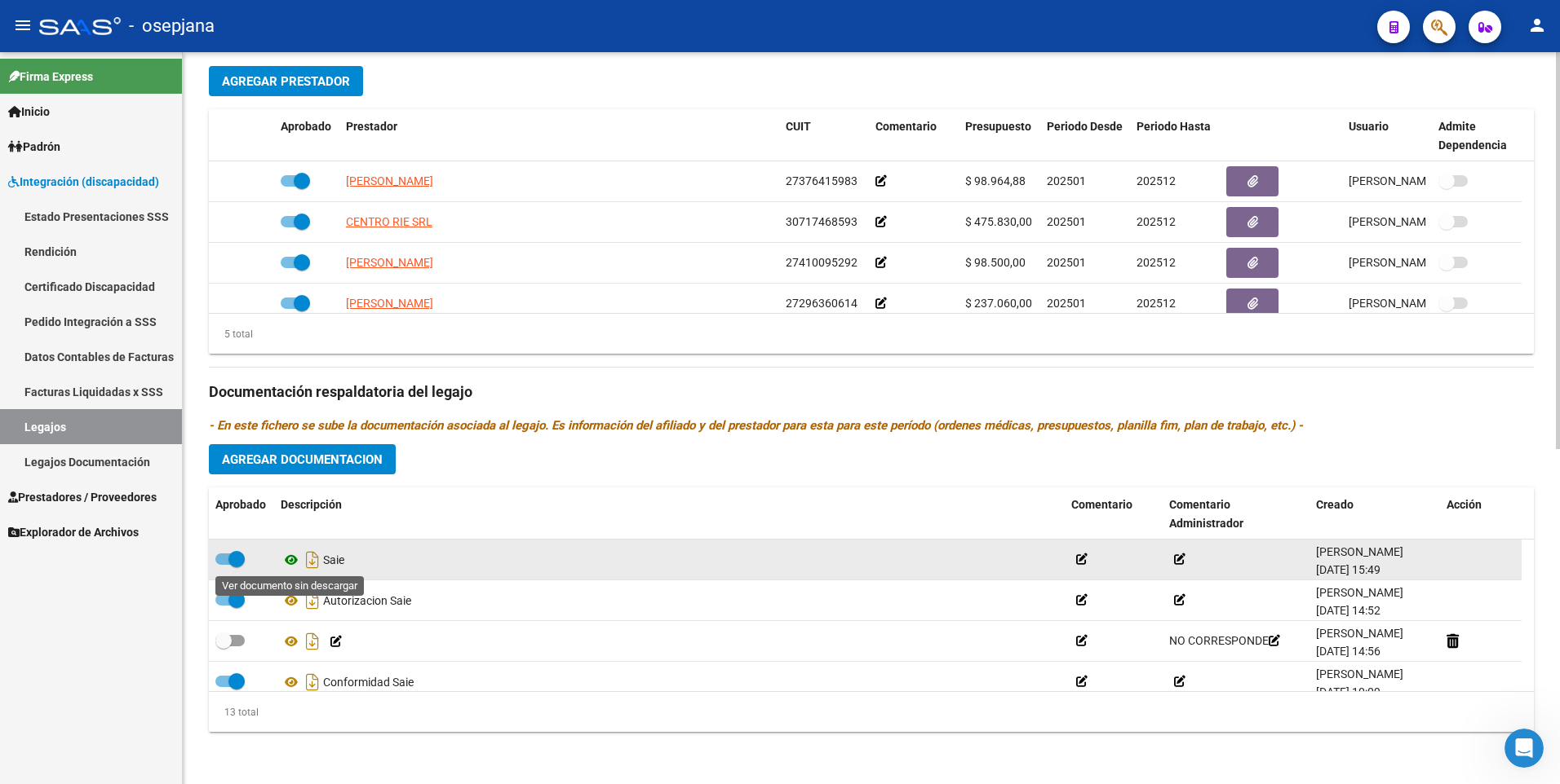
click at [294, 564] on icon at bounding box center [291, 560] width 21 height 19
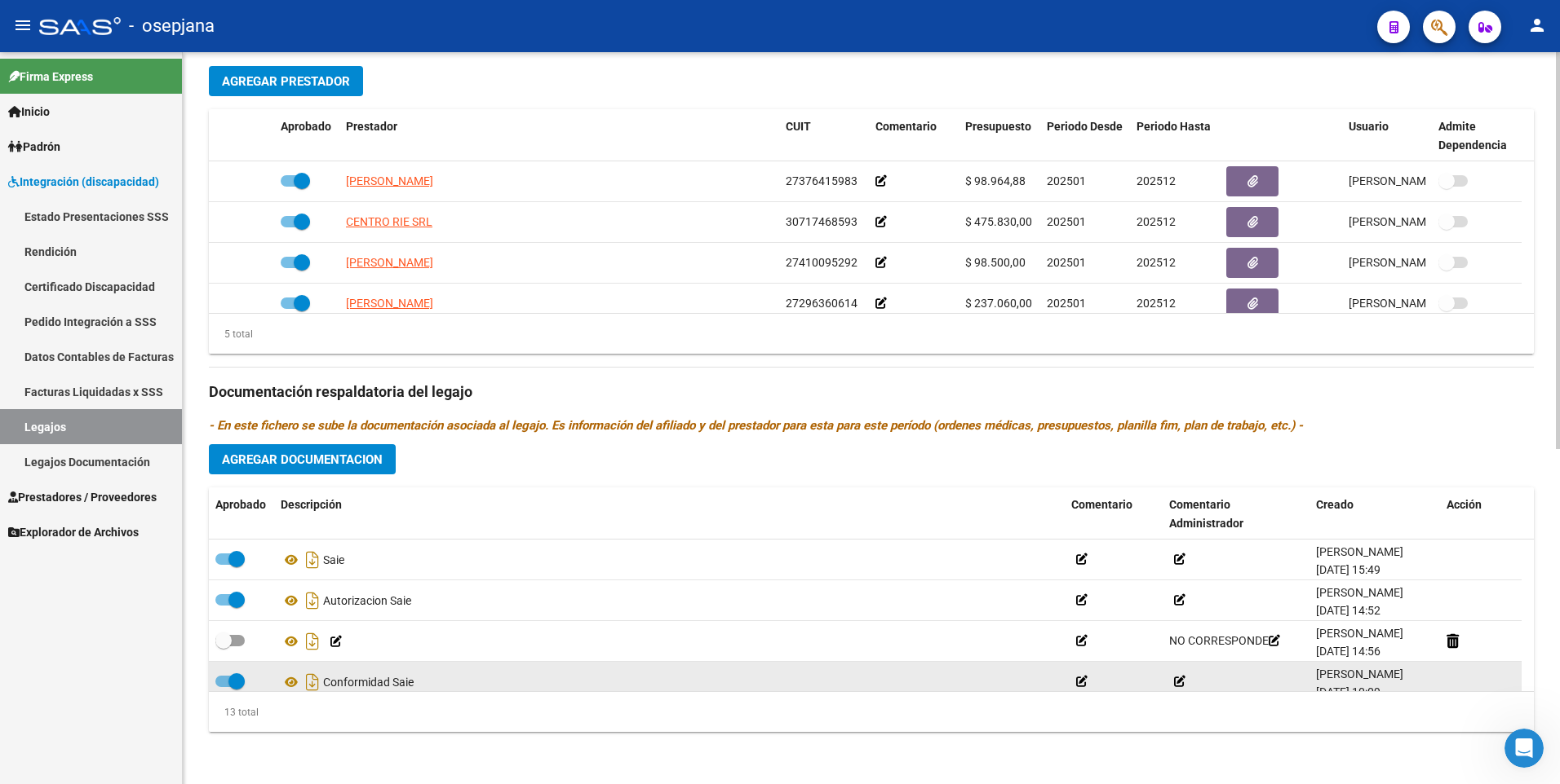
scroll to position [383, 0]
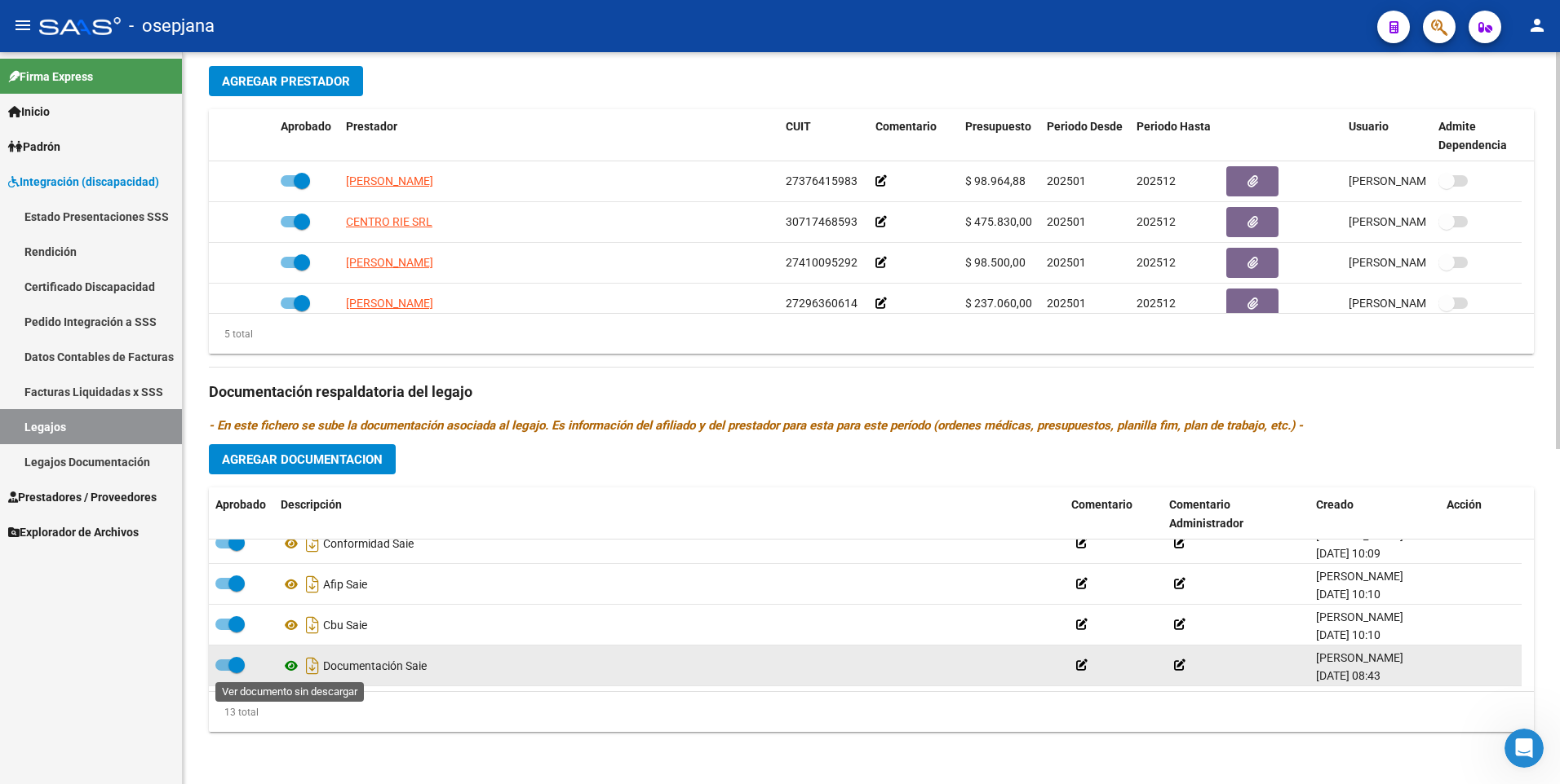
click at [291, 665] on icon at bounding box center [291, 666] width 21 height 19
drag, startPoint x: 421, startPoint y: 668, endPoint x: 1080, endPoint y: 667, distance: 659.0
click at [1080, 667] on icon at bounding box center [1081, 666] width 11 height 11
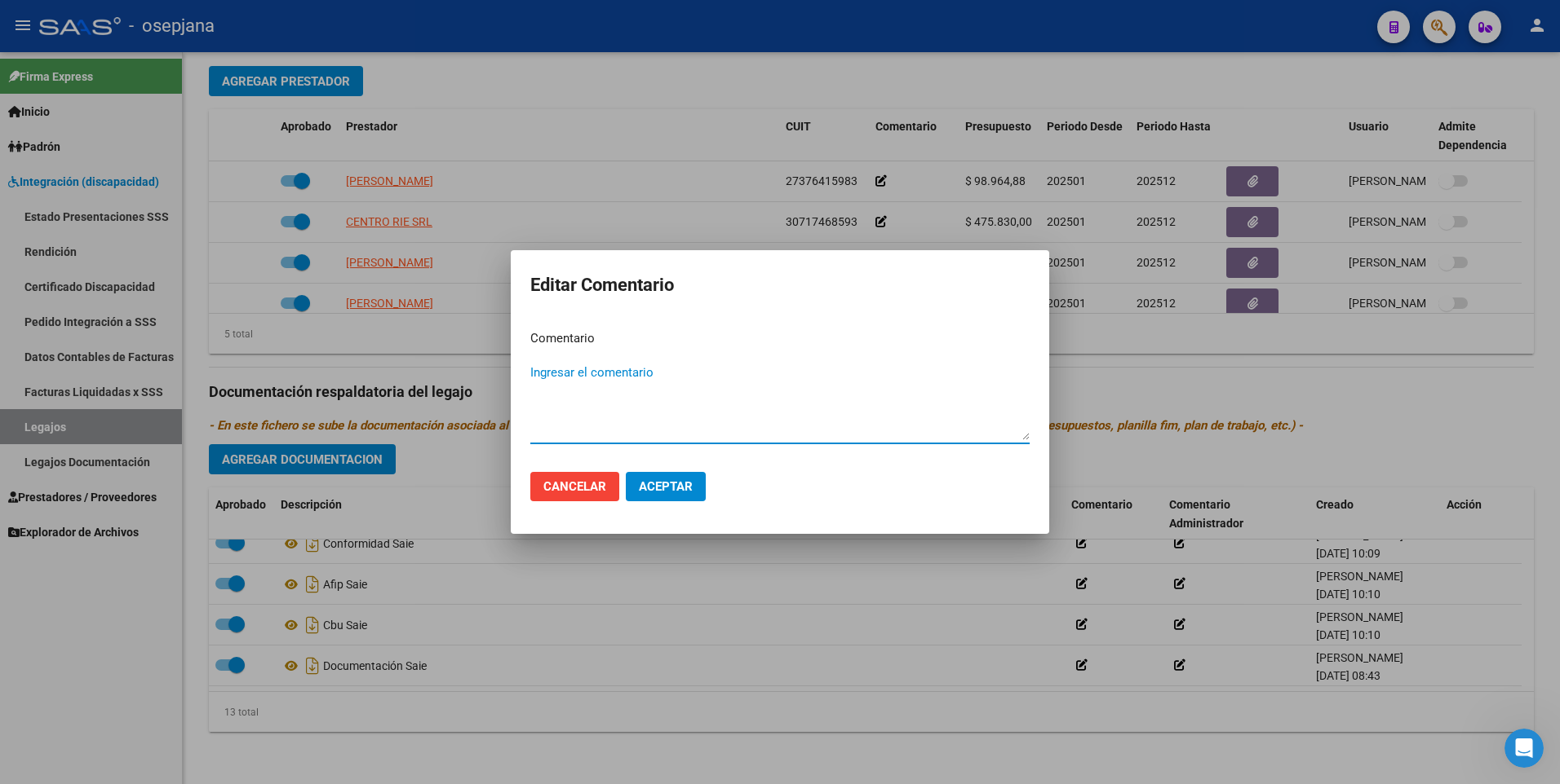
click at [1120, 395] on div at bounding box center [780, 392] width 1560 height 784
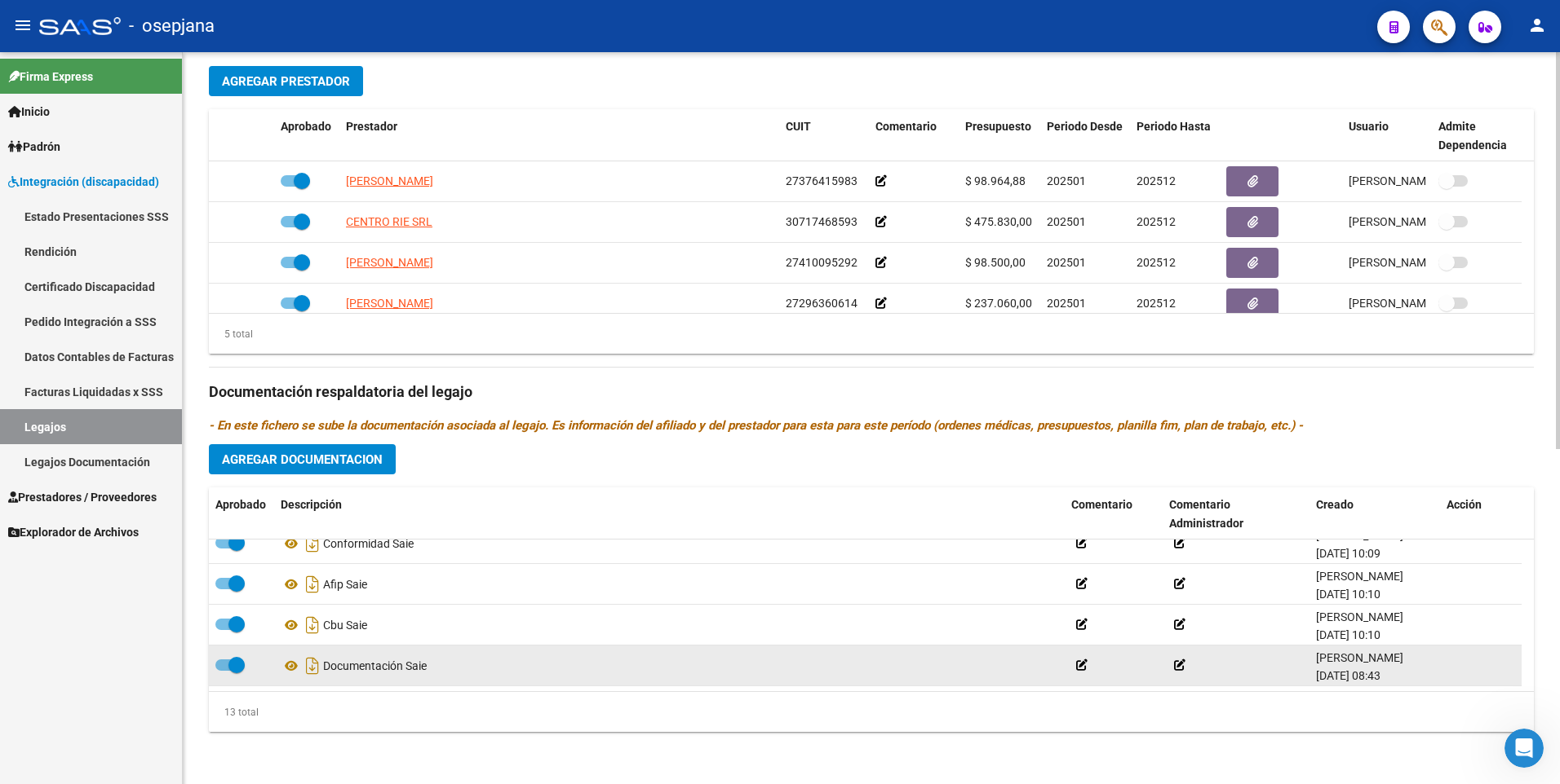
click at [1176, 667] on icon at bounding box center [1180, 666] width 11 height 11
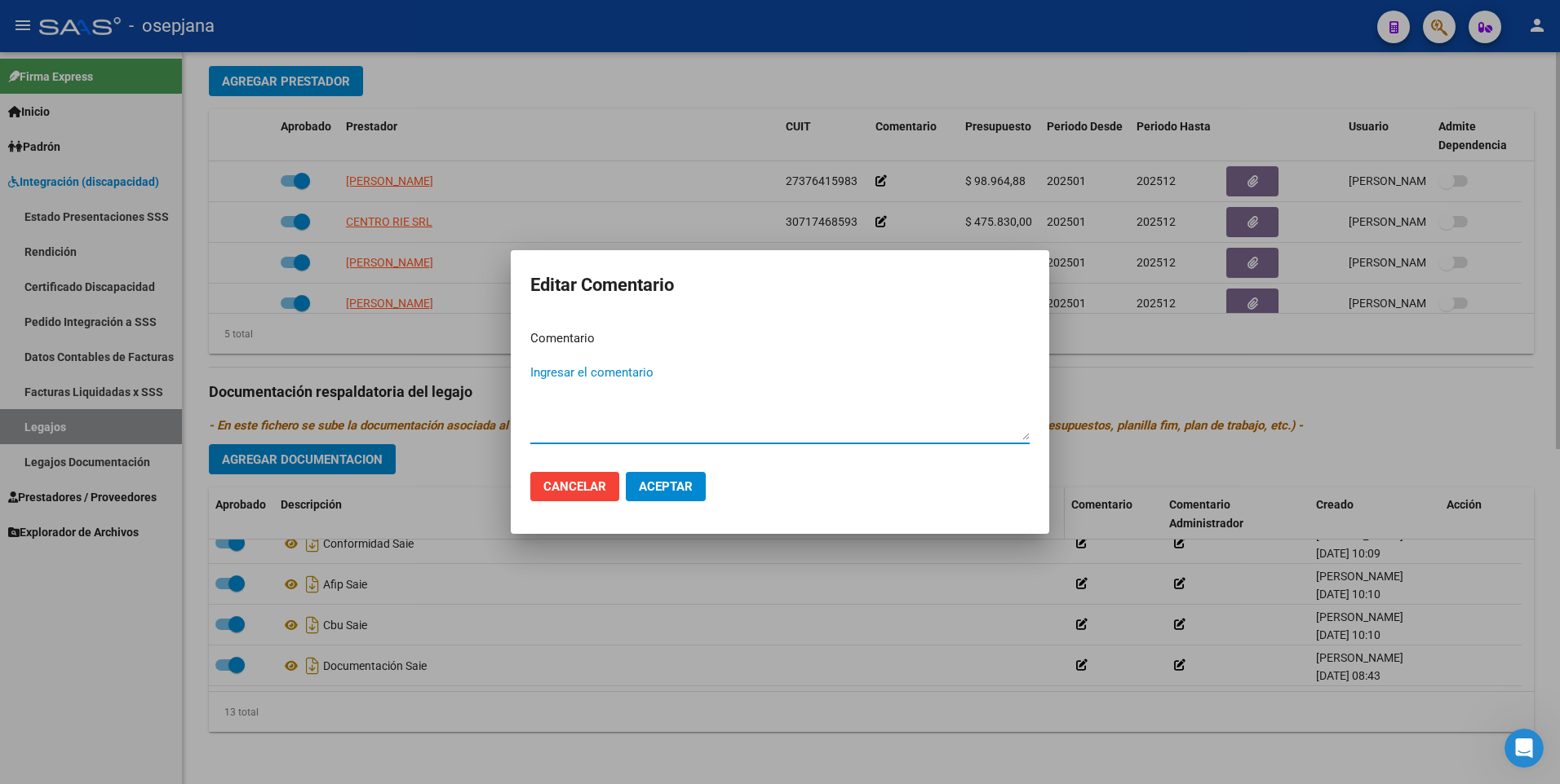
drag, startPoint x: 859, startPoint y: 583, endPoint x: 657, endPoint y: 527, distance: 209.6
click at [857, 583] on div at bounding box center [780, 392] width 1560 height 784
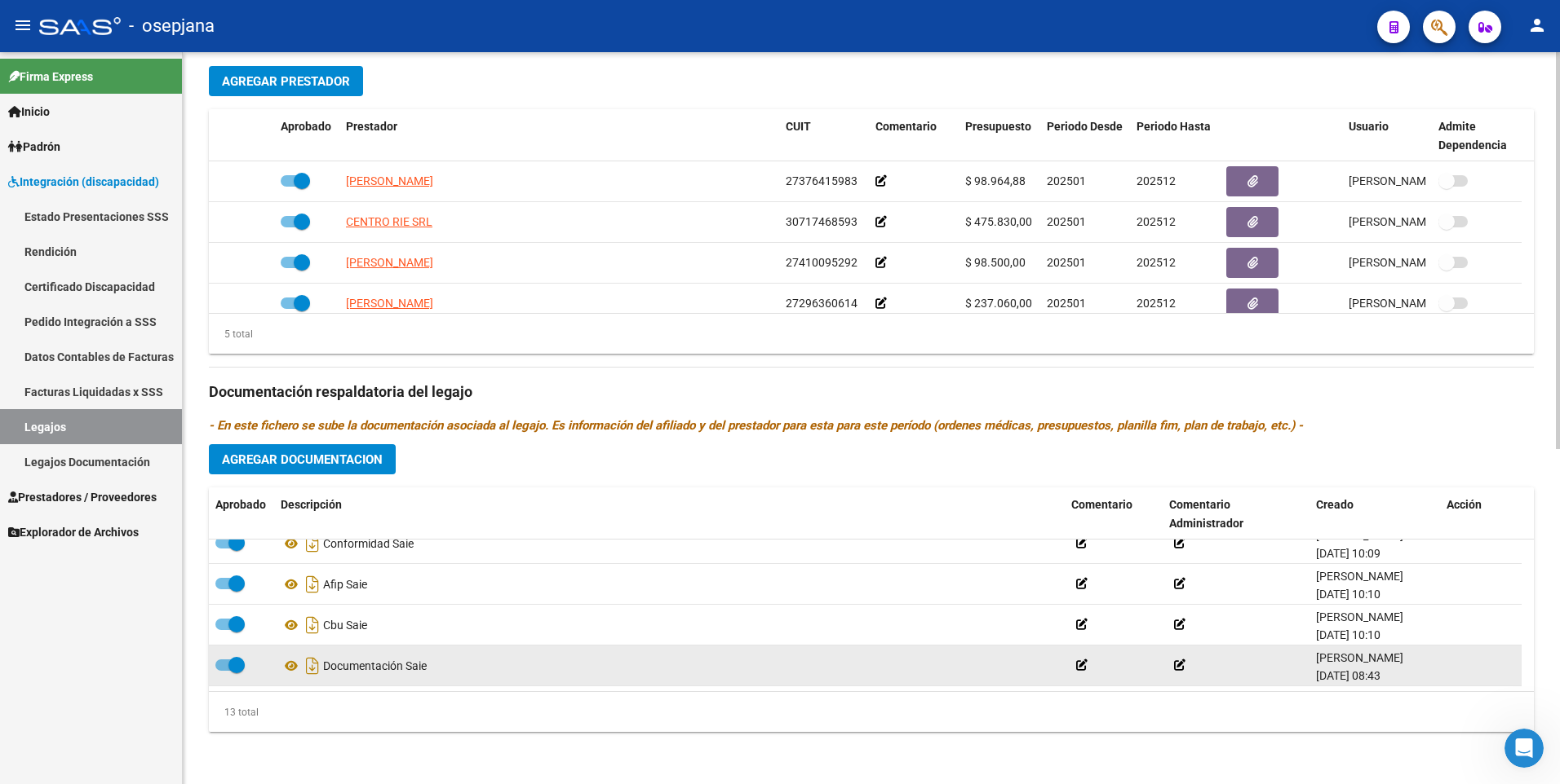
click at [241, 667] on span at bounding box center [236, 665] width 16 height 16
click at [224, 671] on input "checkbox" at bounding box center [223, 671] width 1 height 1
checkbox input "false"
click at [438, 668] on icon at bounding box center [433, 667] width 11 height 11
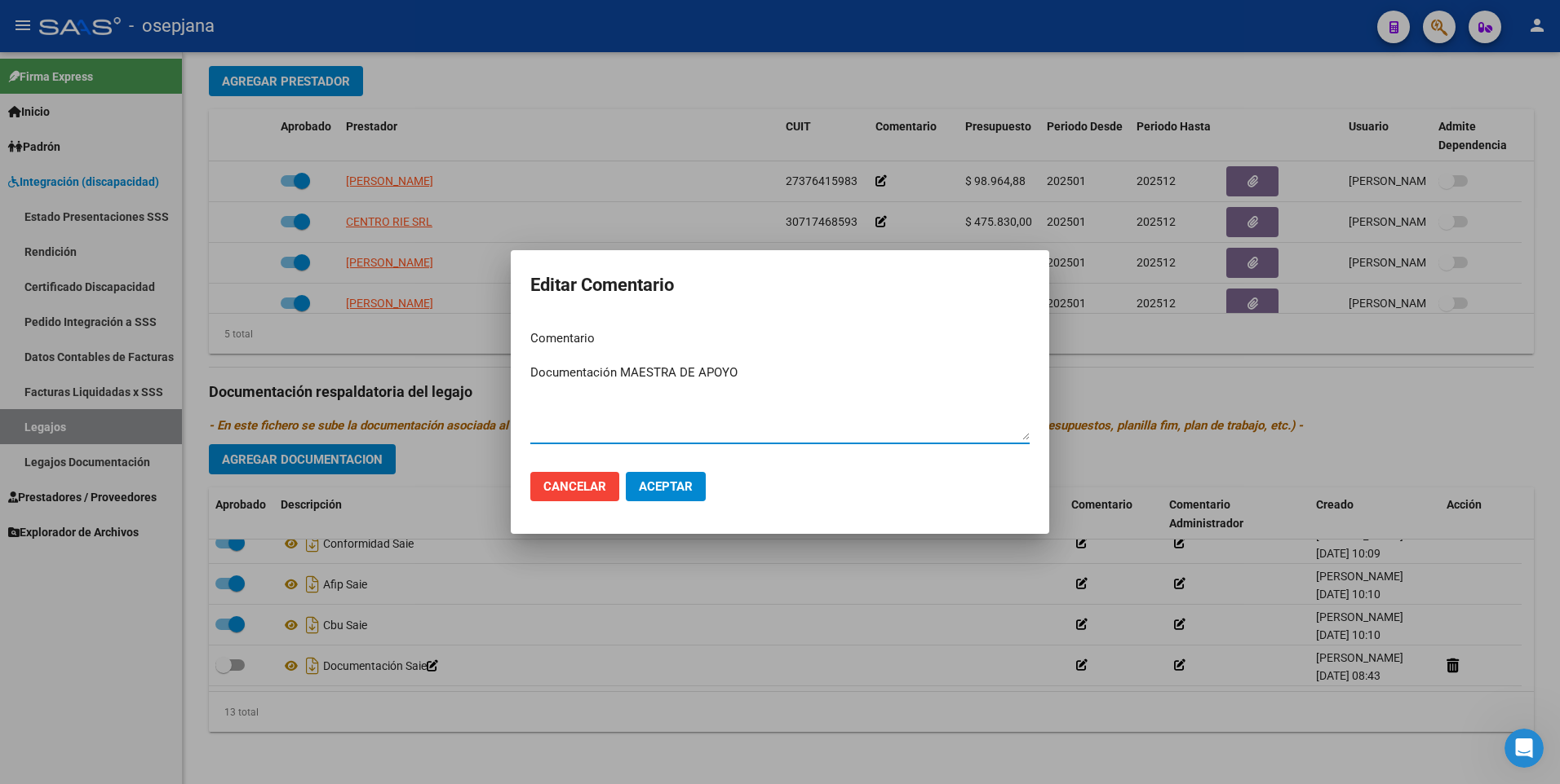
type textarea "Documentación MAESTRA DE APOYO"
click at [677, 508] on mat-dialog-actions "Cancelar Aceptar" at bounding box center [780, 487] width 500 height 55
click at [686, 475] on button "Aceptar" at bounding box center [666, 486] width 80 height 30
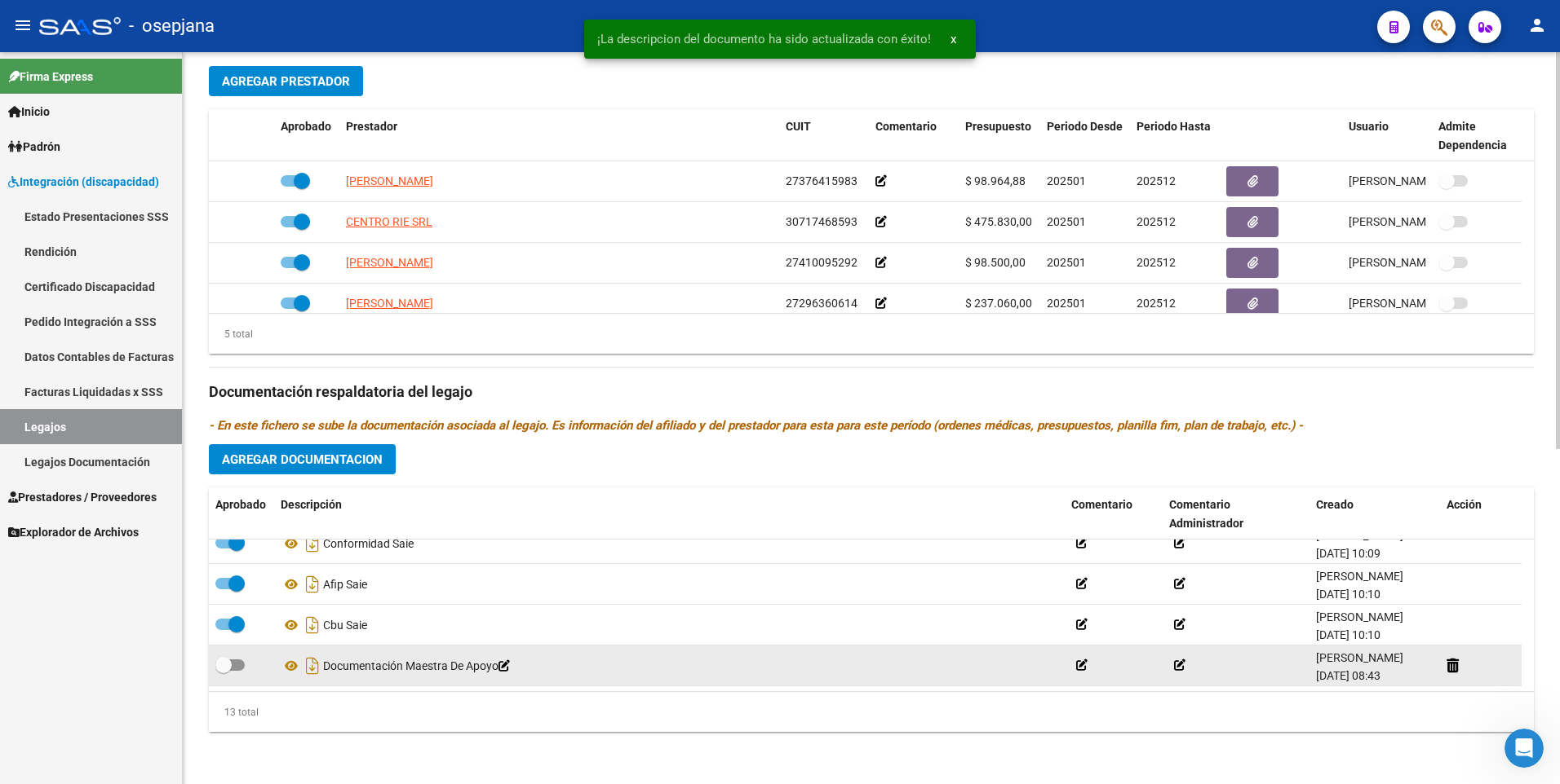
click at [222, 663] on span at bounding box center [223, 665] width 16 height 16
click at [223, 671] on input "checkbox" at bounding box center [223, 671] width 1 height 1
checkbox input "true"
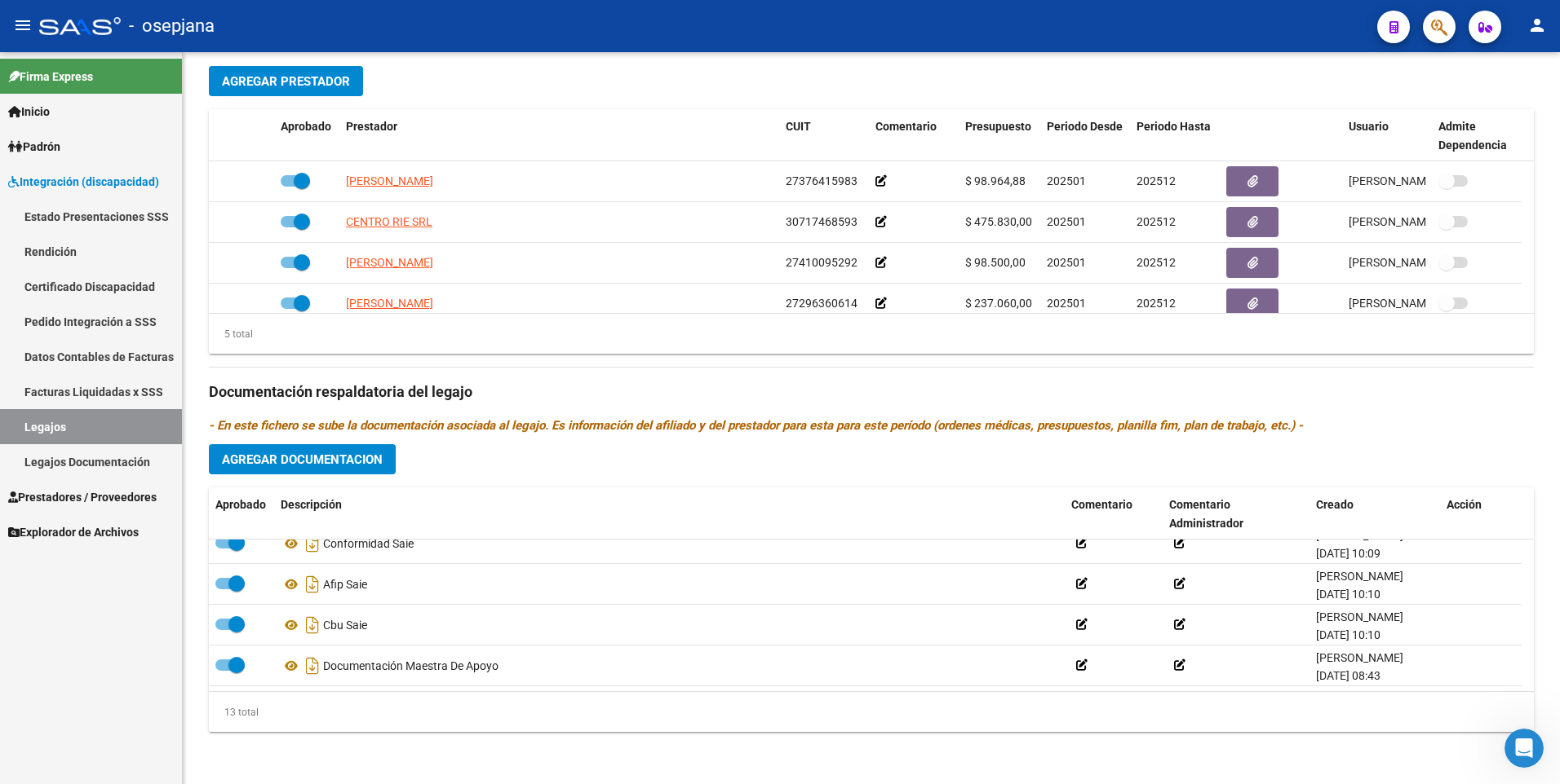
click at [1533, 24] on mat-icon "person" at bounding box center [1537, 25] width 19 height 19
click at [1493, 102] on button "exit_to_app Salir" at bounding box center [1504, 107] width 99 height 39
